Goal: Task Accomplishment & Management: Use online tool/utility

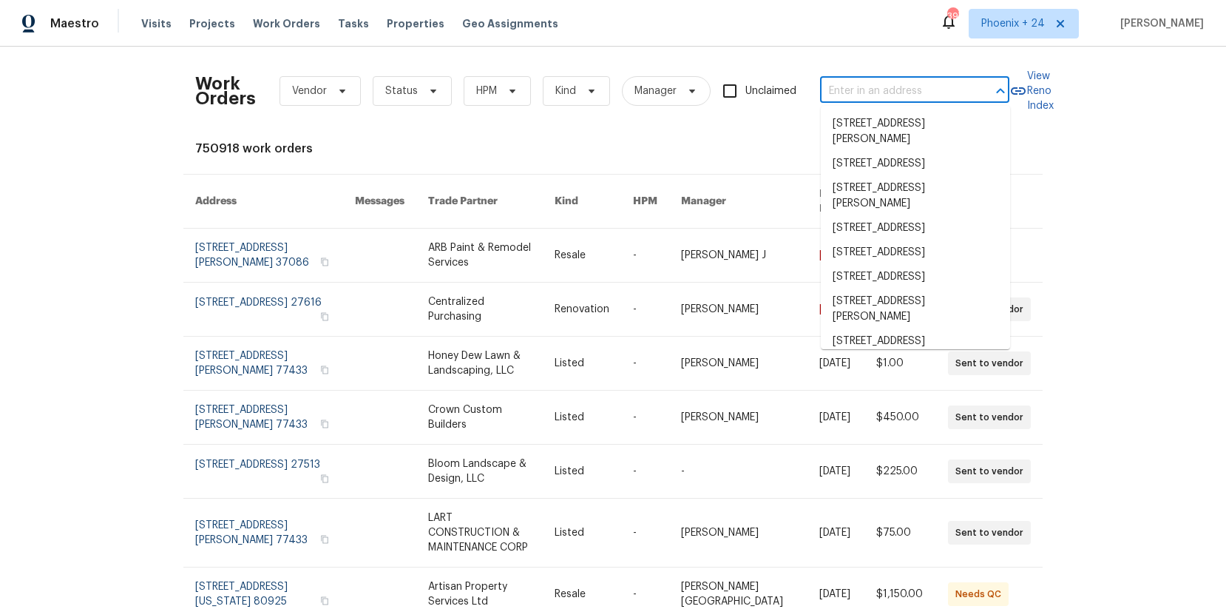
click at [916, 87] on input "text" at bounding box center [894, 91] width 148 height 23
paste input "[STREET_ADDRESS]"
type input "[STREET_ADDRESS]"
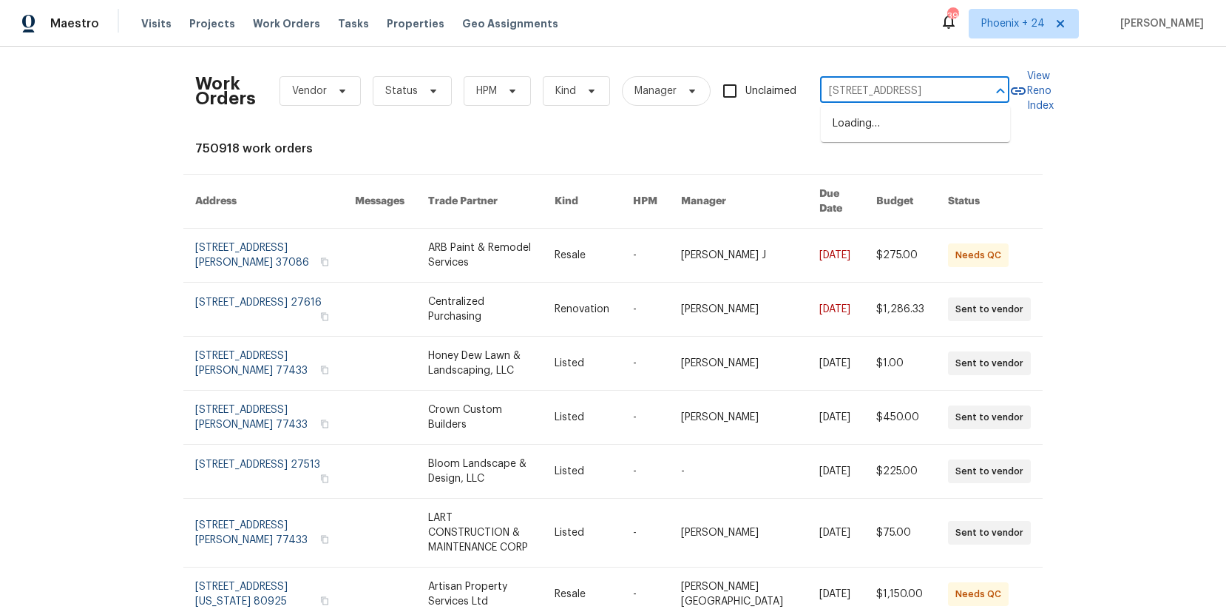
scroll to position [0, 47]
click at [896, 124] on li "[STREET_ADDRESS]" at bounding box center [915, 124] width 189 height 24
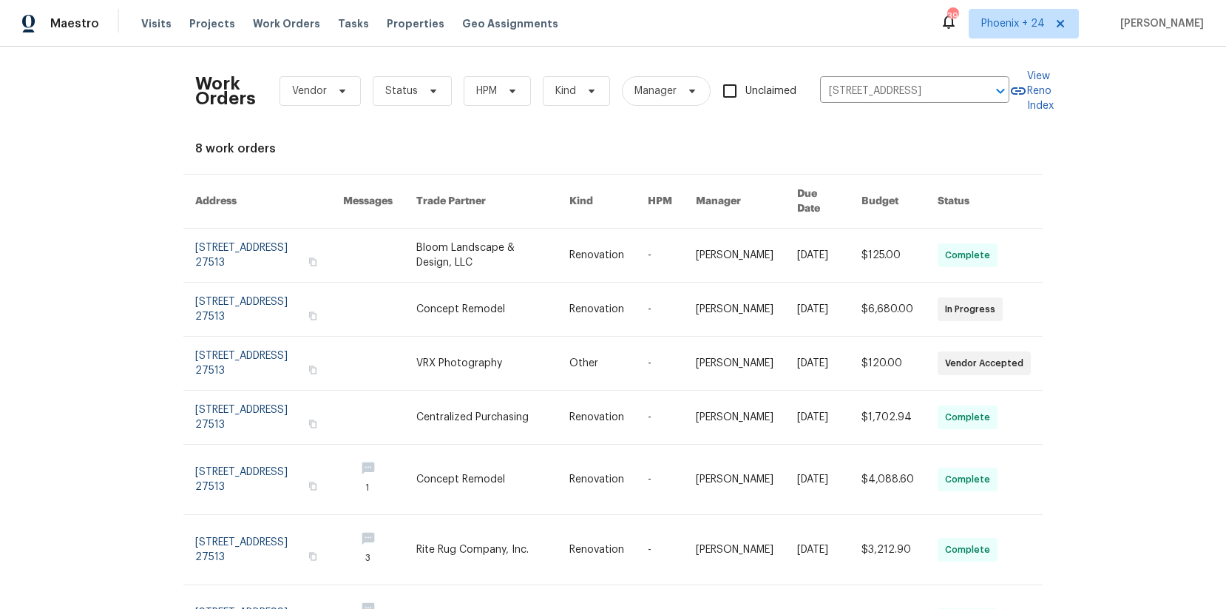
click at [505, 247] on link at bounding box center [492, 255] width 153 height 53
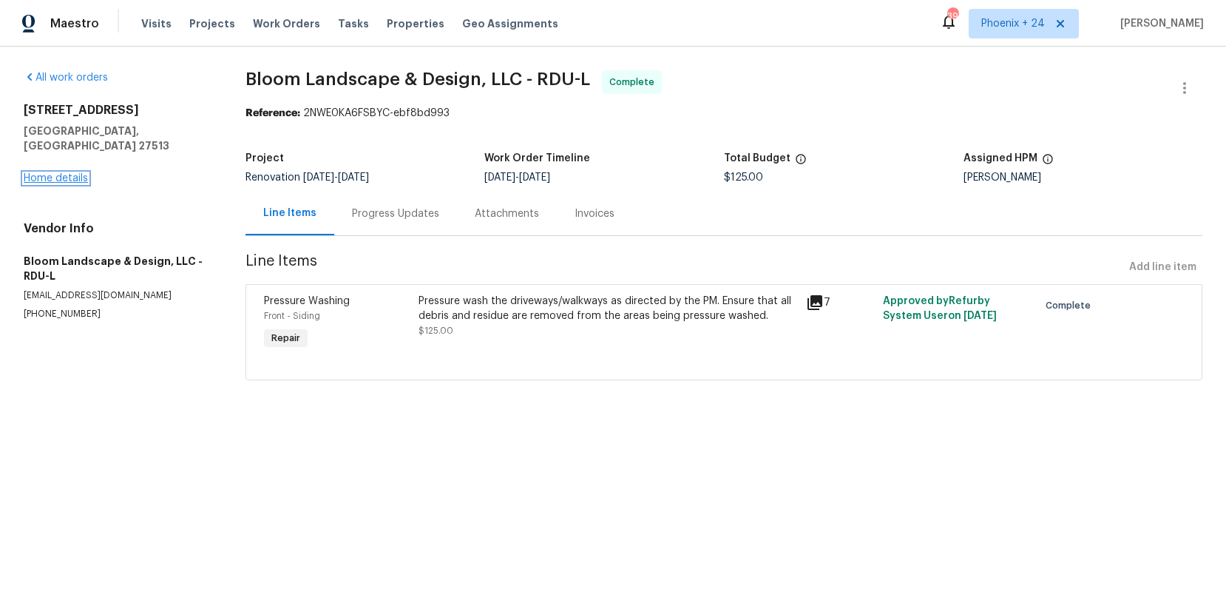
click at [75, 173] on link "Home details" at bounding box center [56, 178] width 64 height 10
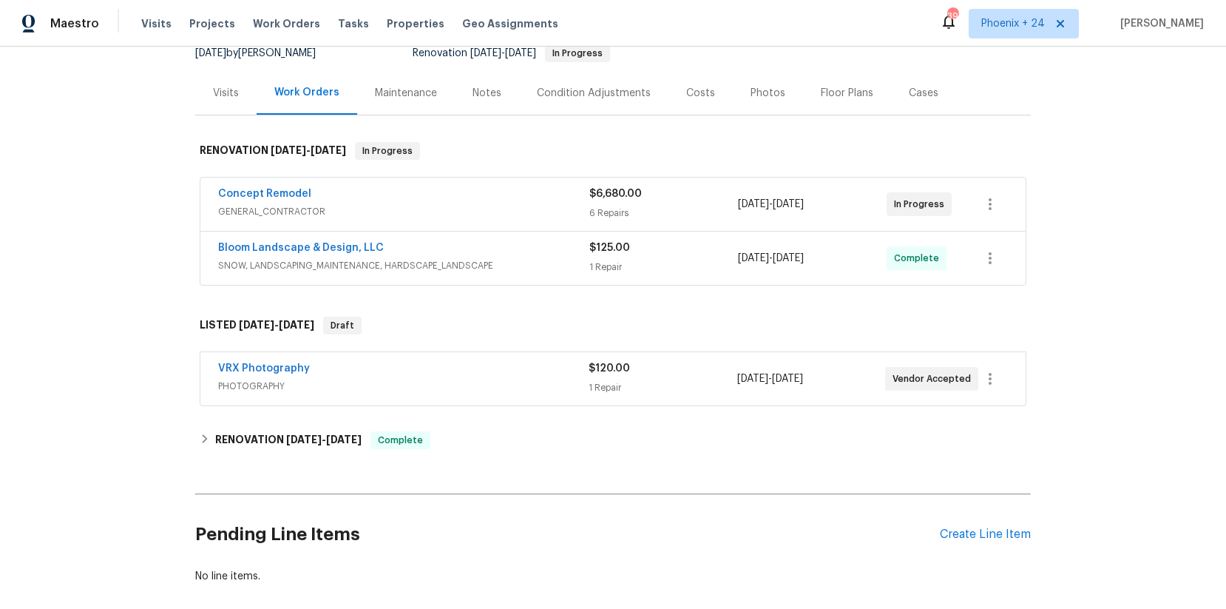
scroll to position [229, 0]
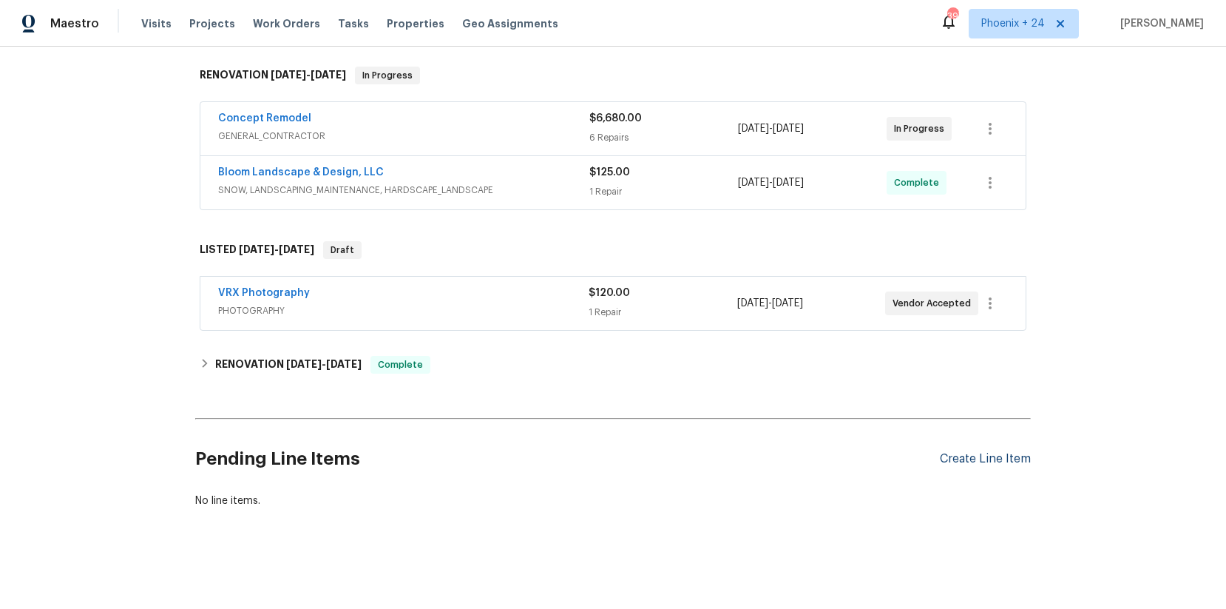
click at [960, 450] on div "Pending Line Items Create Line Item" at bounding box center [613, 459] width 836 height 69
click at [964, 457] on div "Create Line Item" at bounding box center [985, 459] width 91 height 14
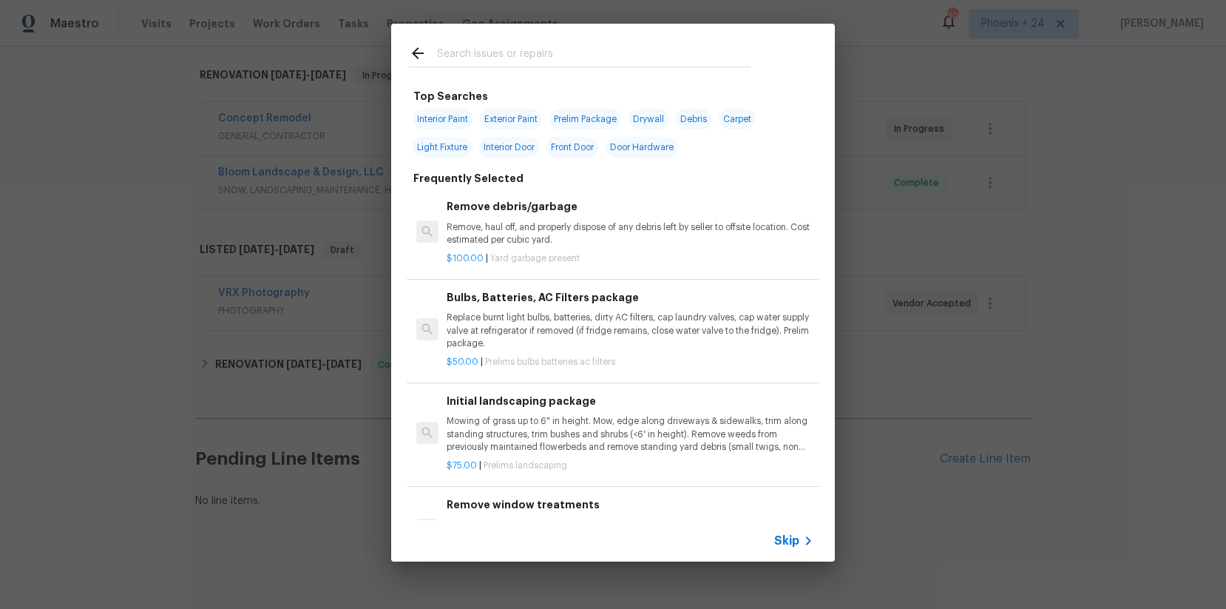
click at [540, 55] on input "text" at bounding box center [594, 55] width 314 height 22
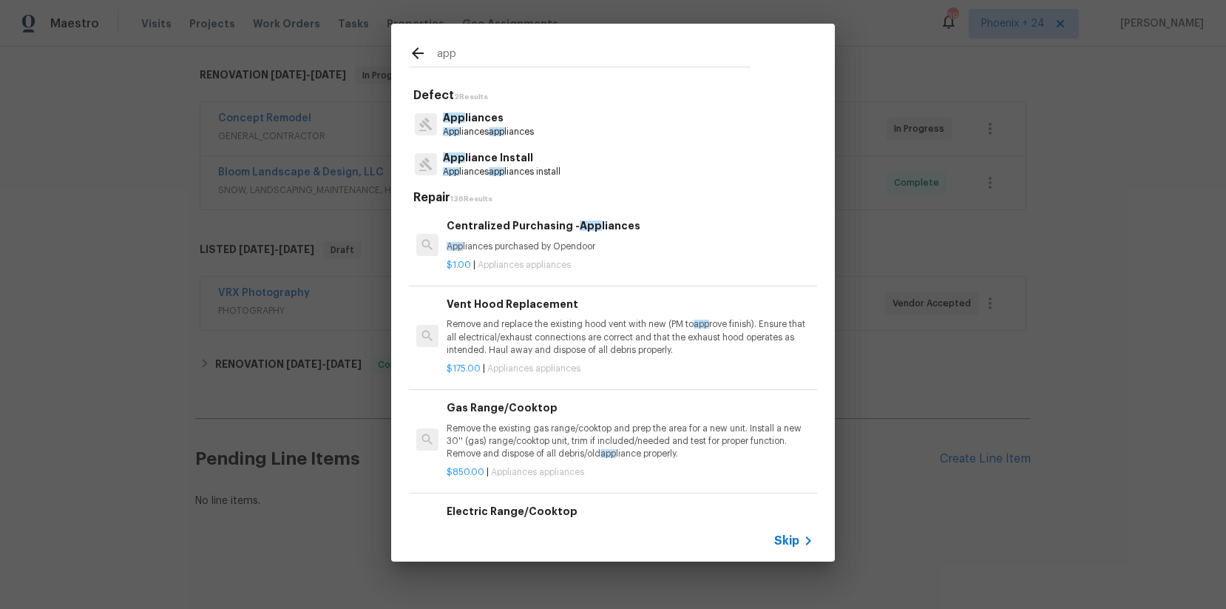
type input "app"
click at [636, 250] on p "App liances purchased by Opendoor" at bounding box center [630, 246] width 367 height 13
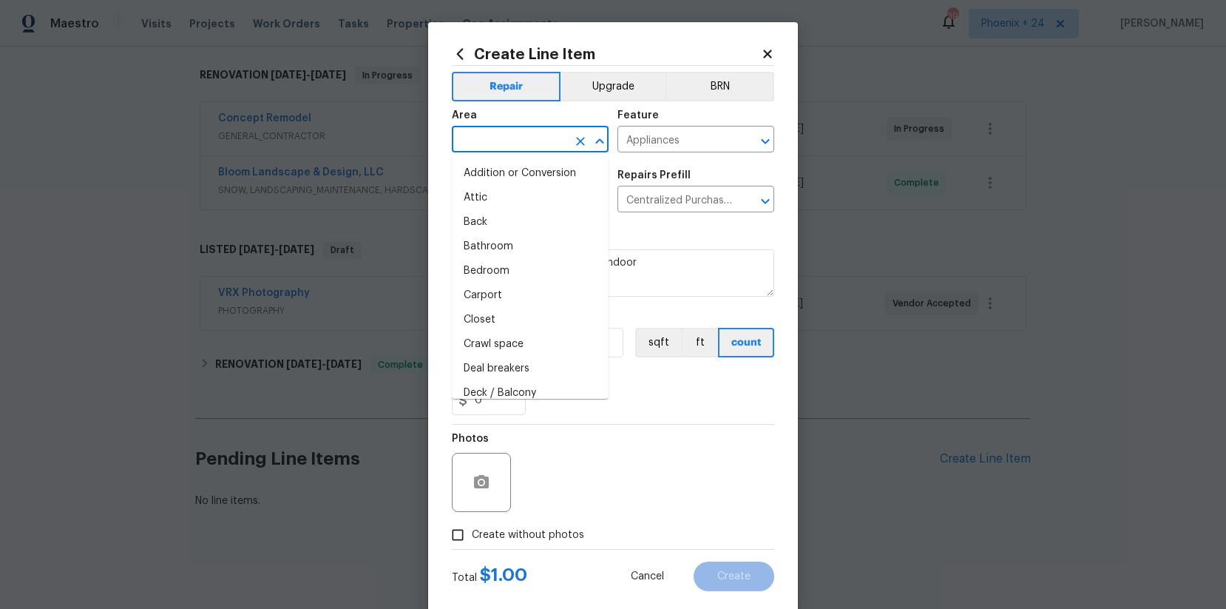
click at [548, 139] on input "text" at bounding box center [509, 140] width 115 height 23
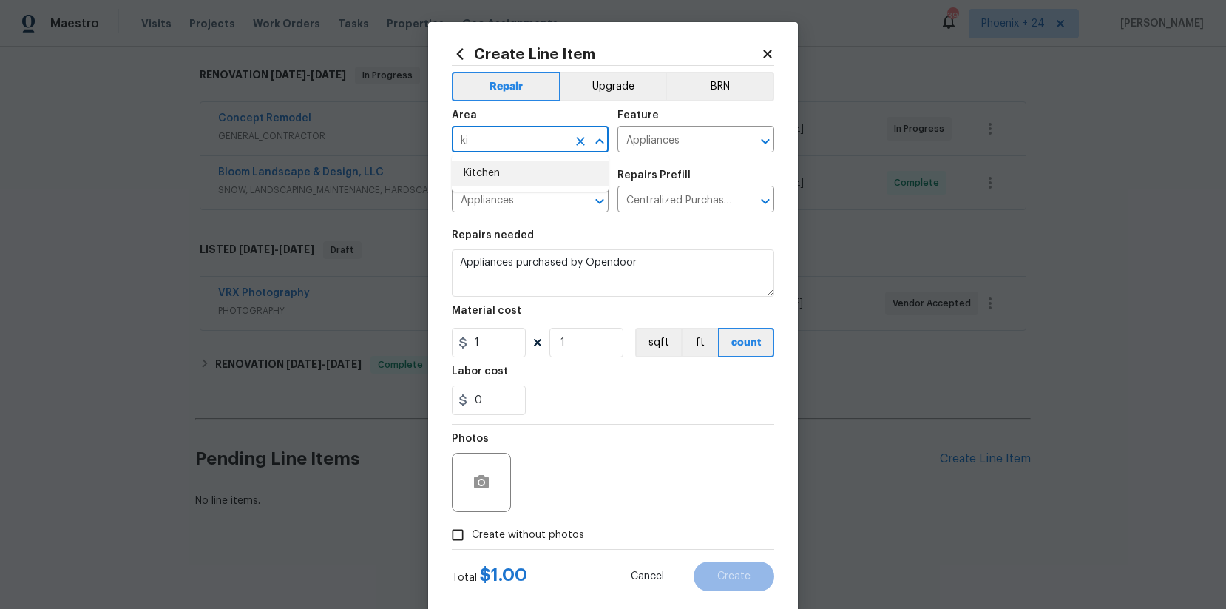
click at [565, 175] on li "Kitchen" at bounding box center [530, 173] width 157 height 24
type input "Kitchen"
drag, startPoint x: 694, startPoint y: 306, endPoint x: 594, endPoint y: 328, distance: 102.3
click at [693, 306] on div "Material cost" at bounding box center [613, 314] width 322 height 19
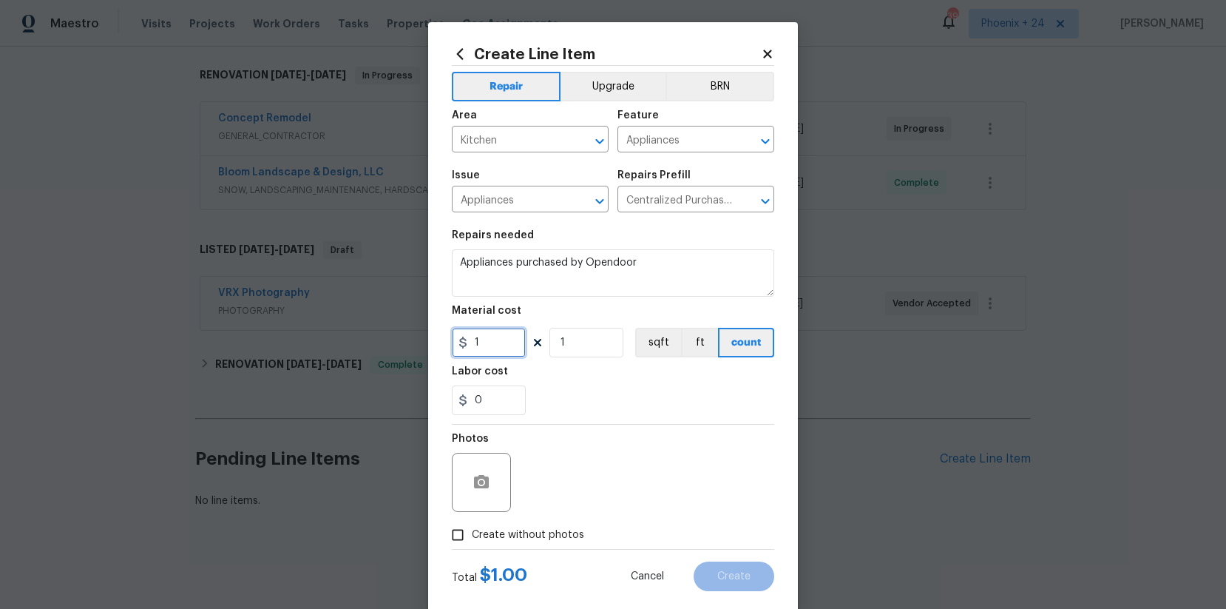
drag, startPoint x: 489, startPoint y: 345, endPoint x: 419, endPoint y: 339, distance: 70.5
click at [419, 339] on div "Create Line Item Repair Upgrade BRN Area Kitchen ​ Feature Appliances ​ Issue A…" at bounding box center [613, 304] width 1226 height 609
type input "694.82"
drag, startPoint x: 538, startPoint y: 538, endPoint x: 542, endPoint y: 521, distance: 17.4
click at [539, 537] on span "Create without photos" at bounding box center [528, 535] width 112 height 16
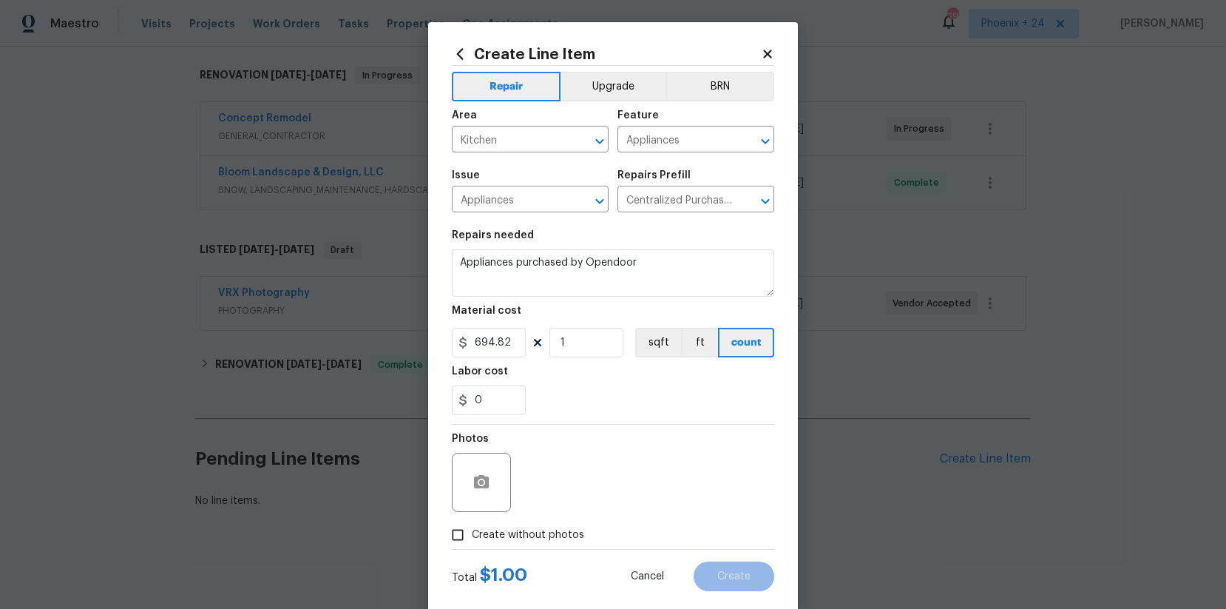
click at [472, 537] on input "Create without photos" at bounding box center [458, 535] width 28 height 28
checkbox input "true"
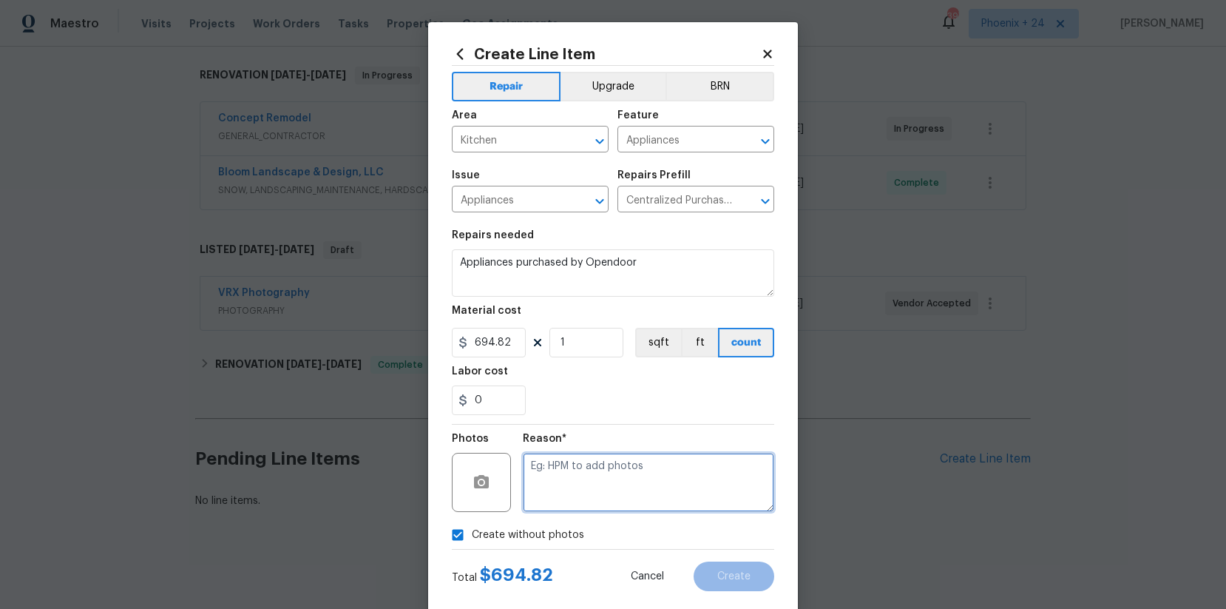
click at [559, 490] on textarea at bounding box center [648, 482] width 251 height 59
type textarea "NA"
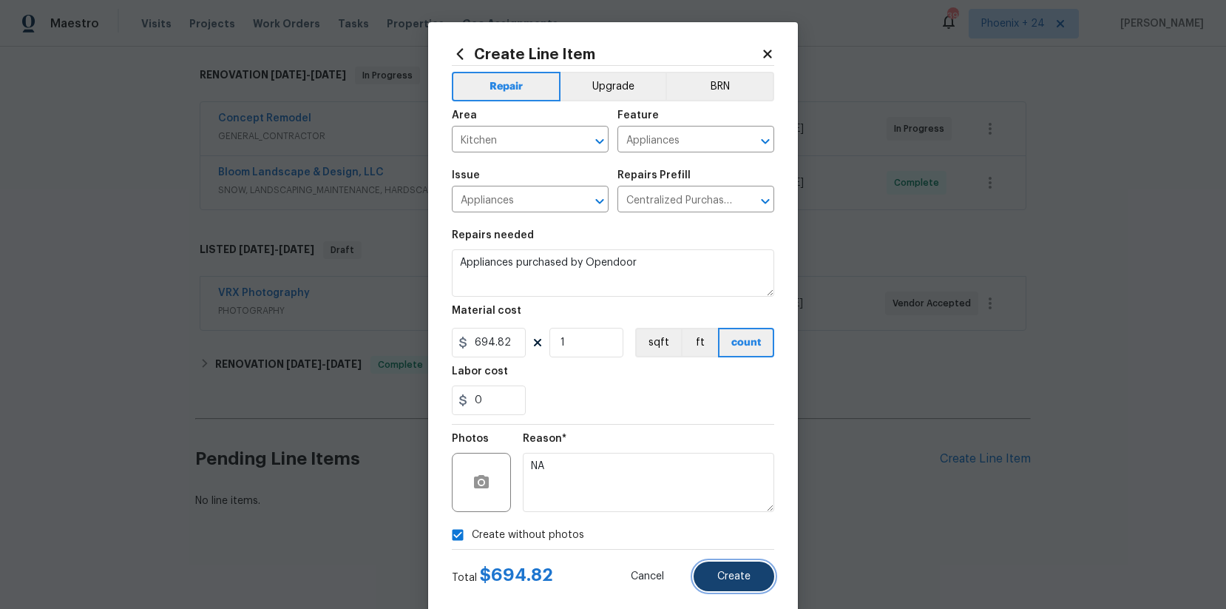
click at [752, 564] on button "Create" at bounding box center [734, 576] width 81 height 30
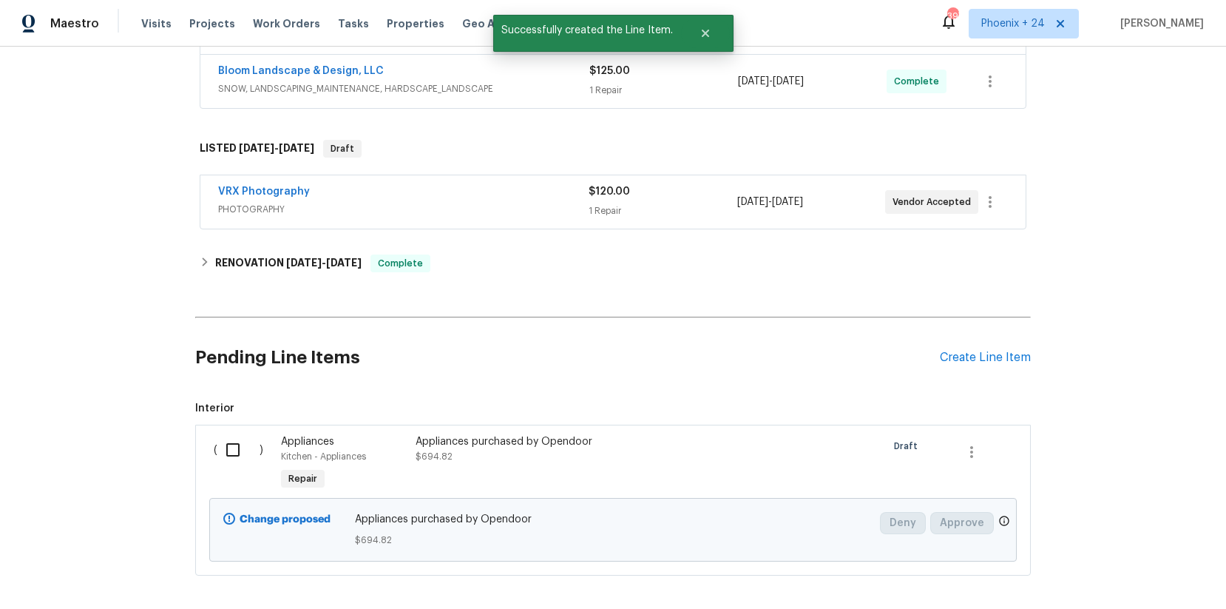
scroll to position [356, 0]
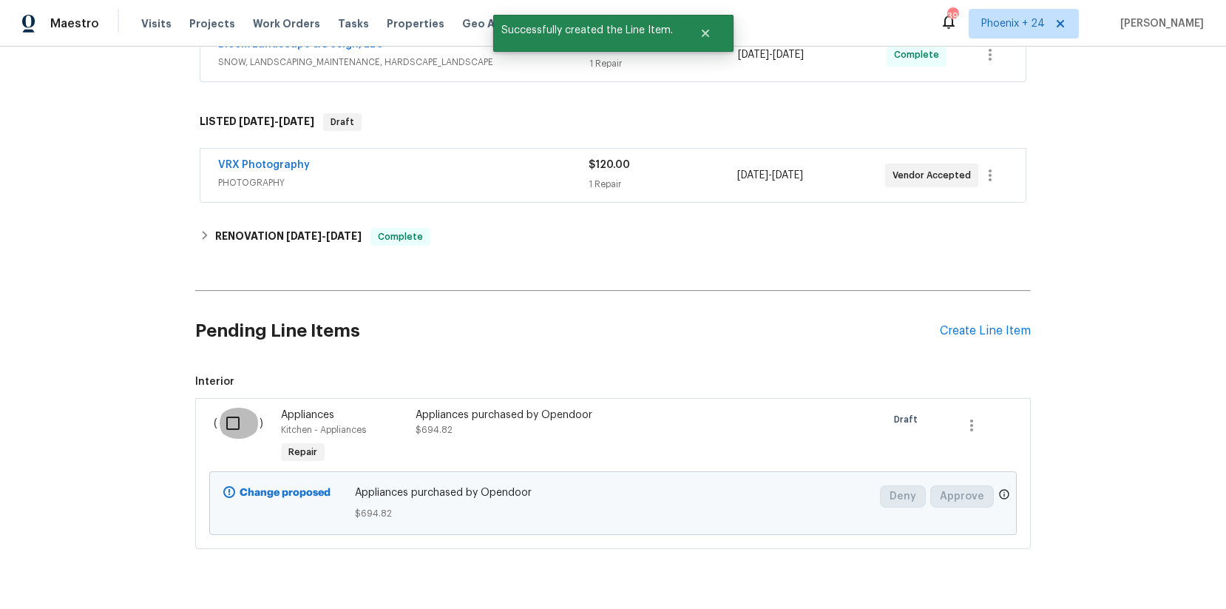
drag, startPoint x: 229, startPoint y: 433, endPoint x: 619, endPoint y: 495, distance: 394.6
click at [230, 433] on input "checkbox" at bounding box center [238, 423] width 42 height 31
checkbox input "true"
click at [1113, 547] on div "Cancel (1) Item Create Work Order" at bounding box center [613, 571] width 1226 height 75
click at [1124, 571] on span "Create Work Order" at bounding box center [1141, 572] width 98 height 18
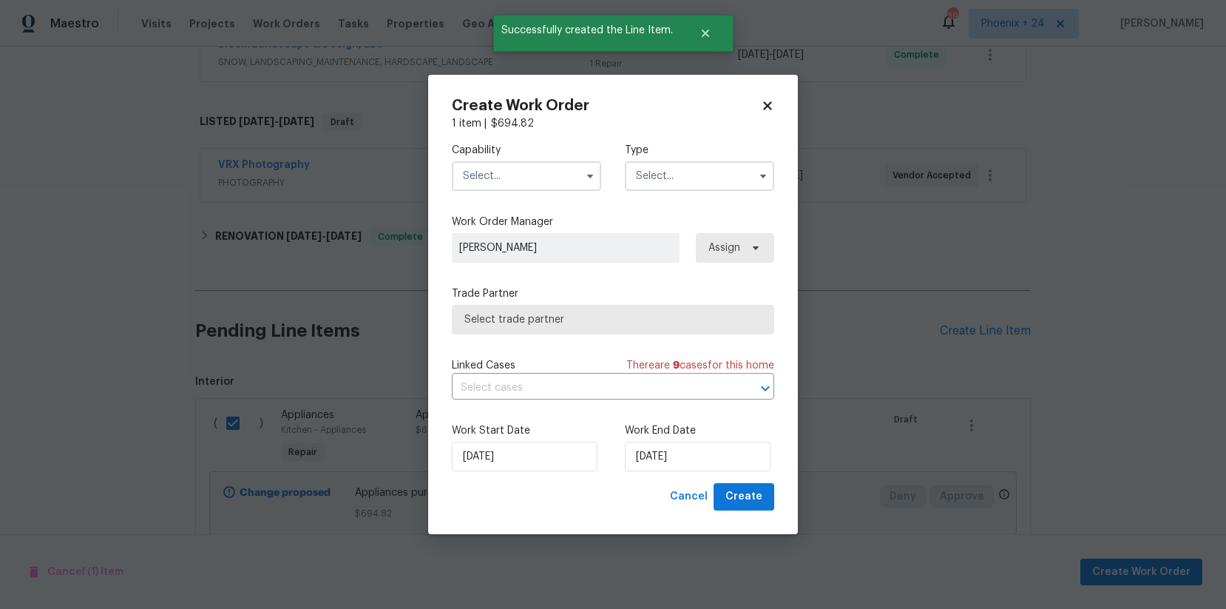
click at [504, 182] on input "text" at bounding box center [526, 176] width 149 height 30
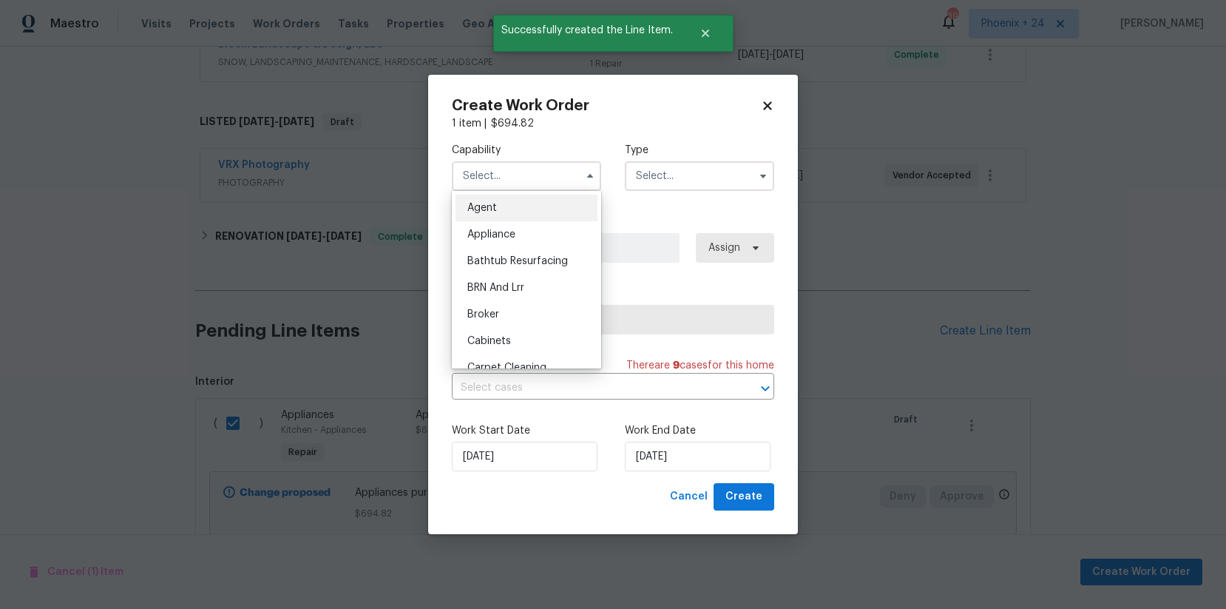
drag, startPoint x: 513, startPoint y: 227, endPoint x: 553, endPoint y: 220, distance: 41.2
click at [513, 227] on div "Appliance" at bounding box center [527, 234] width 142 height 27
type input "Appliance"
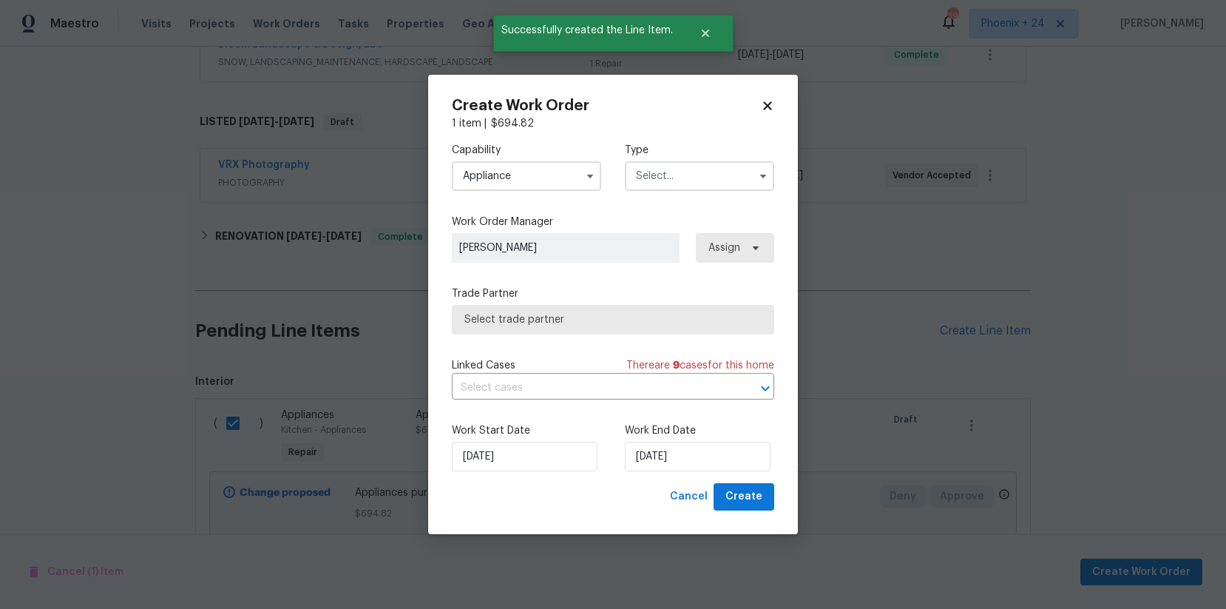
click at [655, 186] on input "text" at bounding box center [699, 176] width 149 height 30
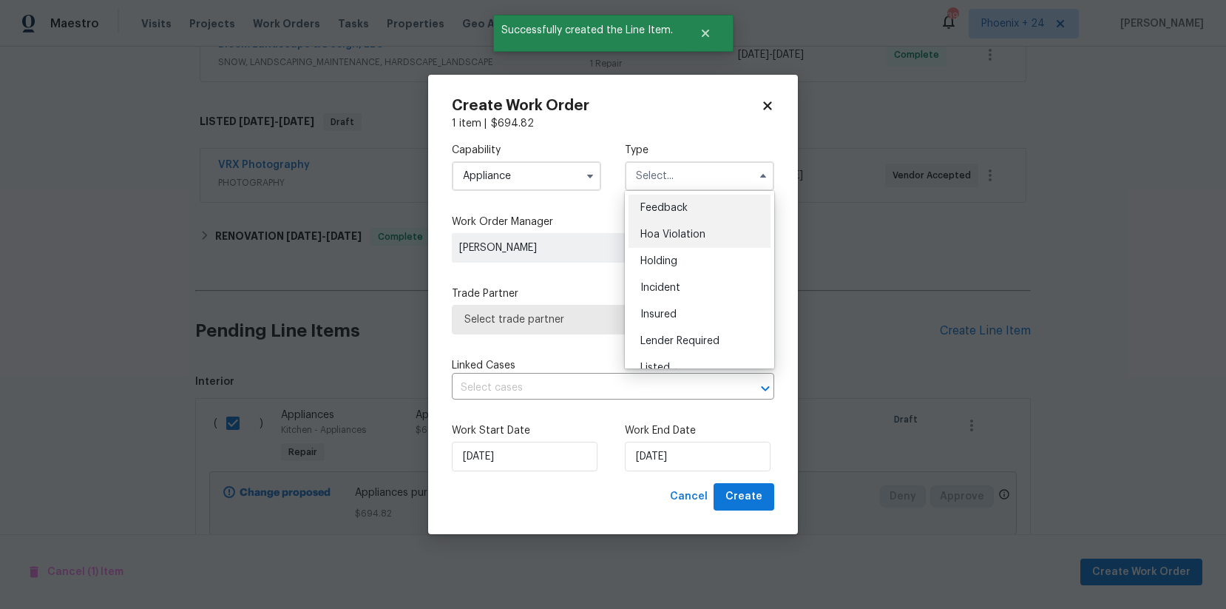
scroll to position [336, 0]
drag, startPoint x: 669, startPoint y: 245, endPoint x: 725, endPoint y: 253, distance: 56.8
click at [669, 243] on span "Renovation" at bounding box center [667, 245] width 55 height 10
type input "Renovation"
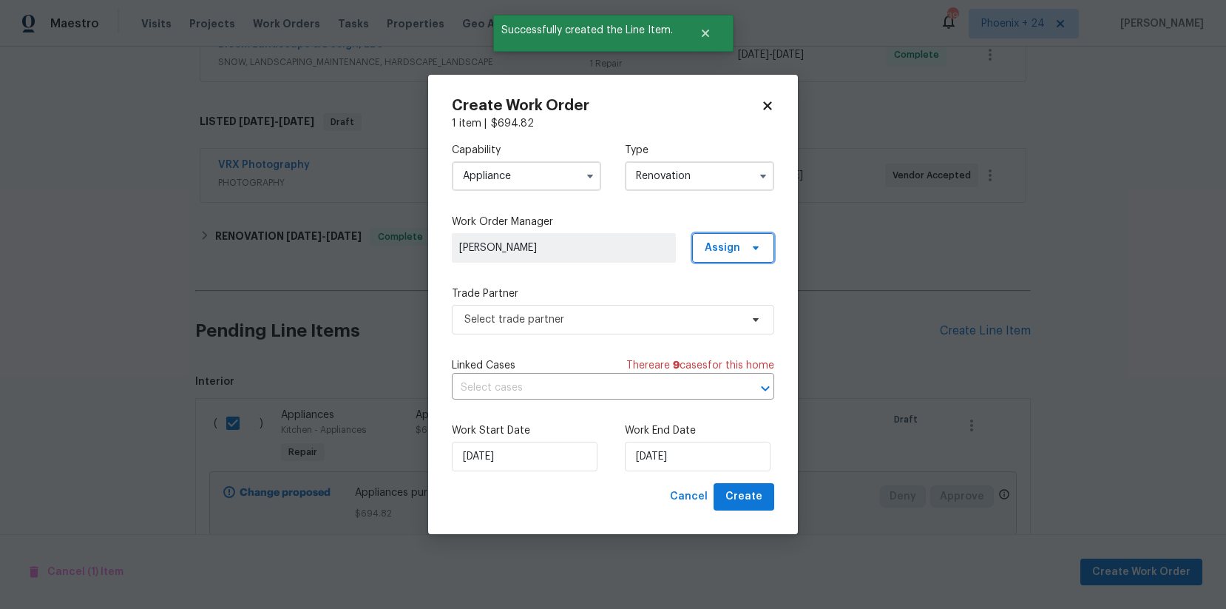
click at [744, 254] on span "Assign" at bounding box center [733, 248] width 82 height 30
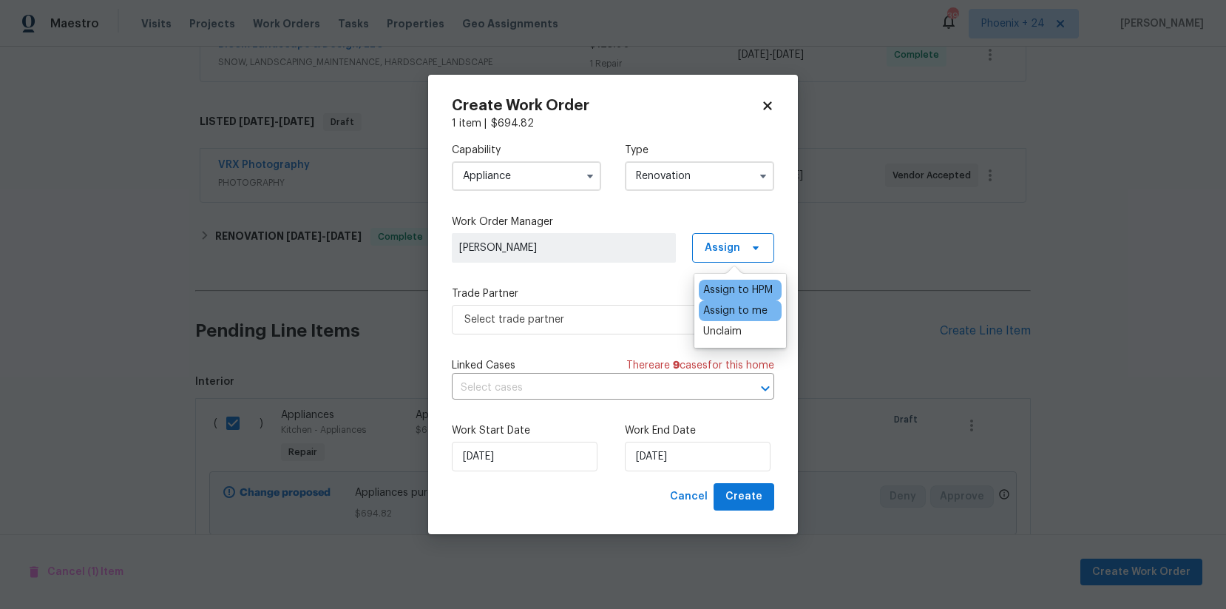
click at [740, 301] on div "Assign to me" at bounding box center [740, 310] width 83 height 21
drag, startPoint x: 738, startPoint y: 307, endPoint x: 591, endPoint y: 314, distance: 147.3
click at [737, 307] on div "Assign to me" at bounding box center [735, 310] width 64 height 15
click at [565, 315] on span "Select trade partner" at bounding box center [602, 319] width 276 height 15
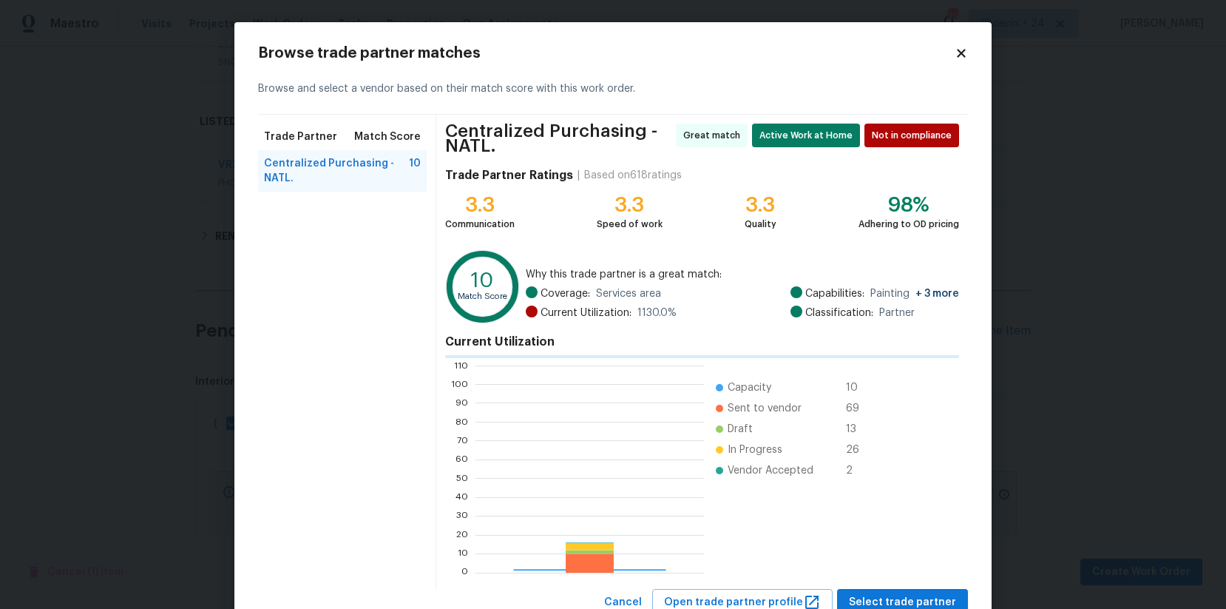
scroll to position [207, 229]
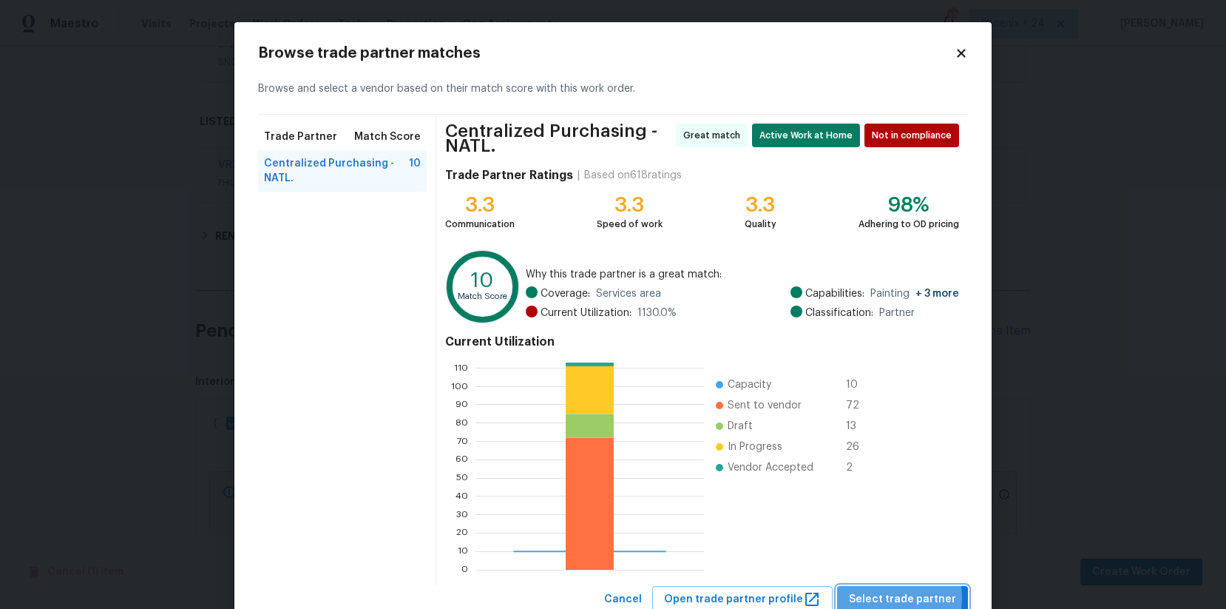
click at [878, 598] on span "Select trade partner" at bounding box center [902, 599] width 107 height 18
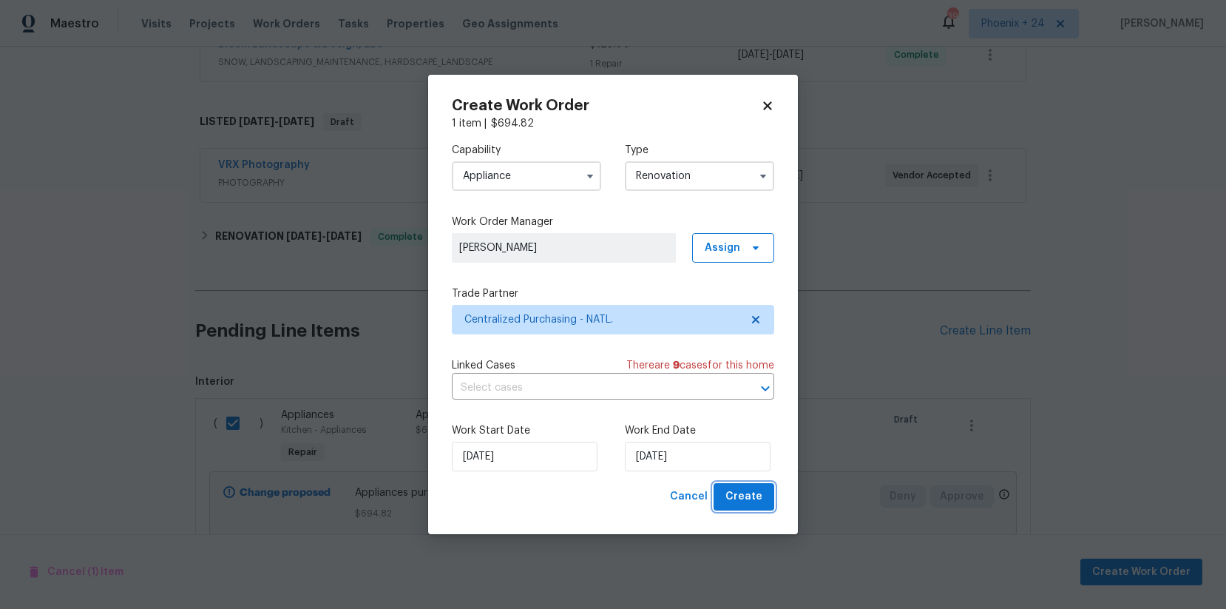
click at [751, 496] on span "Create" at bounding box center [744, 496] width 37 height 18
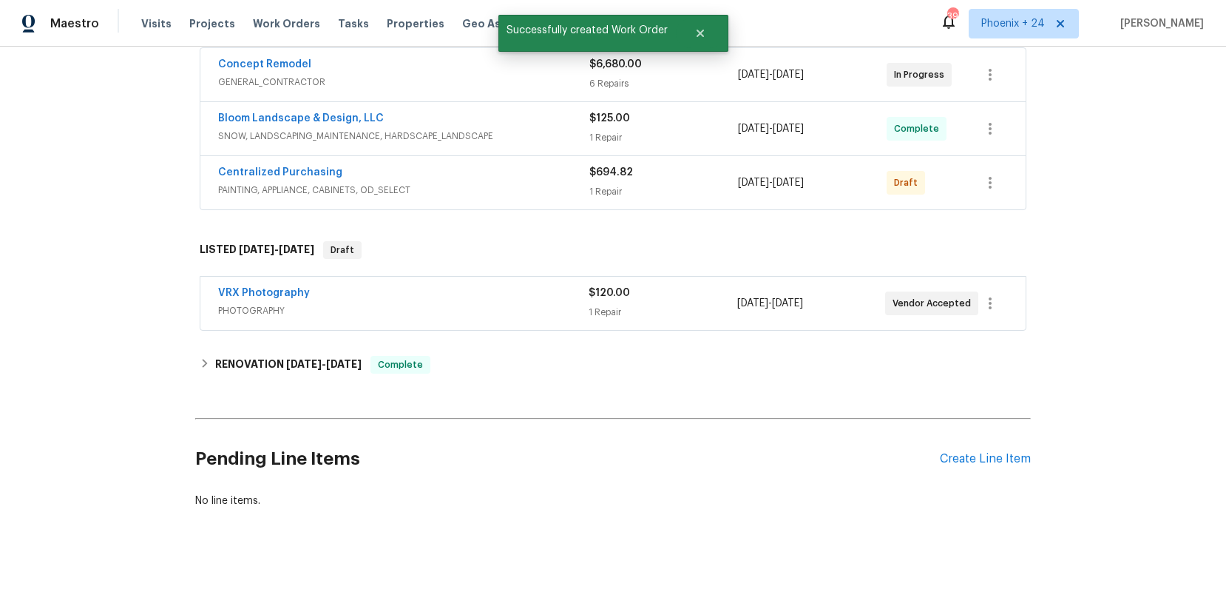
scroll to position [214, 0]
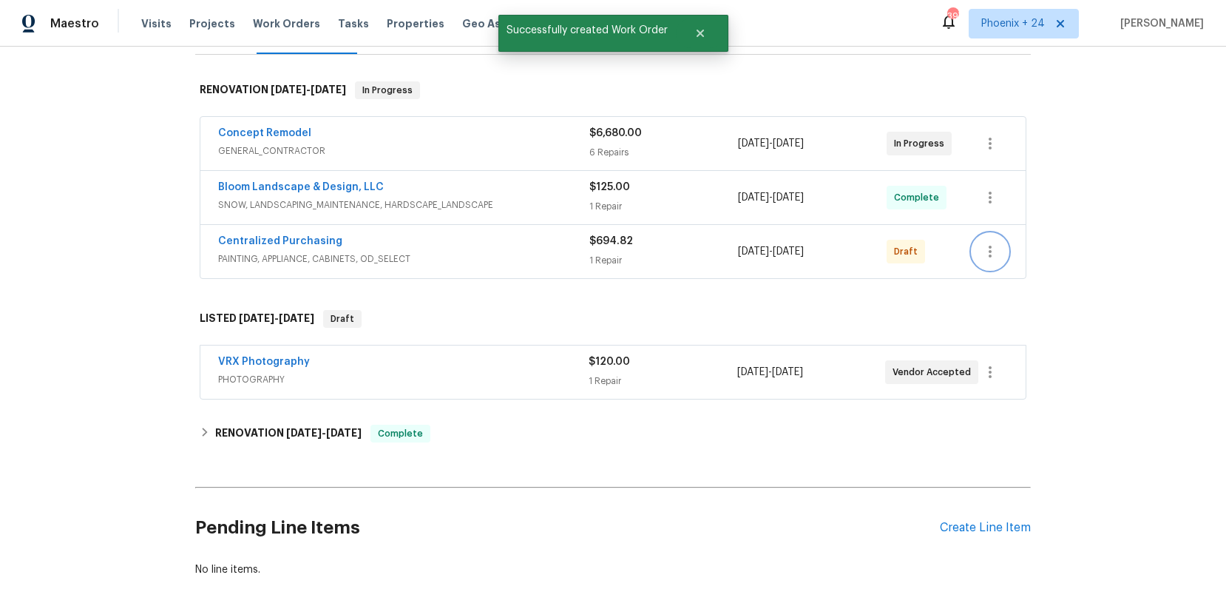
click at [981, 248] on icon "button" at bounding box center [990, 252] width 18 height 18
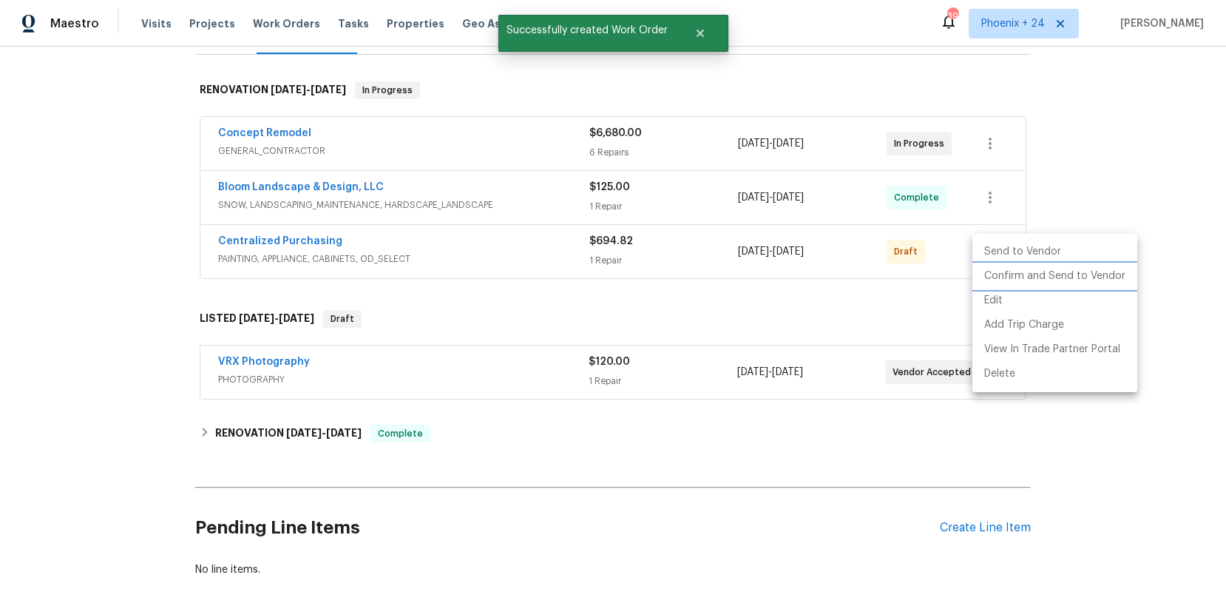
click at [998, 283] on li "Confirm and Send to Vendor" at bounding box center [1055, 276] width 165 height 24
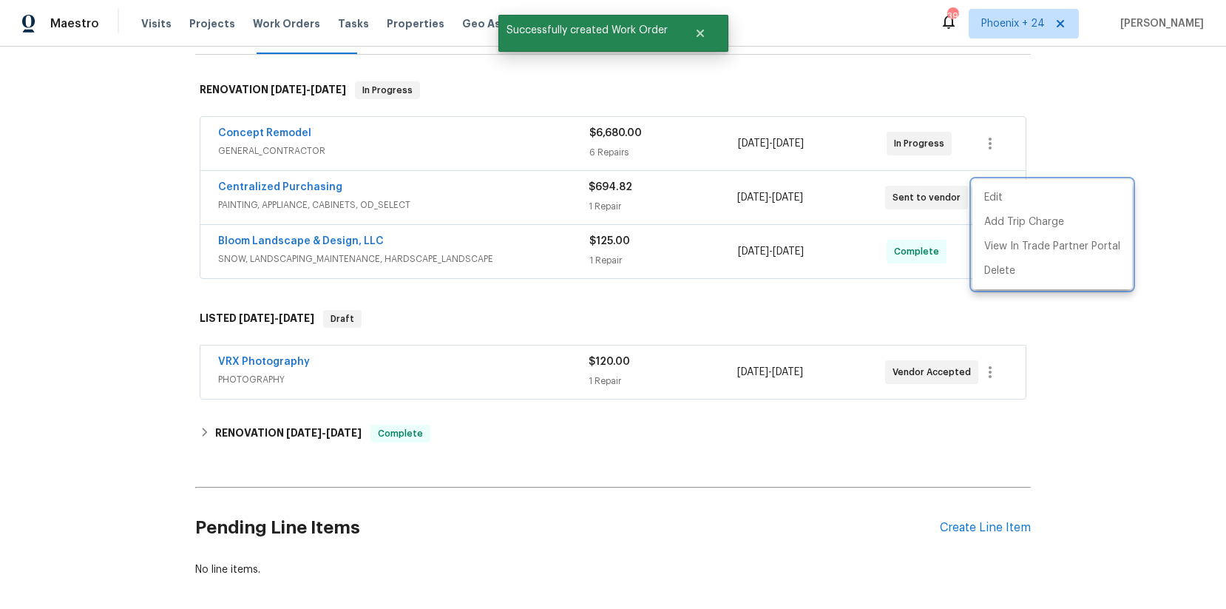
click at [285, 190] on div at bounding box center [613, 304] width 1226 height 609
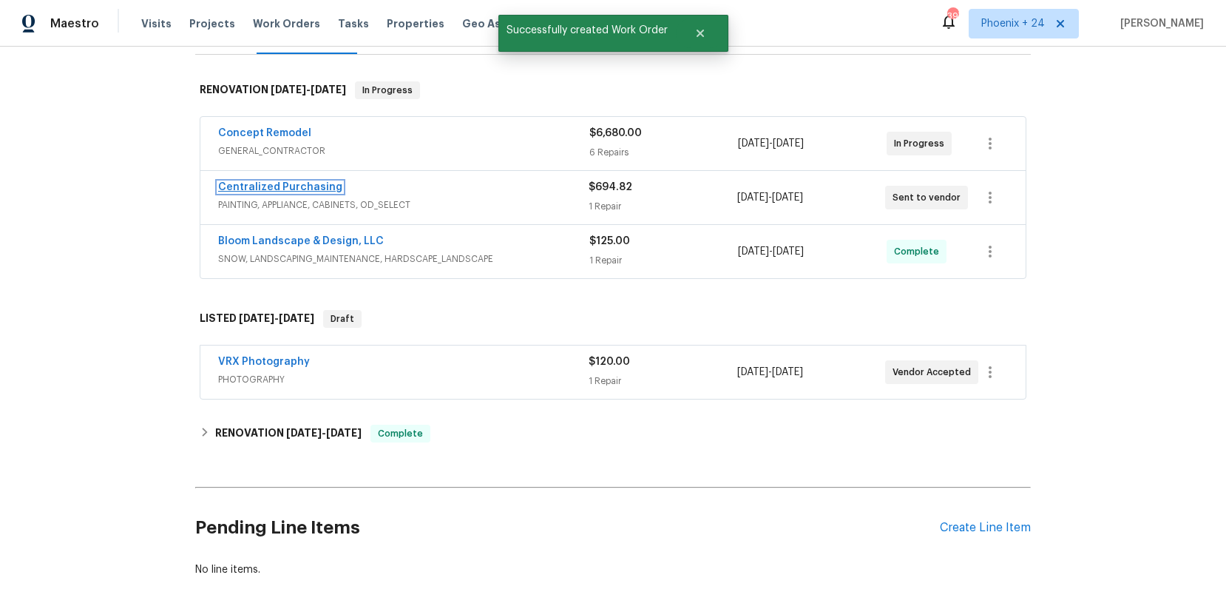
click at [276, 185] on link "Centralized Purchasing" at bounding box center [280, 187] width 124 height 10
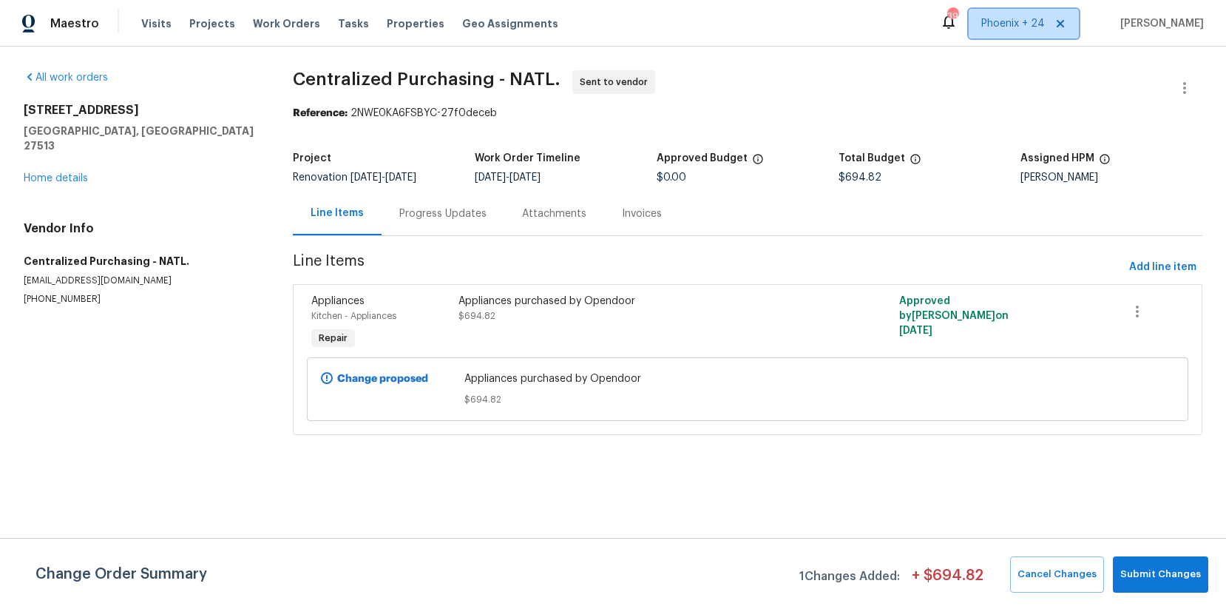
click at [1003, 27] on span "Phoenix + 24" at bounding box center [1013, 23] width 64 height 15
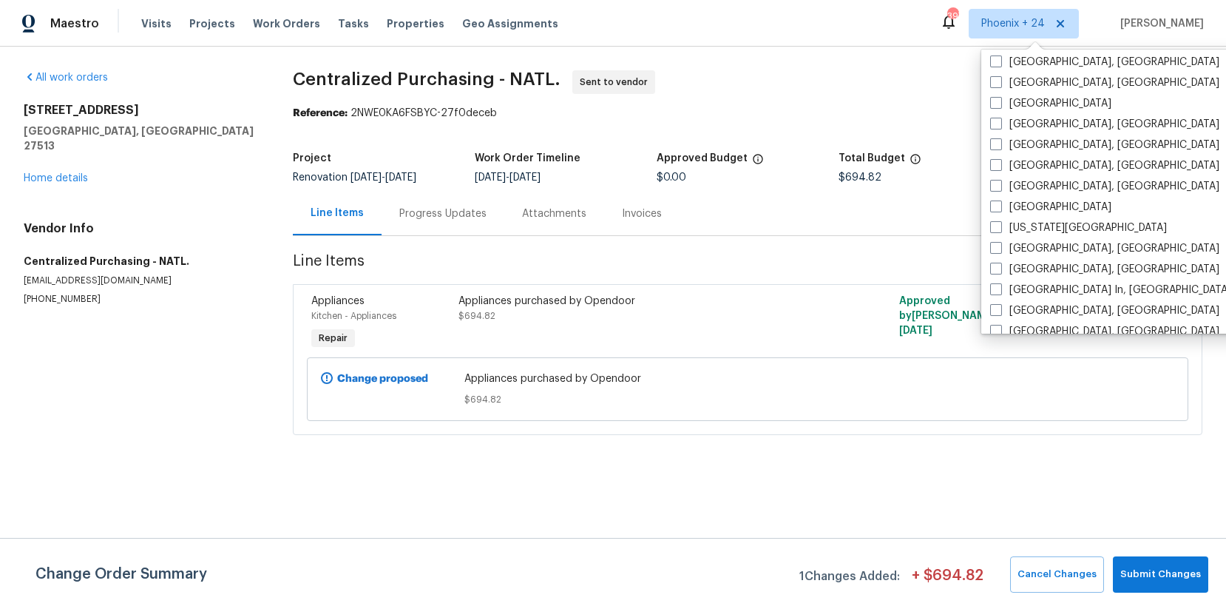
scroll to position [991, 0]
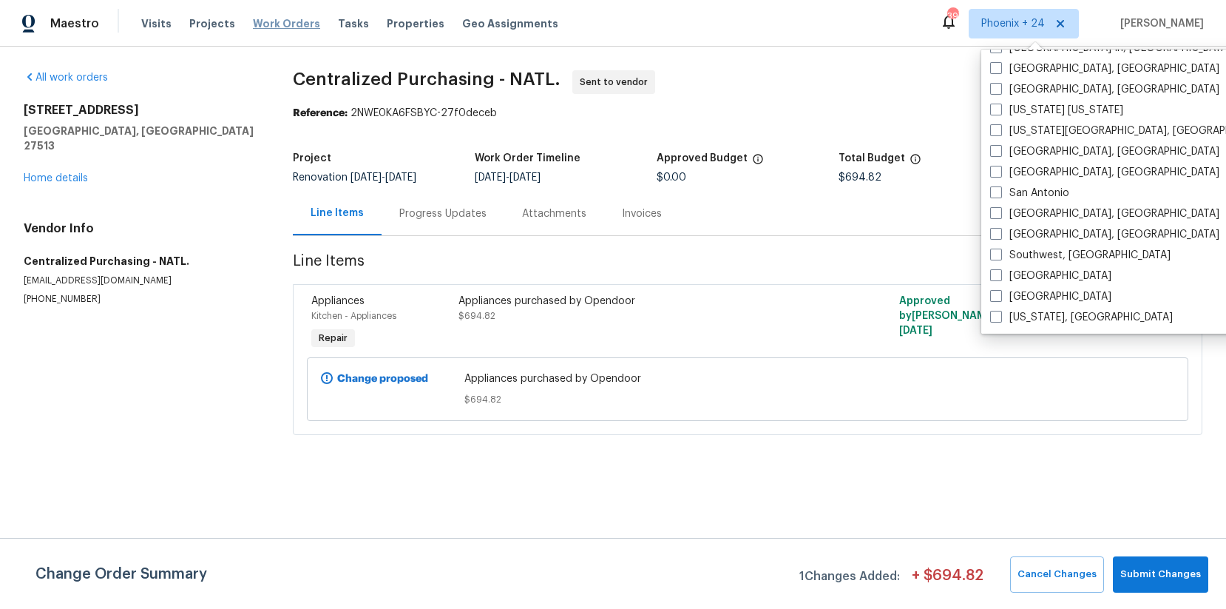
drag, startPoint x: 277, startPoint y: 20, endPoint x: 296, endPoint y: 16, distance: 18.9
click at [279, 19] on span "Work Orders" at bounding box center [286, 23] width 67 height 15
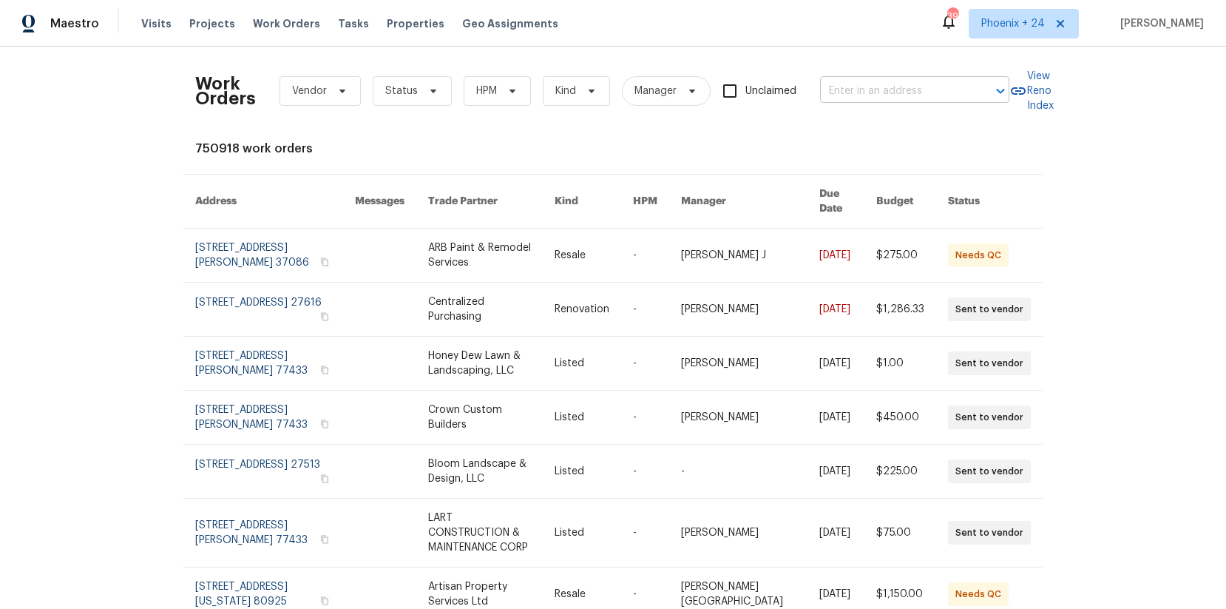
click at [870, 95] on input "text" at bounding box center [894, 91] width 148 height 23
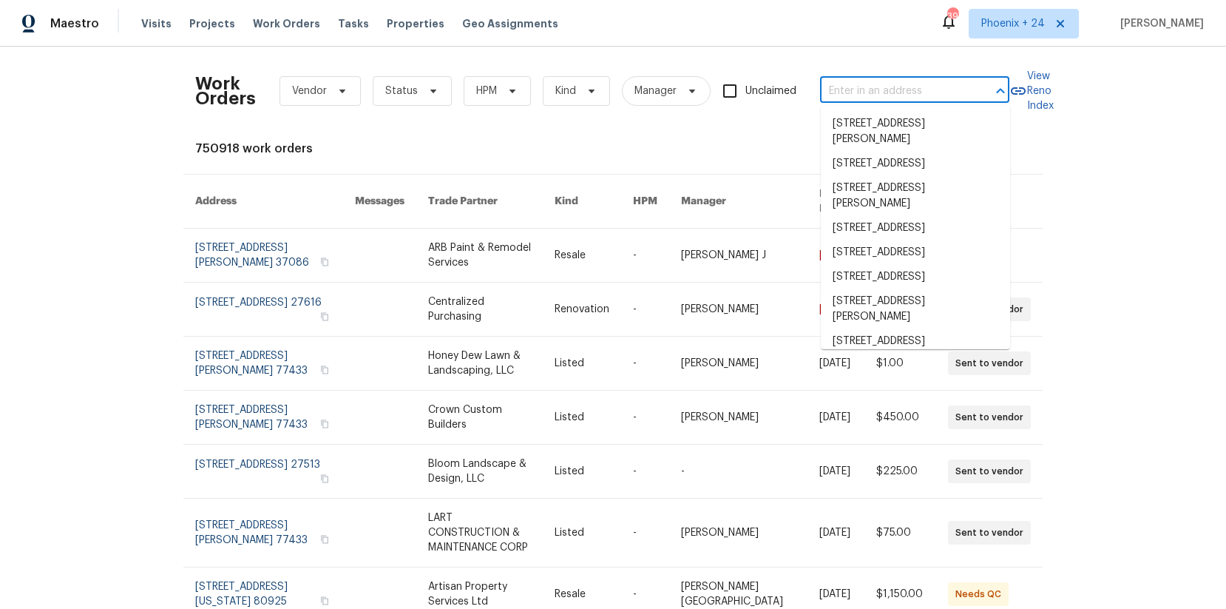
paste input "[STREET_ADDRESS]"
type input "[STREET_ADDRESS]"
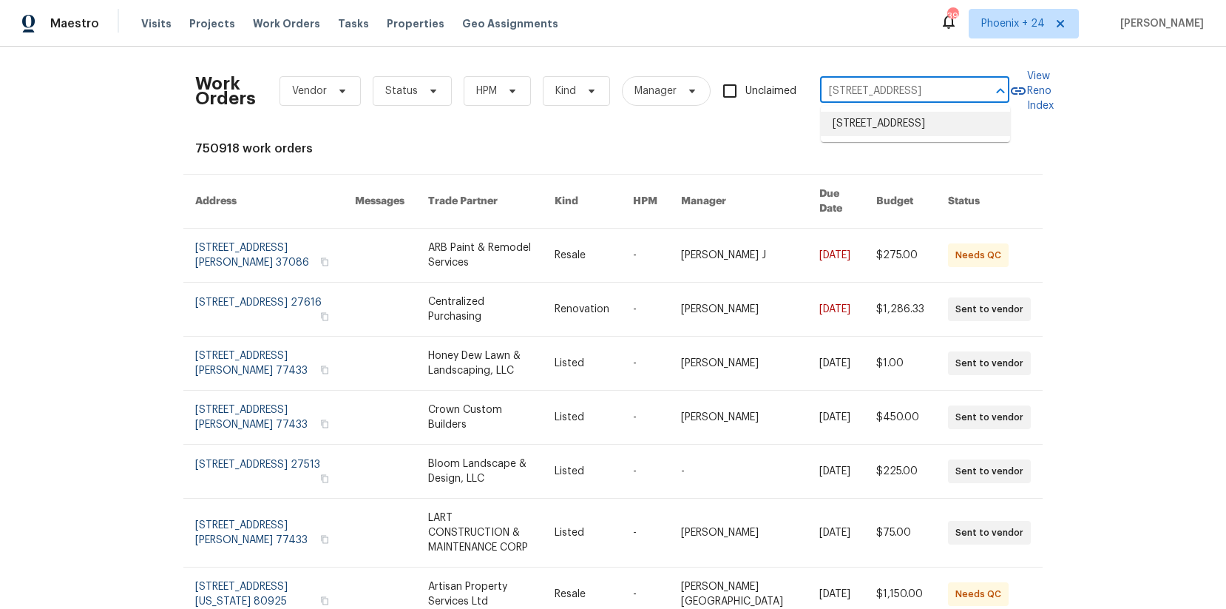
click at [899, 130] on li "[STREET_ADDRESS]" at bounding box center [915, 124] width 189 height 24
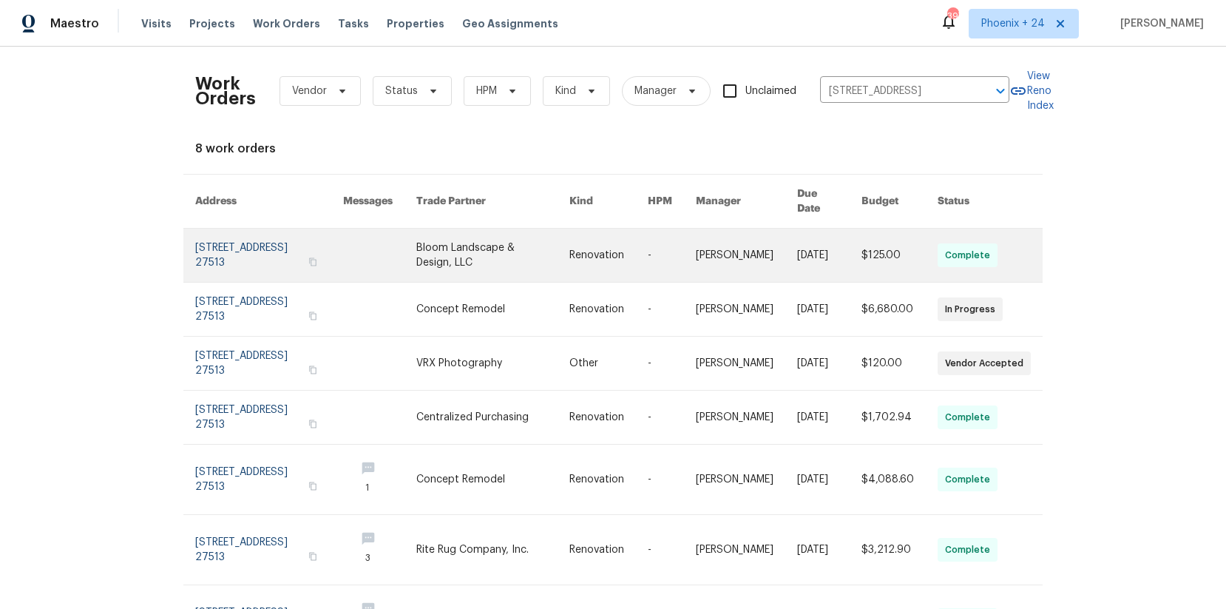
click at [482, 231] on link at bounding box center [492, 255] width 153 height 53
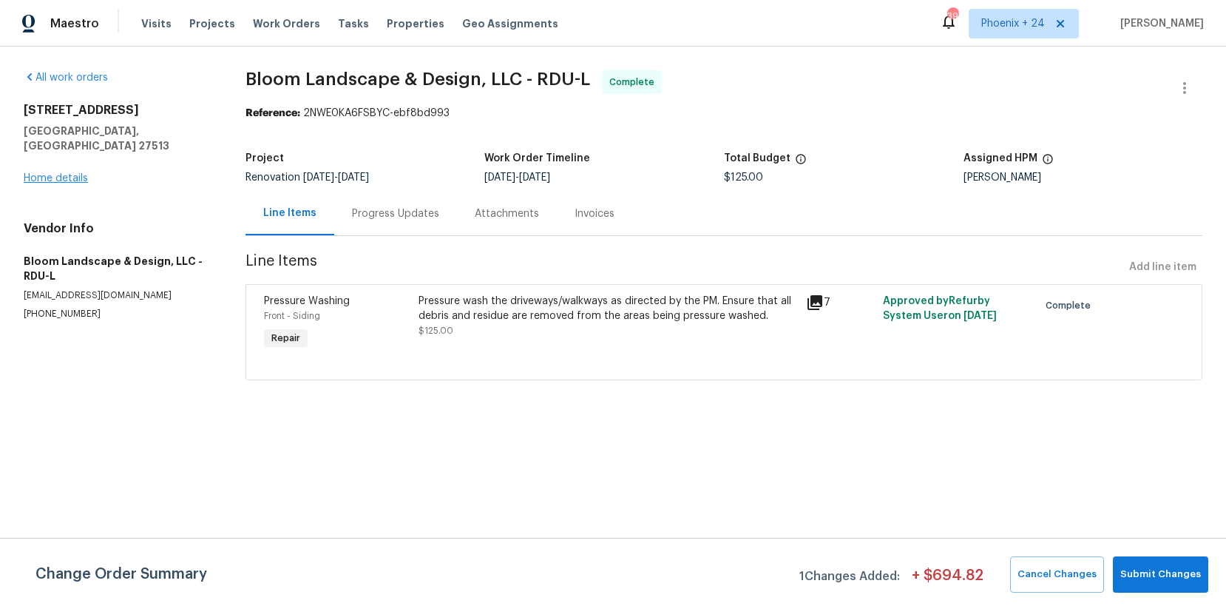
click at [22, 162] on div "All work orders [STREET_ADDRESS] Home details Vendor Info Bloom Landscape & Des…" at bounding box center [613, 234] width 1226 height 375
click at [24, 173] on link "Home details" at bounding box center [56, 178] width 64 height 10
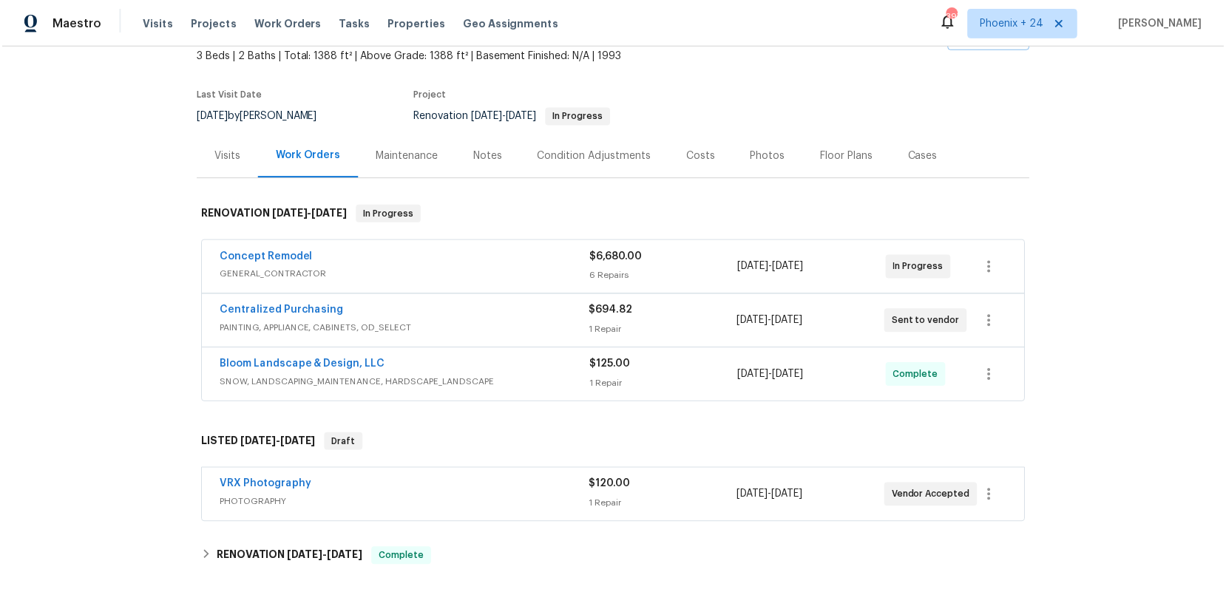
scroll to position [98, 0]
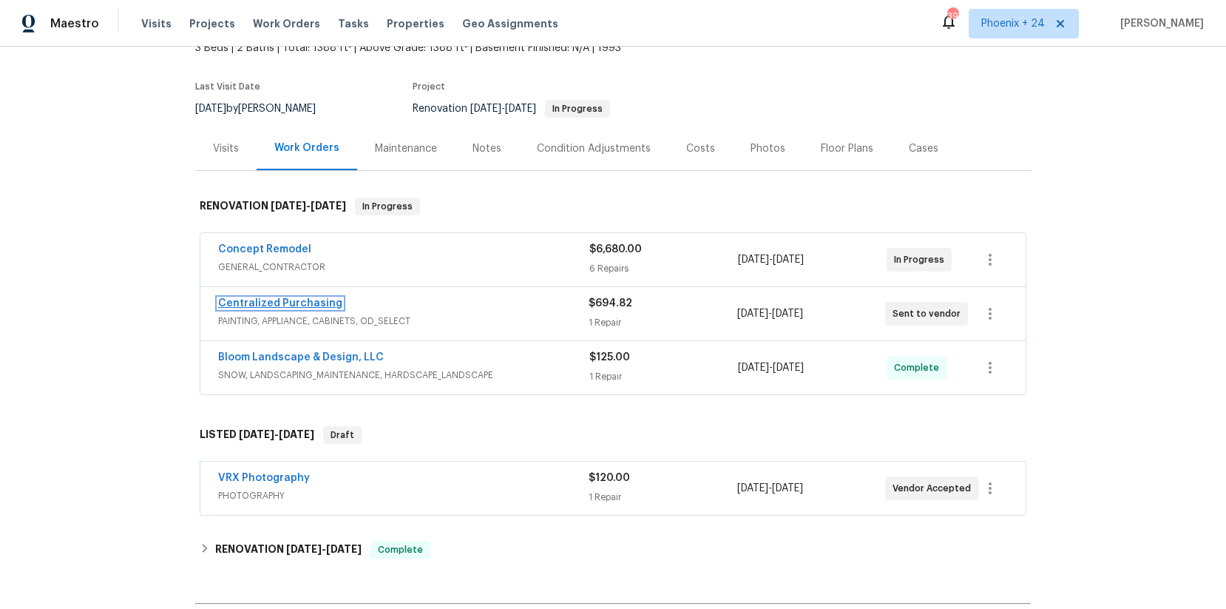
click at [294, 298] on link "Centralized Purchasing" at bounding box center [280, 303] width 124 height 10
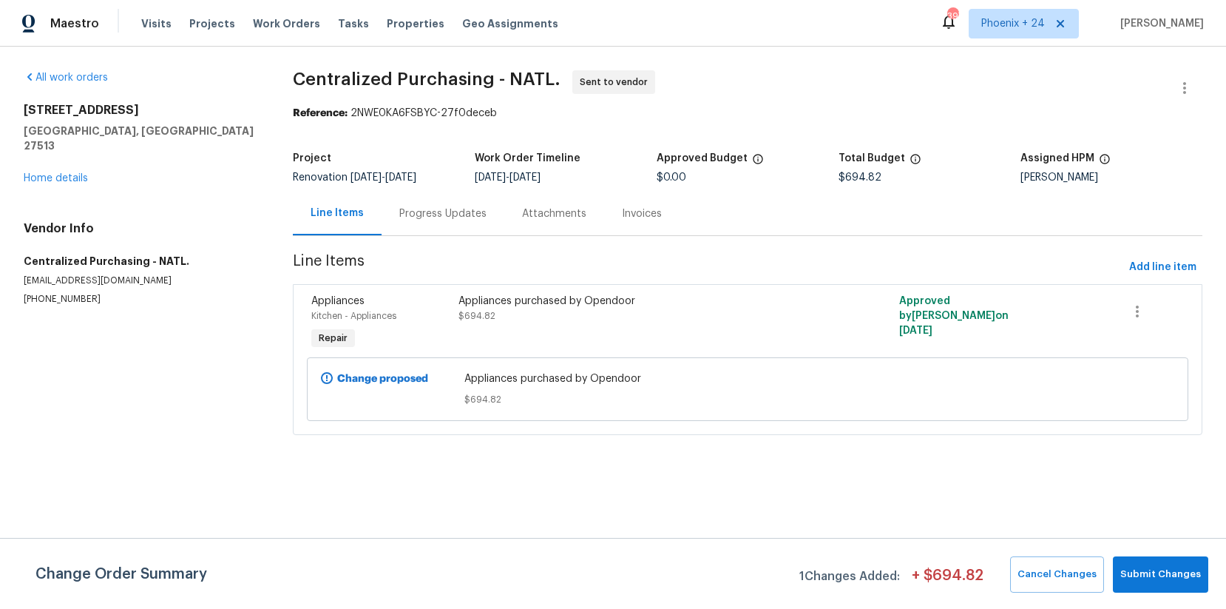
click at [1119, 274] on span "Line Items" at bounding box center [708, 267] width 831 height 27
click at [1148, 262] on span "Add line item" at bounding box center [1162, 267] width 67 height 18
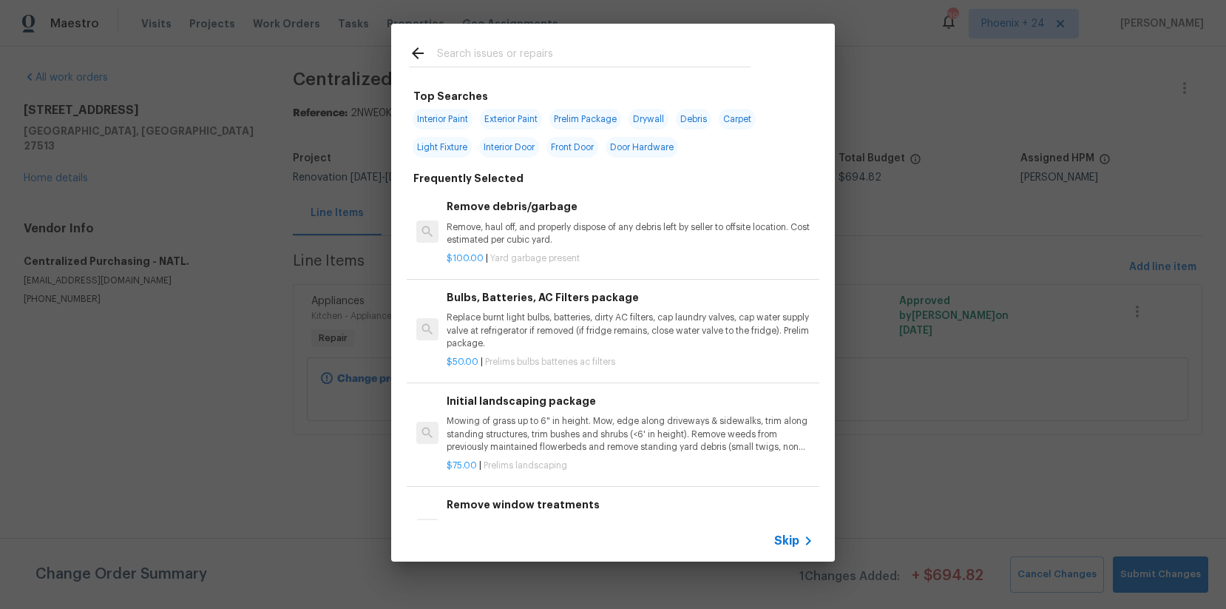
click at [535, 50] on input "text" at bounding box center [594, 55] width 314 height 22
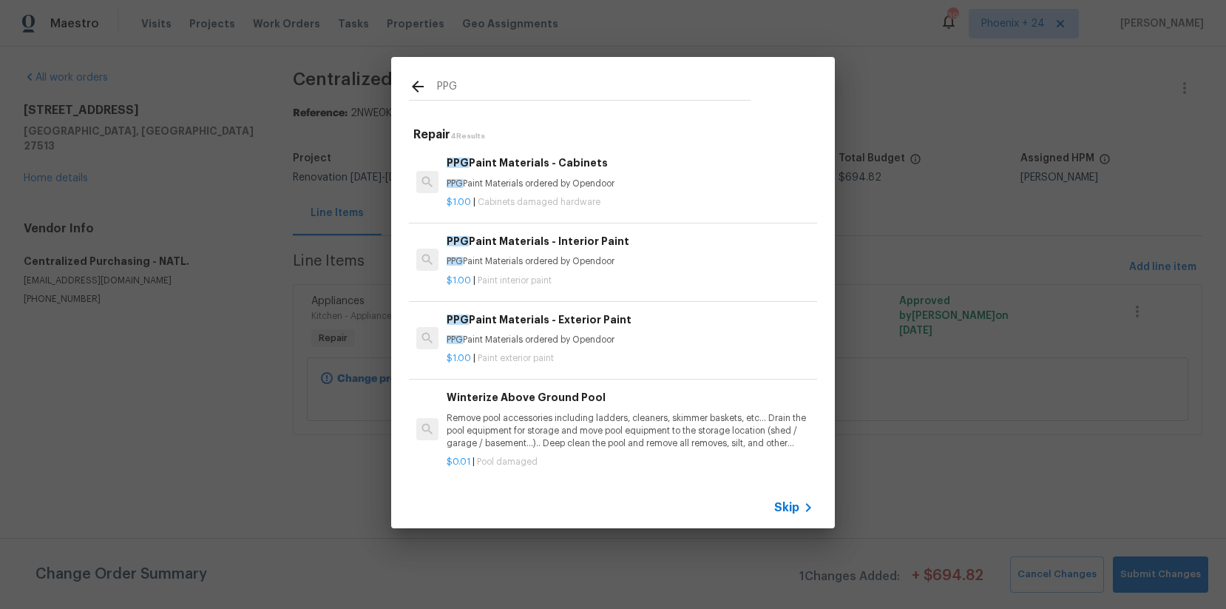
type input "PPG"
click at [635, 186] on p "PPG Paint Materials ordered by Opendoor" at bounding box center [630, 184] width 367 height 13
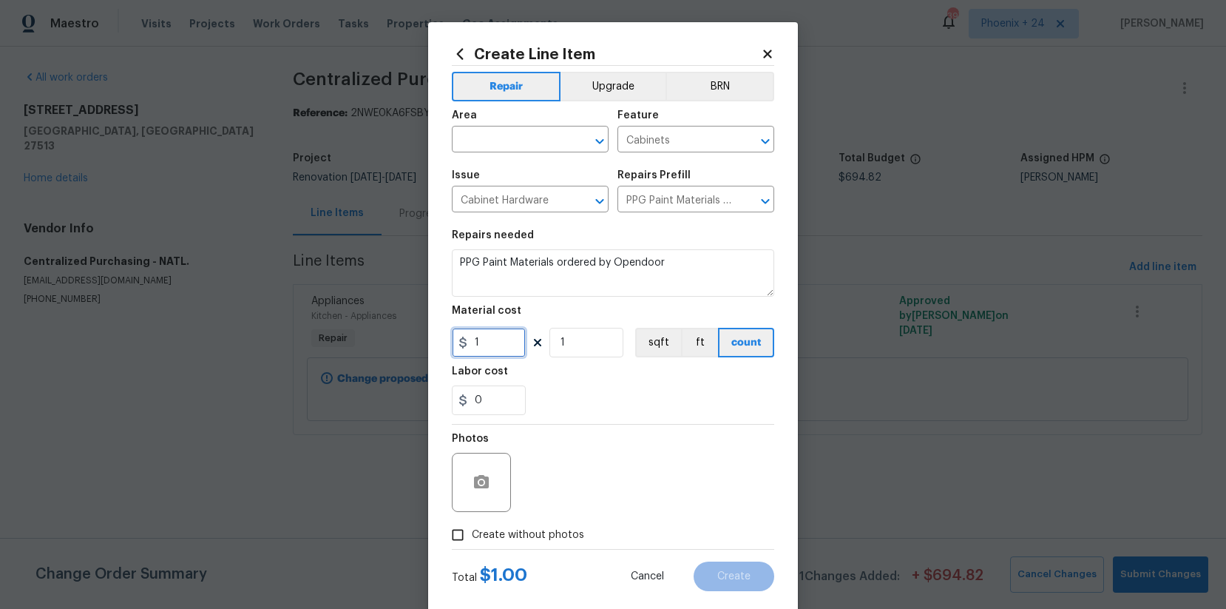
click at [513, 348] on input "1" at bounding box center [489, 343] width 74 height 30
type input "146.3"
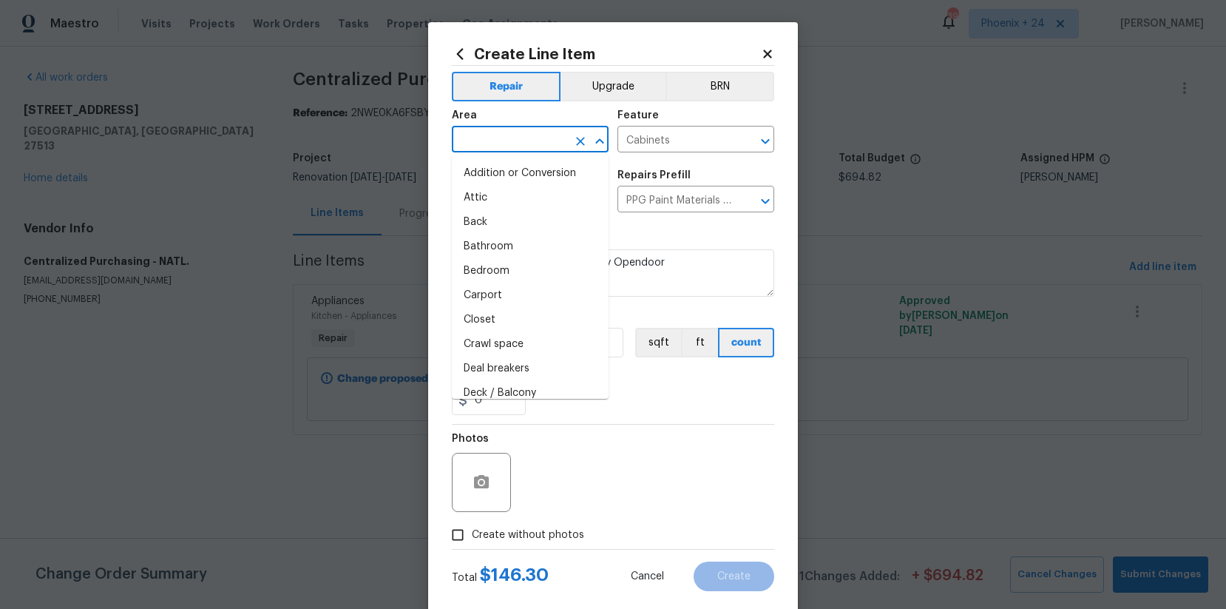
click at [515, 129] on input "text" at bounding box center [509, 140] width 115 height 23
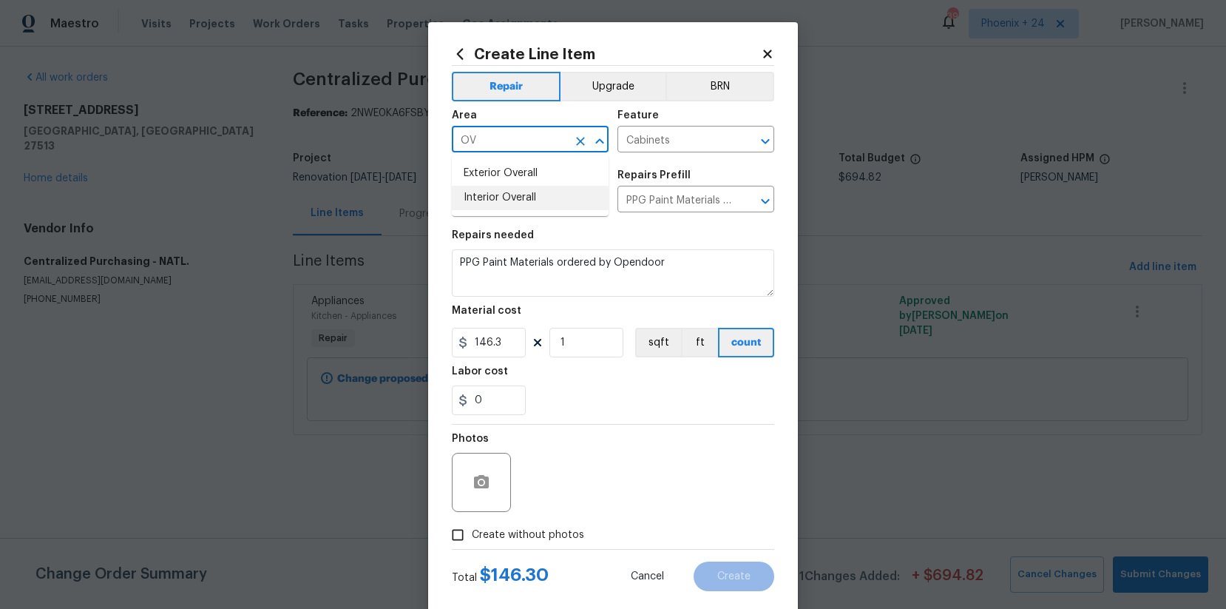
click at [525, 193] on li "Interior Overall" at bounding box center [530, 198] width 157 height 24
type input "Interior Overall"
click at [547, 523] on label "Create without photos" at bounding box center [514, 535] width 141 height 28
click at [472, 523] on input "Create without photos" at bounding box center [458, 535] width 28 height 28
checkbox input "true"
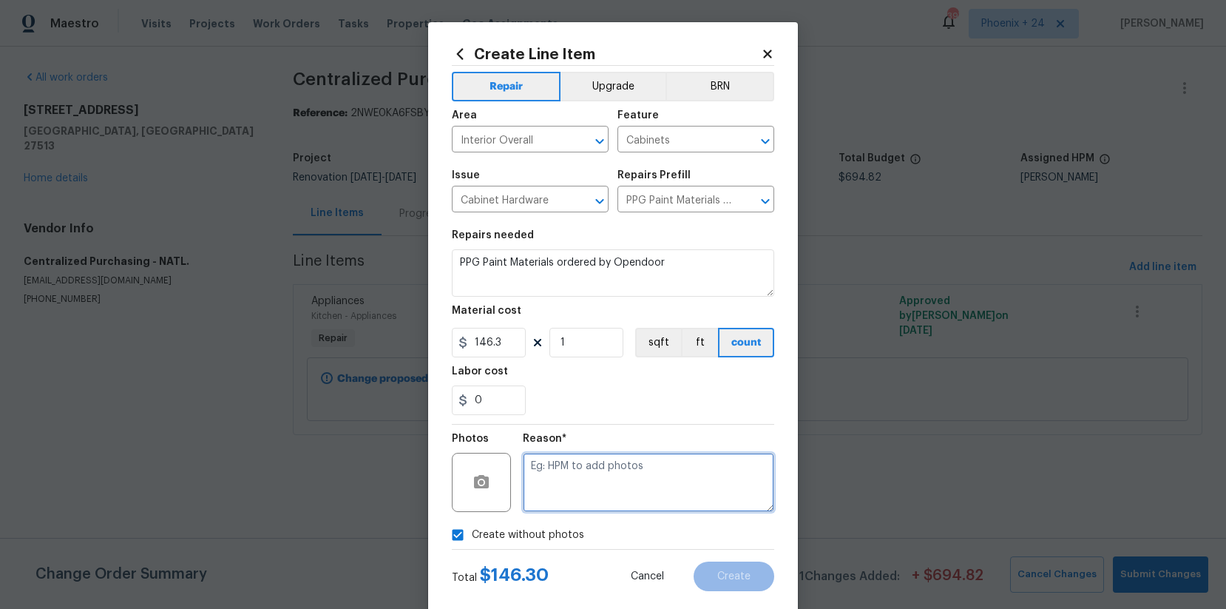
click at [569, 487] on textarea at bounding box center [648, 482] width 251 height 59
type textarea "NA"
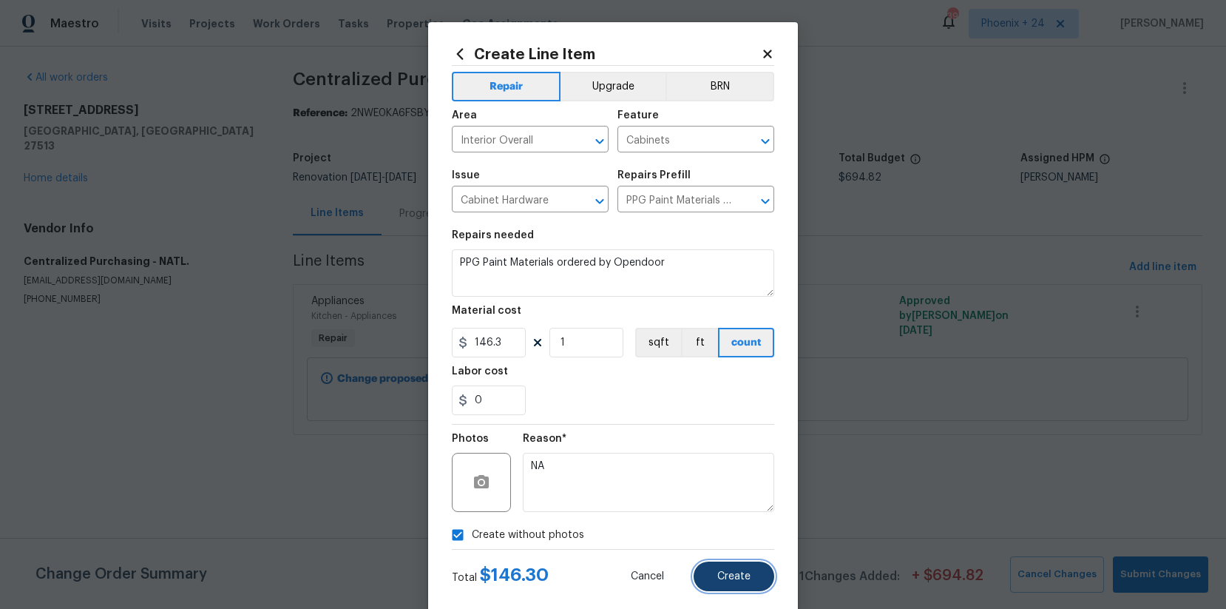
click at [726, 562] on button "Create" at bounding box center [734, 576] width 81 height 30
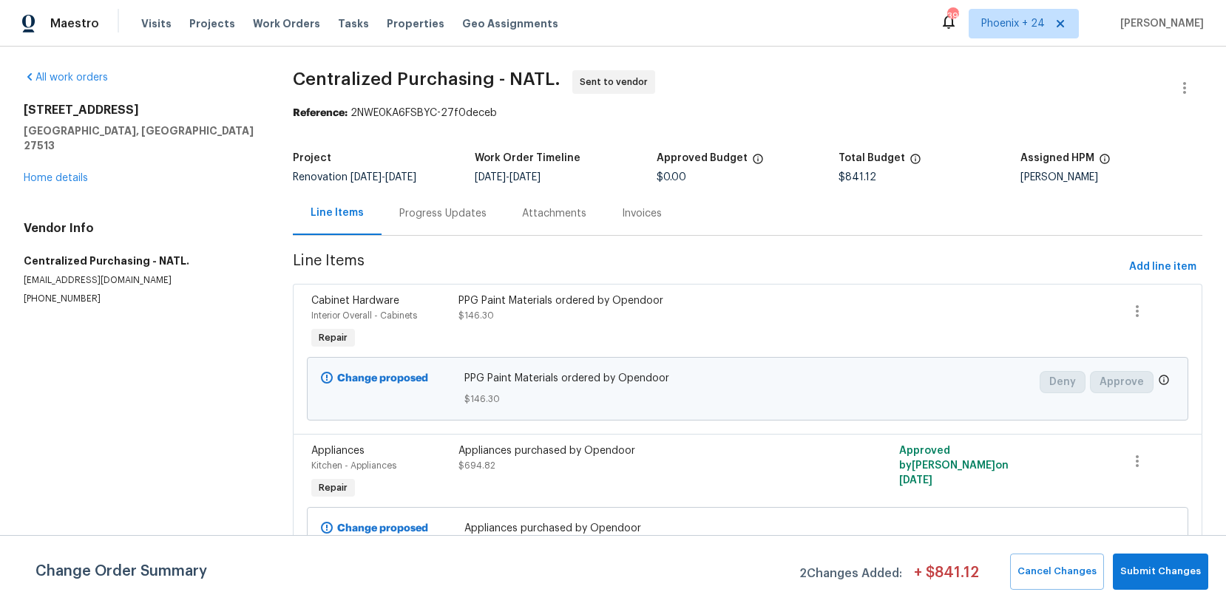
click at [307, 18] on div "Visits Projects Work Orders Tasks Properties Geo Assignments" at bounding box center [358, 24] width 435 height 30
drag, startPoint x: 300, startPoint y: 21, endPoint x: 369, endPoint y: 31, distance: 70.3
click at [300, 21] on span "Work Orders" at bounding box center [286, 23] width 67 height 15
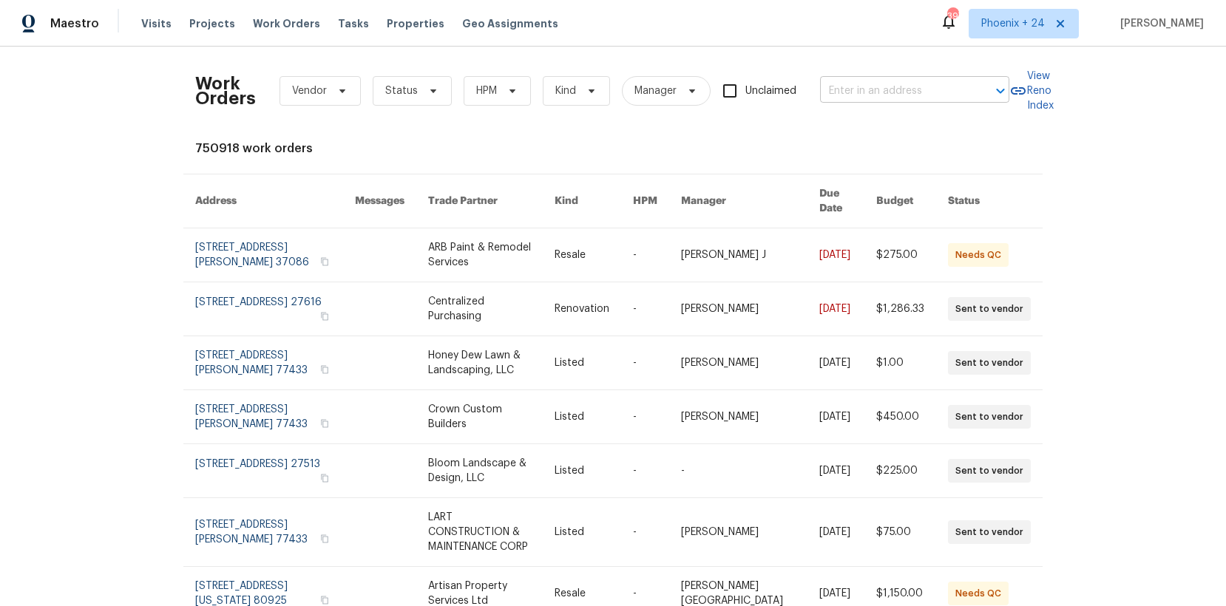
click at [945, 97] on input "text" at bounding box center [894, 91] width 148 height 23
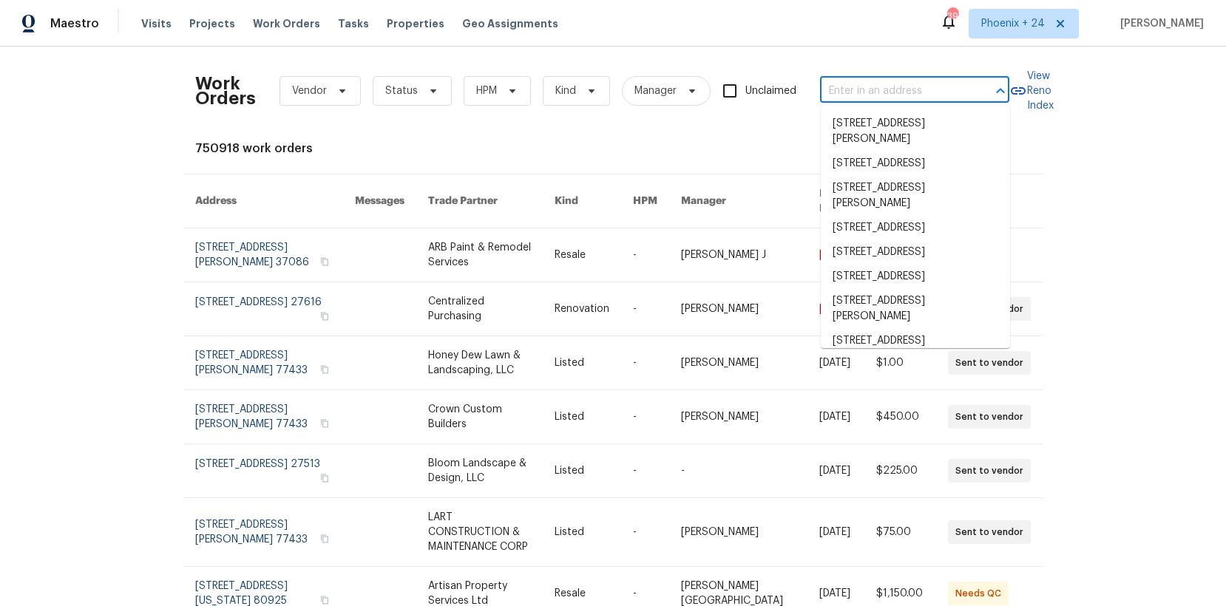
paste input "[STREET_ADDRESS][PERSON_NAME][PERSON_NAME]"
type input "[STREET_ADDRESS][PERSON_NAME][PERSON_NAME]"
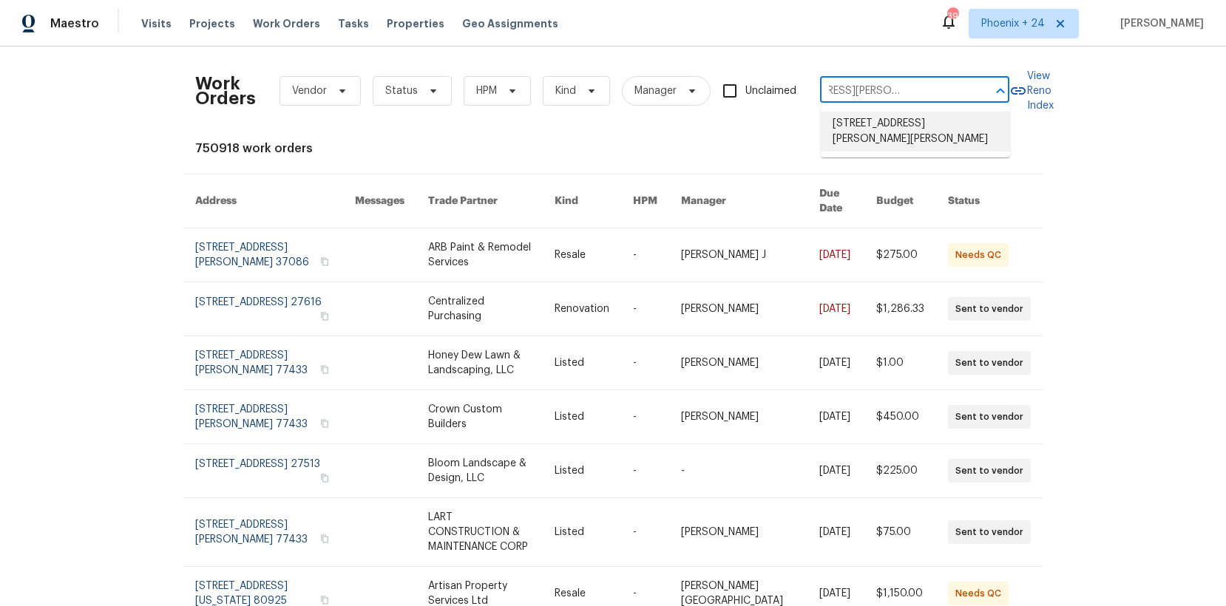
click at [904, 133] on li "[STREET_ADDRESS][PERSON_NAME][PERSON_NAME]" at bounding box center [915, 132] width 189 height 40
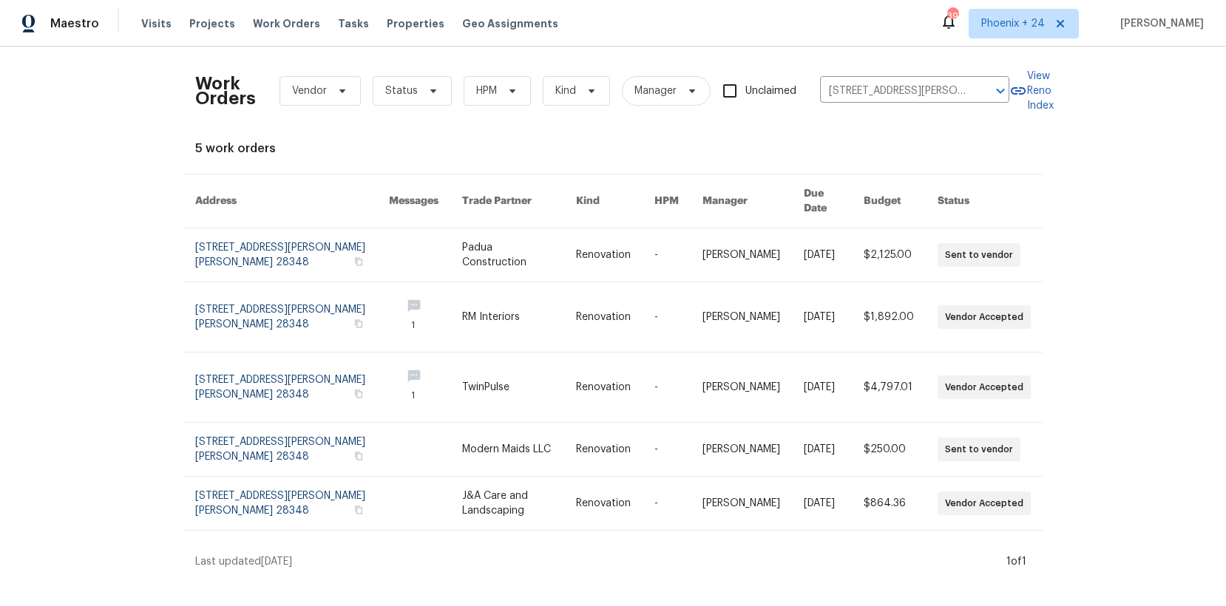
click at [398, 252] on link at bounding box center [425, 255] width 73 height 53
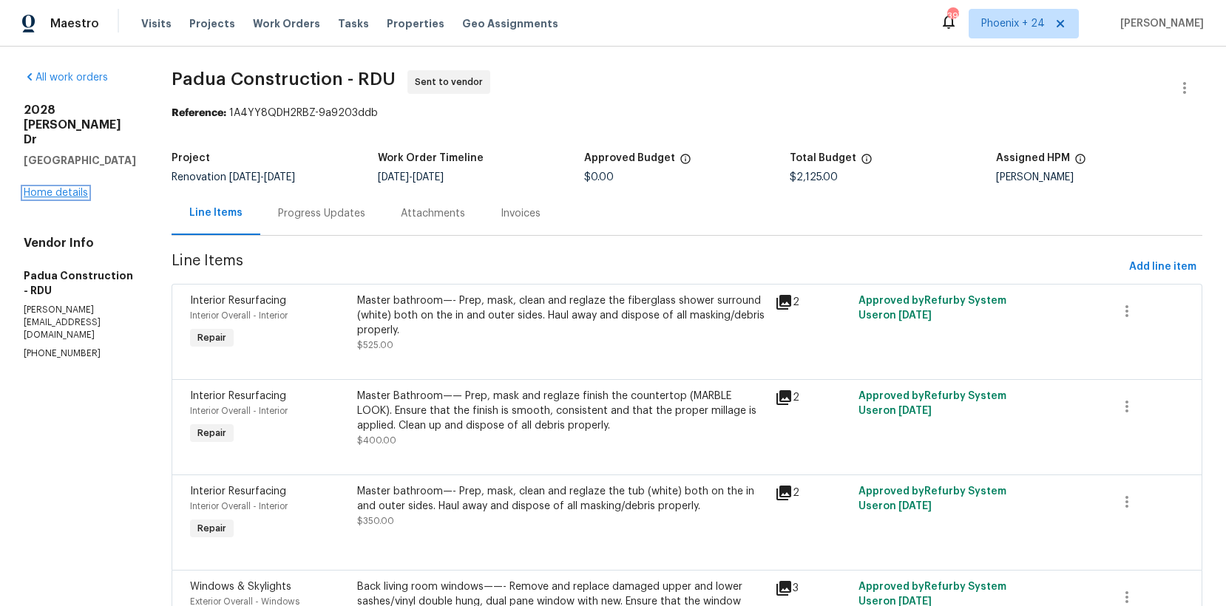
click at [64, 194] on link "Home details" at bounding box center [56, 193] width 64 height 10
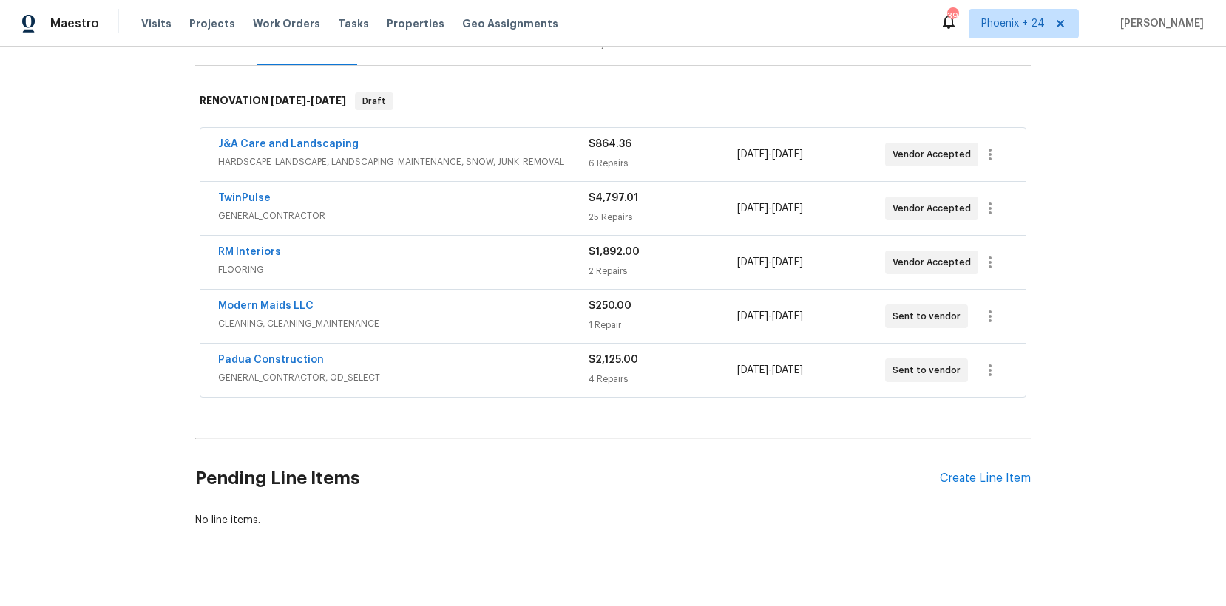
scroll to position [225, 0]
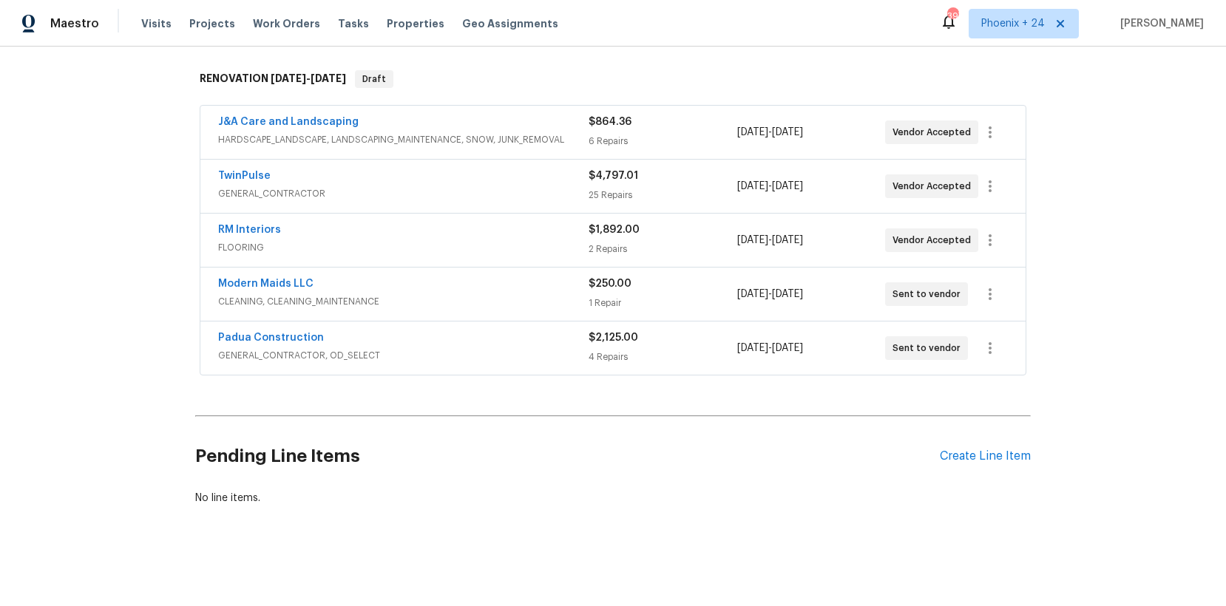
click at [995, 443] on div "Pending Line Items Create Line Item" at bounding box center [613, 456] width 836 height 69
click at [994, 459] on div "Create Line Item" at bounding box center [985, 457] width 91 height 14
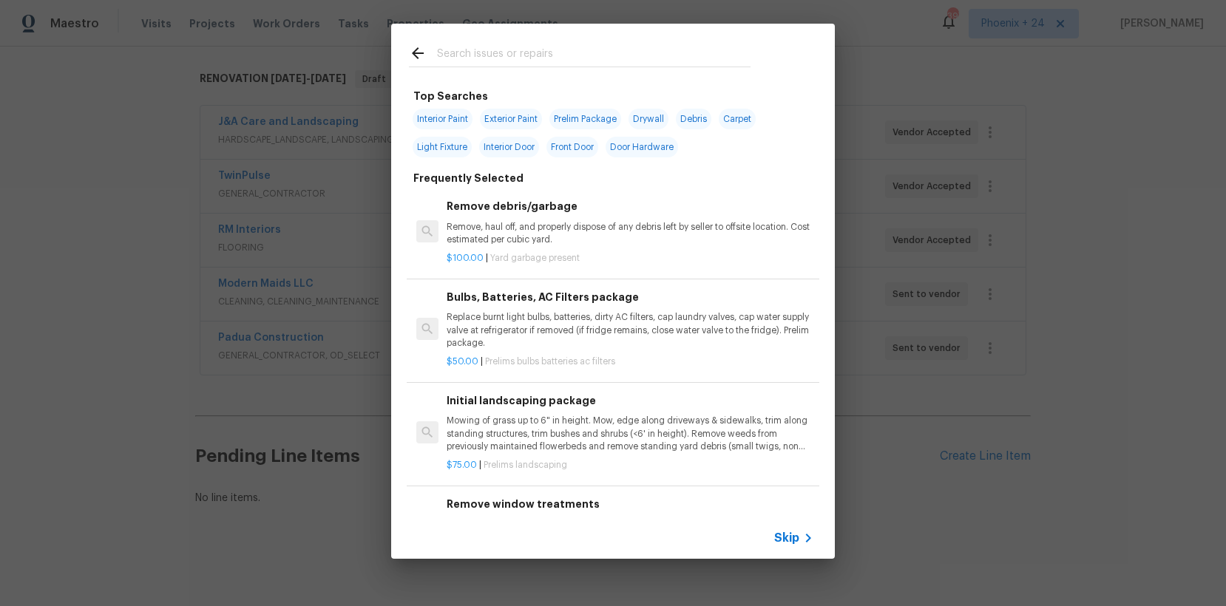
click at [621, 58] on input "text" at bounding box center [594, 55] width 314 height 22
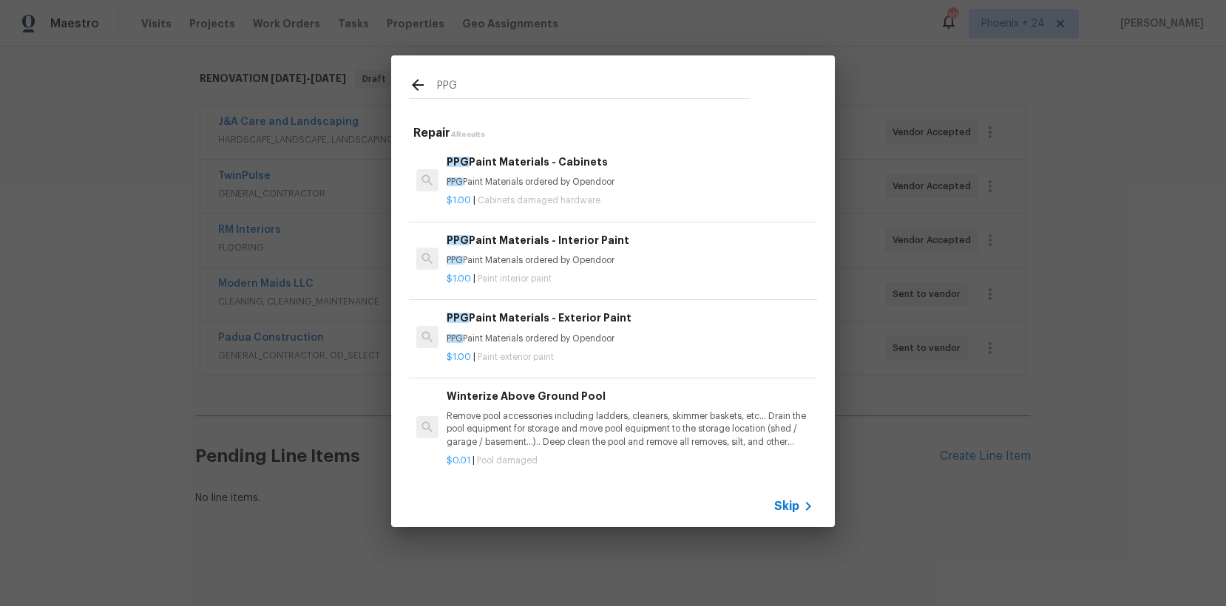
type input "PPG"
click at [661, 169] on h6 "PPG Paint Materials - Cabinets" at bounding box center [630, 162] width 367 height 16
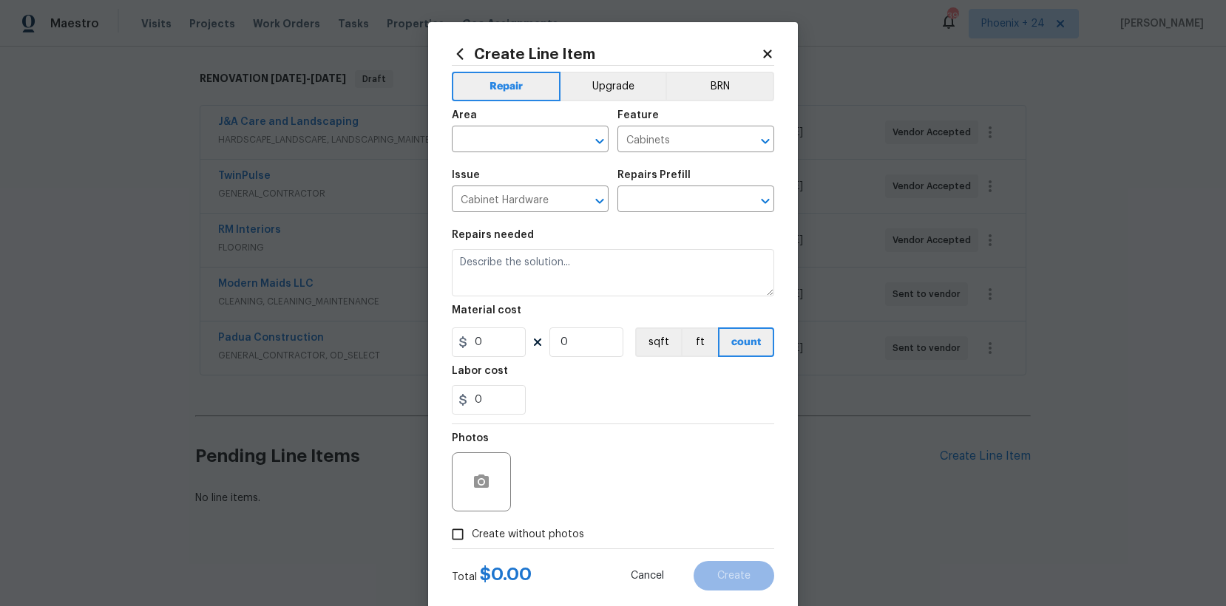
type input "PPG Paint Materials - Cabinets $1.00"
type textarea "PPG Paint Materials ordered by Opendoor"
type input "1"
click at [461, 51] on icon at bounding box center [460, 53] width 7 height 11
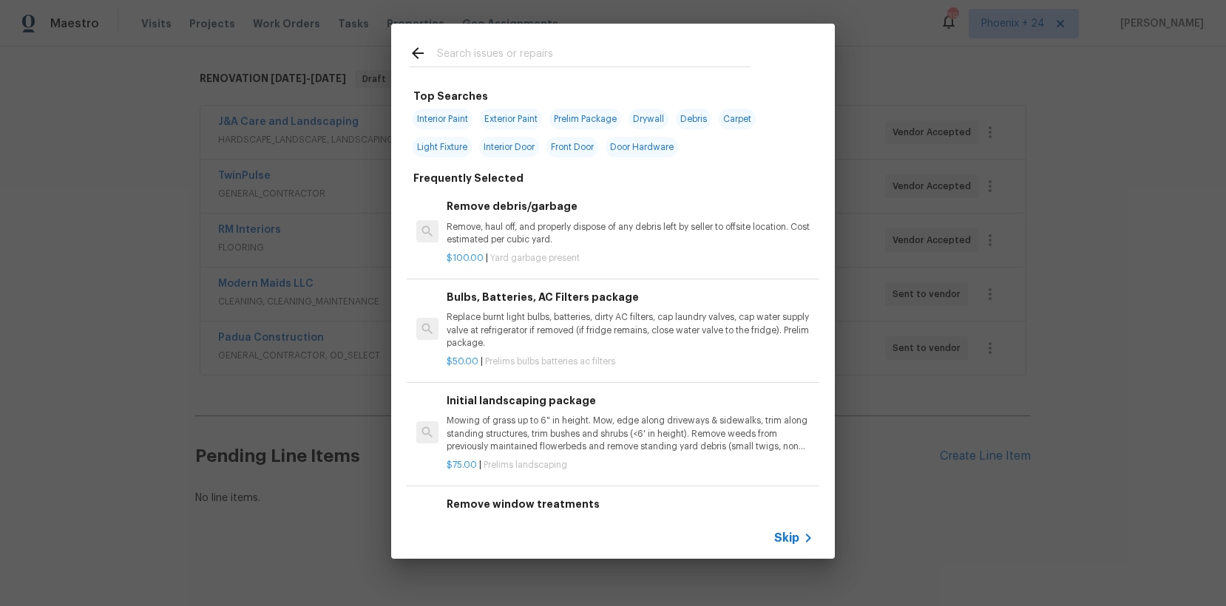
click at [484, 59] on input "text" at bounding box center [594, 55] width 314 height 22
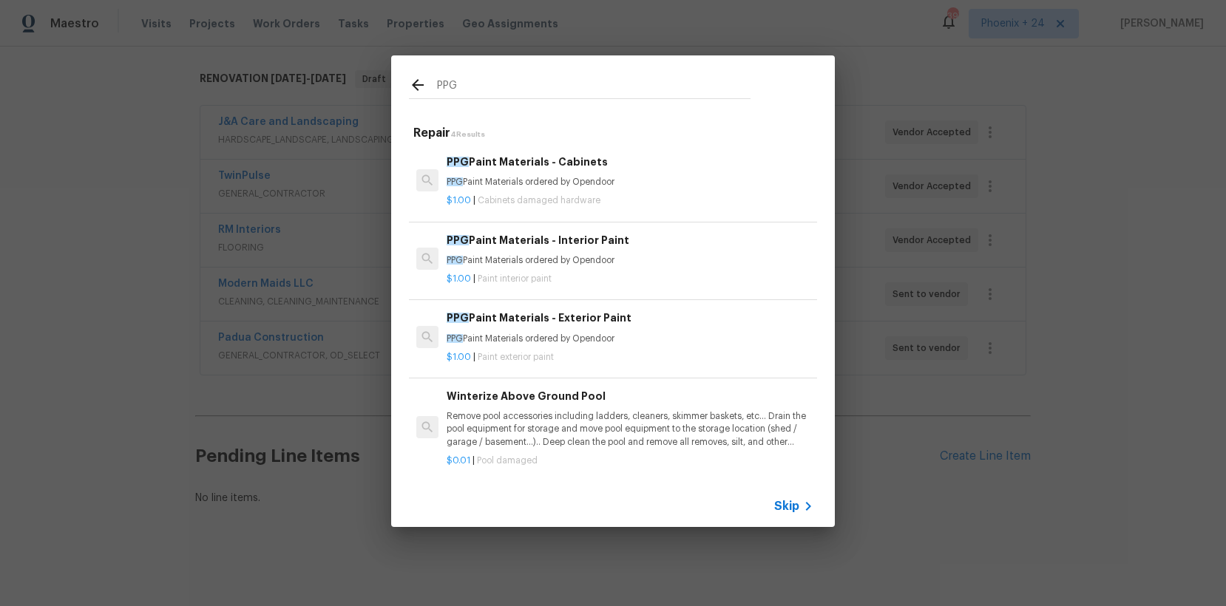
type input "PPG"
click at [630, 291] on div "PPG Paint Materials - Interior Paint PPG Paint Materials ordered by Opendoor $1…" at bounding box center [613, 259] width 413 height 83
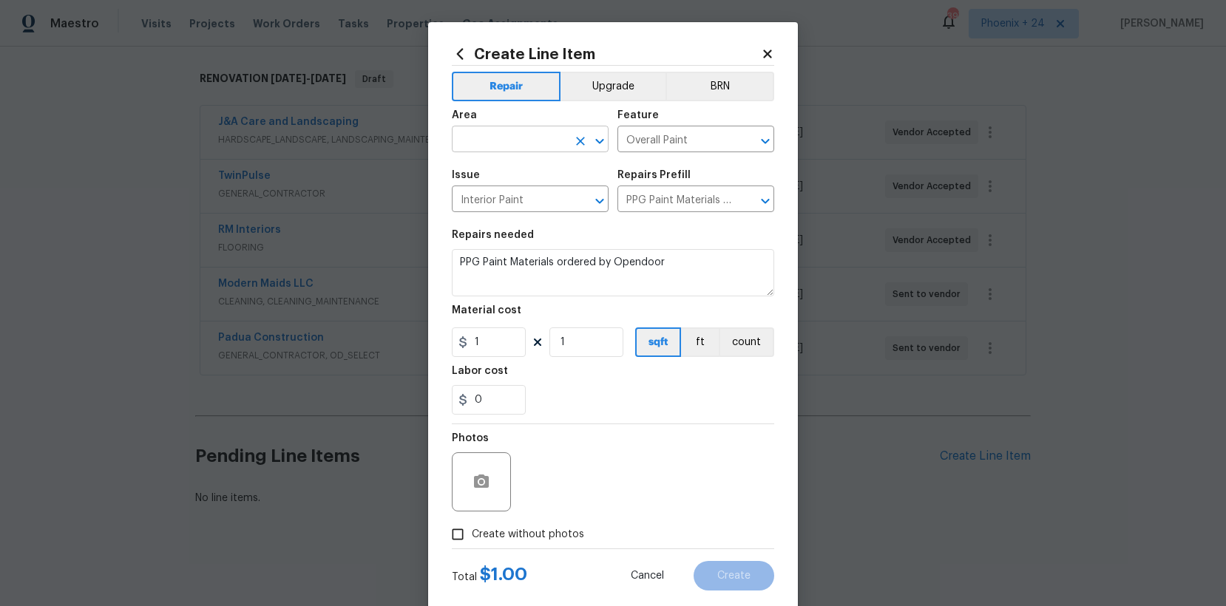
click at [524, 143] on input "text" at bounding box center [509, 140] width 115 height 23
drag, startPoint x: 552, startPoint y: 202, endPoint x: 511, endPoint y: 285, distance: 92.9
click at [552, 202] on li "Interior Overall" at bounding box center [530, 198] width 157 height 24
type input "Interior Overall"
drag, startPoint x: 503, startPoint y: 328, endPoint x: 506, endPoint y: 341, distance: 13.6
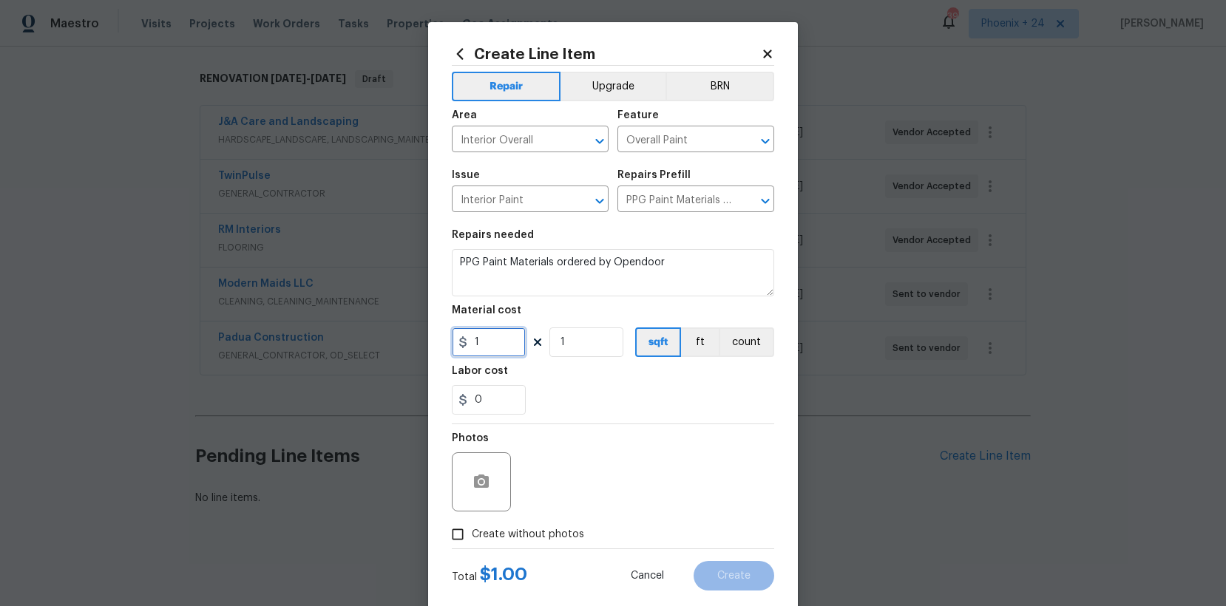
click at [503, 331] on input "1" at bounding box center [489, 343] width 74 height 30
drag, startPoint x: 506, startPoint y: 341, endPoint x: 452, endPoint y: 335, distance: 54.3
click at [452, 335] on input "1" at bounding box center [489, 343] width 74 height 30
type input "491.51"
click at [546, 531] on span "Create without photos" at bounding box center [528, 535] width 112 height 16
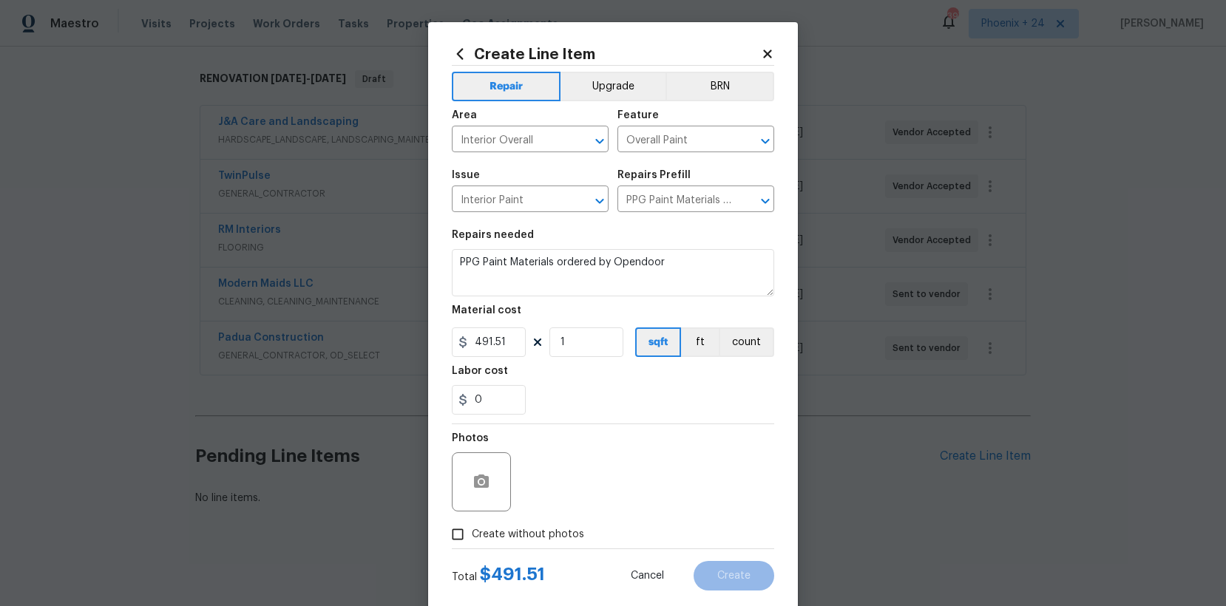
click at [472, 531] on input "Create without photos" at bounding box center [458, 535] width 28 height 28
checkbox input "true"
click at [567, 492] on textarea at bounding box center [648, 482] width 251 height 59
type textarea "NA"
drag, startPoint x: 774, startPoint y: 581, endPoint x: 764, endPoint y: 578, distance: 9.9
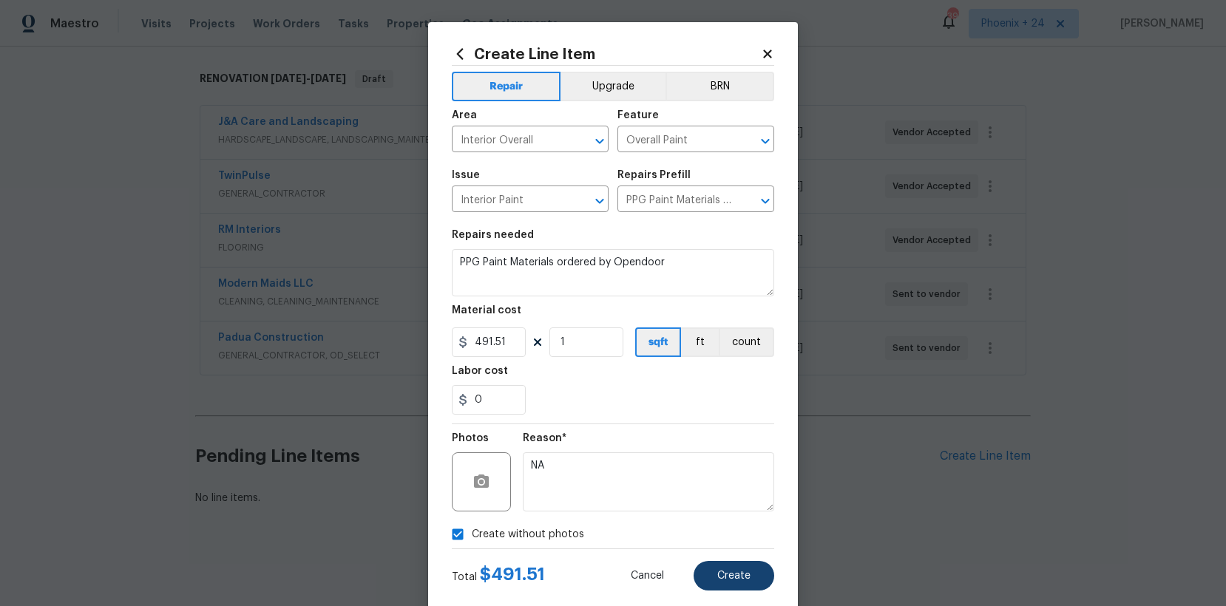
click at [770, 580] on div "Cancel Create" at bounding box center [690, 576] width 167 height 30
click at [764, 578] on button "Create" at bounding box center [734, 576] width 81 height 30
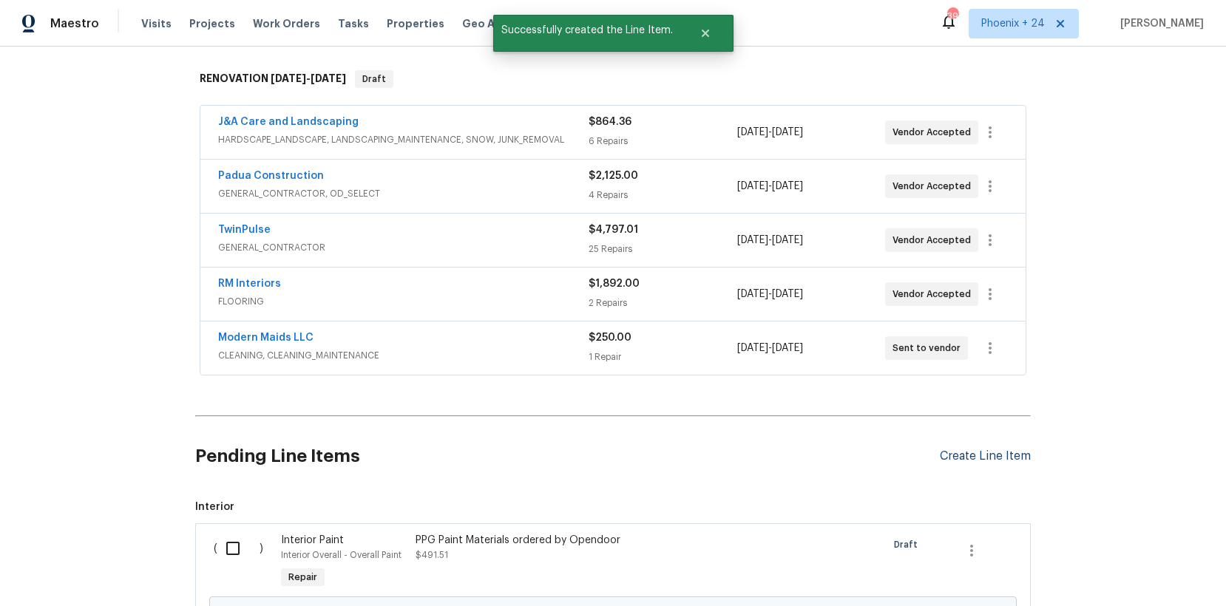
click at [1004, 453] on div "Create Line Item" at bounding box center [985, 457] width 91 height 14
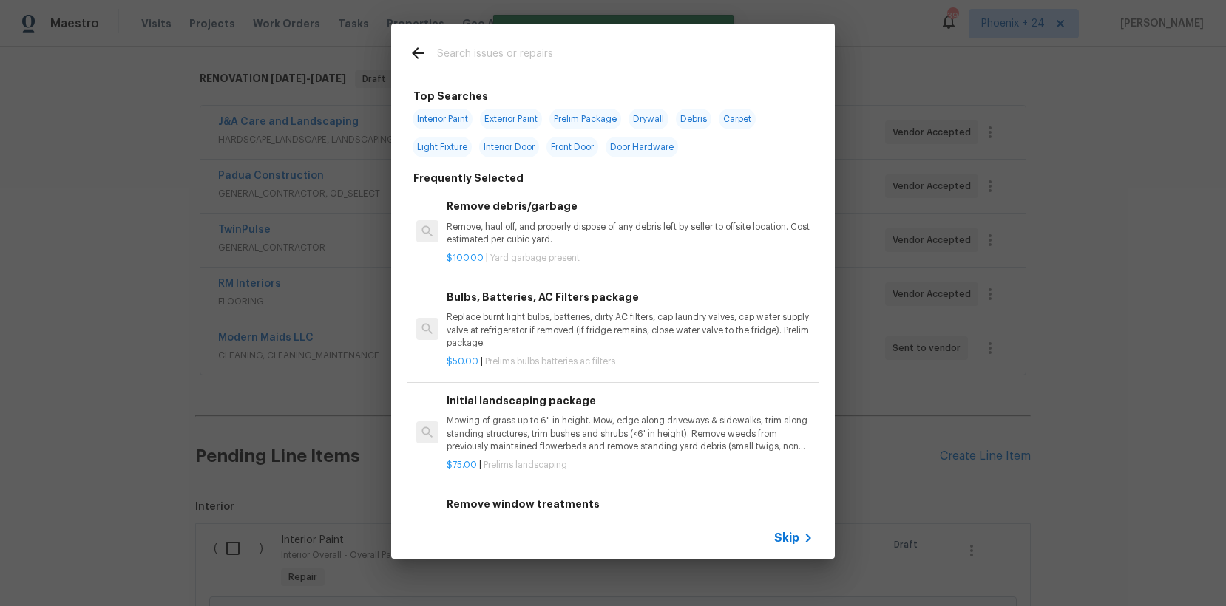
drag, startPoint x: 632, startPoint y: 78, endPoint x: 626, endPoint y: 72, distance: 8.9
click at [629, 75] on div at bounding box center [579, 53] width 377 height 58
click at [620, 55] on input "text" at bounding box center [594, 55] width 314 height 22
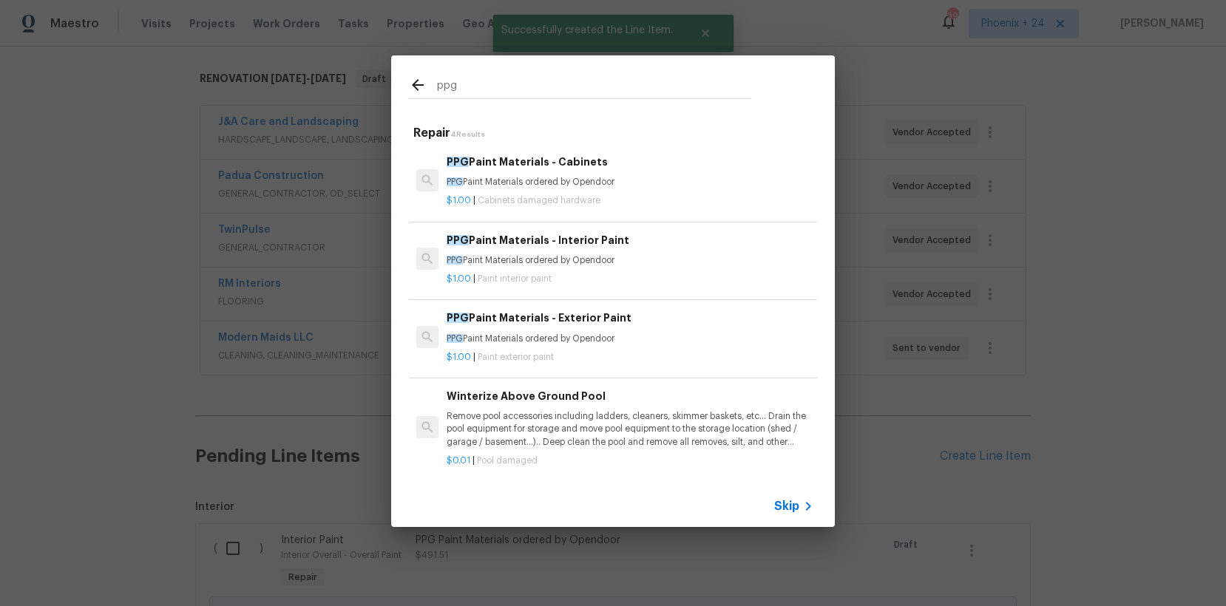
type input "ppg"
click at [706, 318] on h6 "PPG Paint Materials - Exterior Paint" at bounding box center [630, 318] width 367 height 16
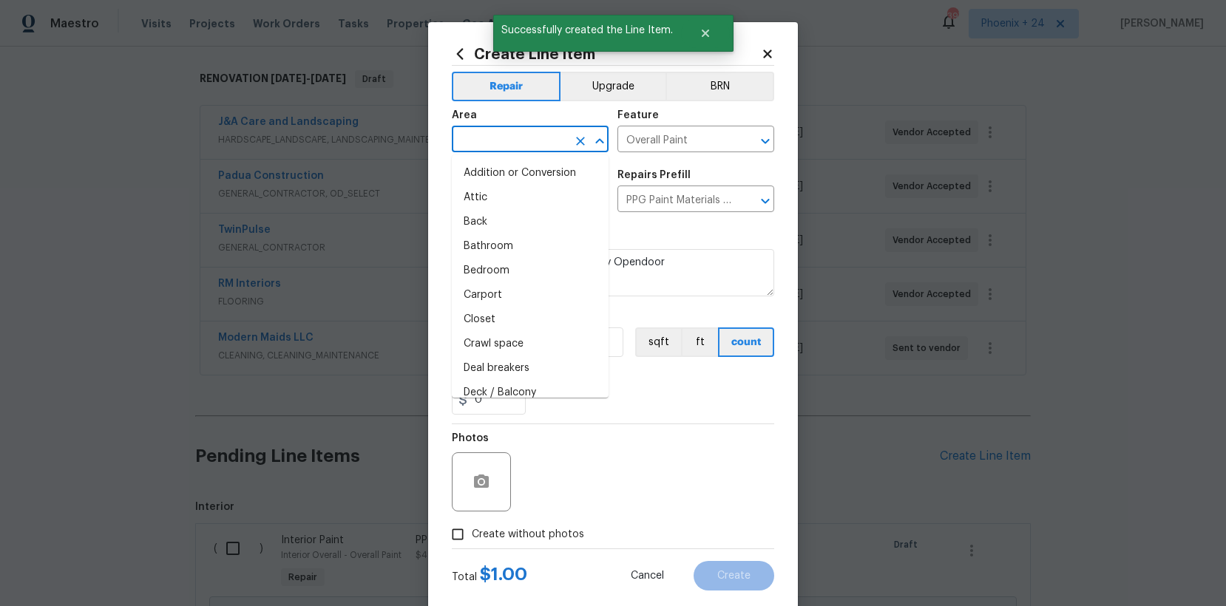
click at [551, 140] on input "text" at bounding box center [509, 140] width 115 height 23
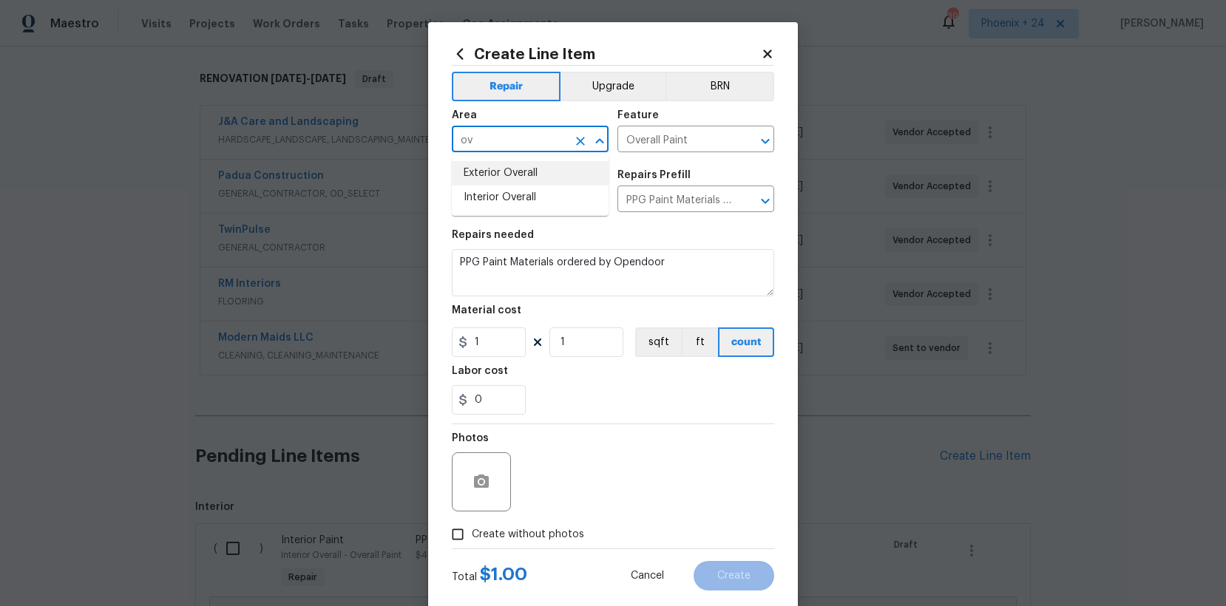
drag, startPoint x: 550, startPoint y: 179, endPoint x: 498, endPoint y: 351, distance: 179.7
click at [550, 179] on li "Exterior Overall" at bounding box center [530, 173] width 157 height 24
type input "Exterior Overall"
click at [493, 337] on input "1" at bounding box center [489, 343] width 74 height 30
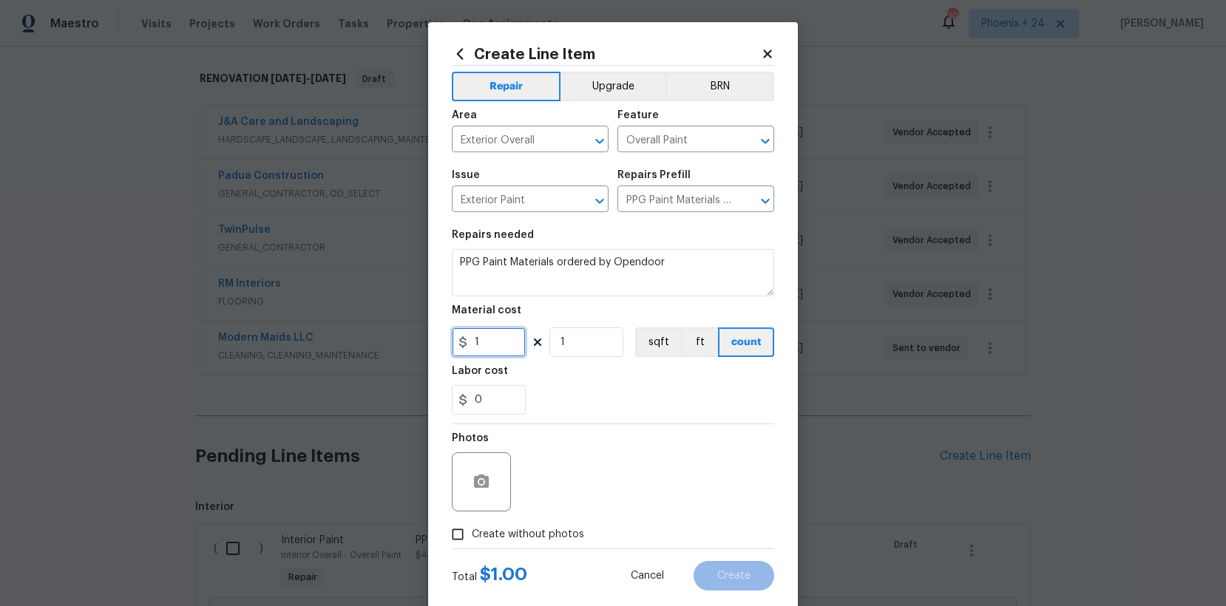
drag, startPoint x: 495, startPoint y: 340, endPoint x: 430, endPoint y: 332, distance: 65.6
click at [430, 332] on div "Create Line Item Repair Upgrade BRN Area Exterior Overall ​ Feature Overall Pai…" at bounding box center [613, 318] width 370 height 592
type input "203.88"
drag, startPoint x: 504, startPoint y: 527, endPoint x: 517, endPoint y: 514, distance: 18.8
click at [504, 527] on span "Create without photos" at bounding box center [528, 535] width 112 height 16
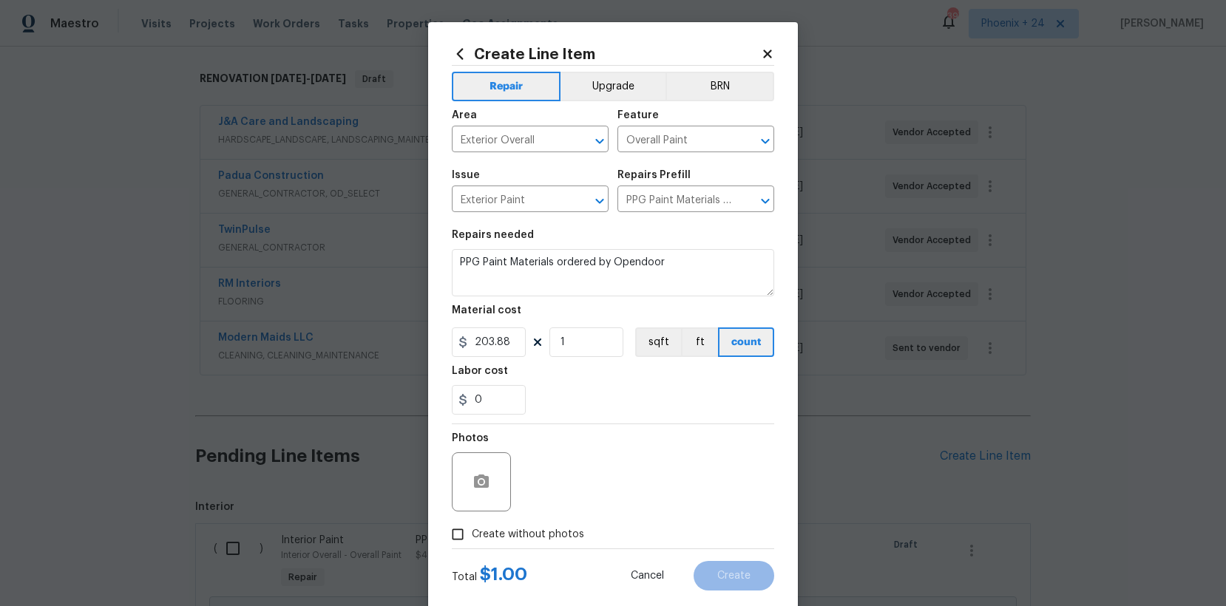
click at [472, 527] on input "Create without photos" at bounding box center [458, 535] width 28 height 28
checkbox input "true"
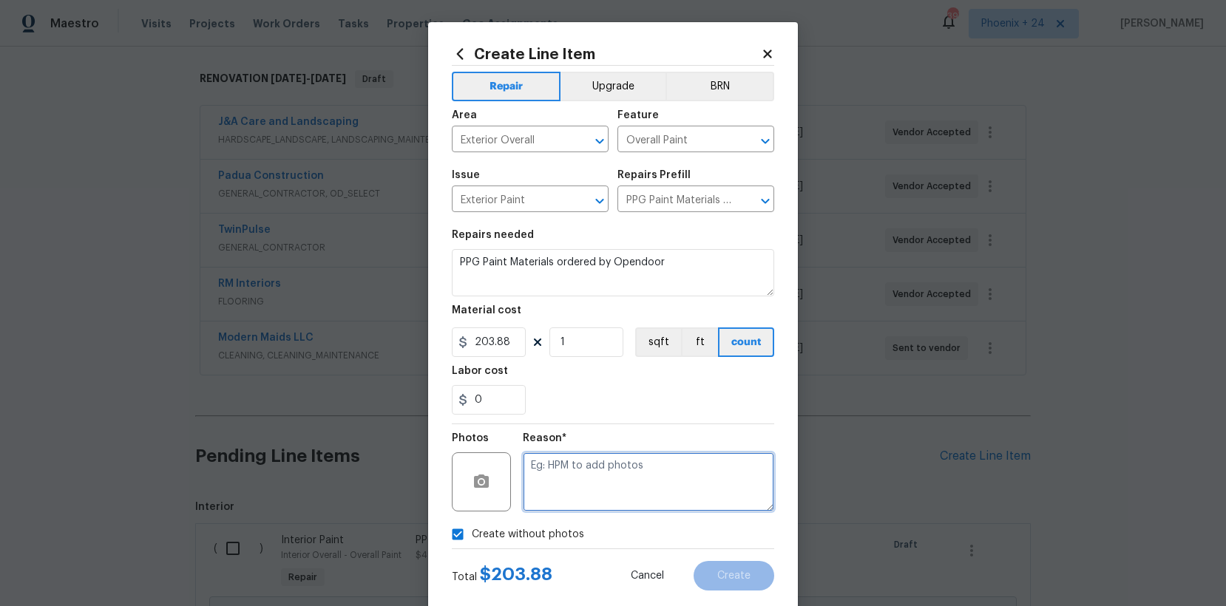
click at [563, 493] on textarea at bounding box center [648, 482] width 251 height 59
type textarea "NA"
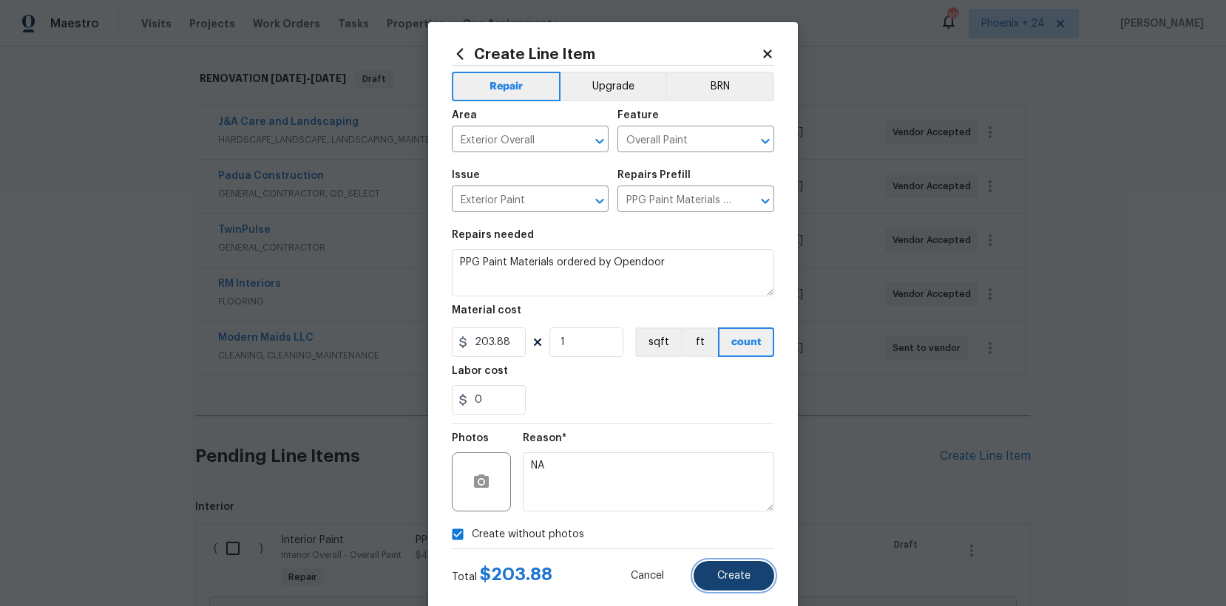
click at [720, 564] on button "Create" at bounding box center [734, 576] width 81 height 30
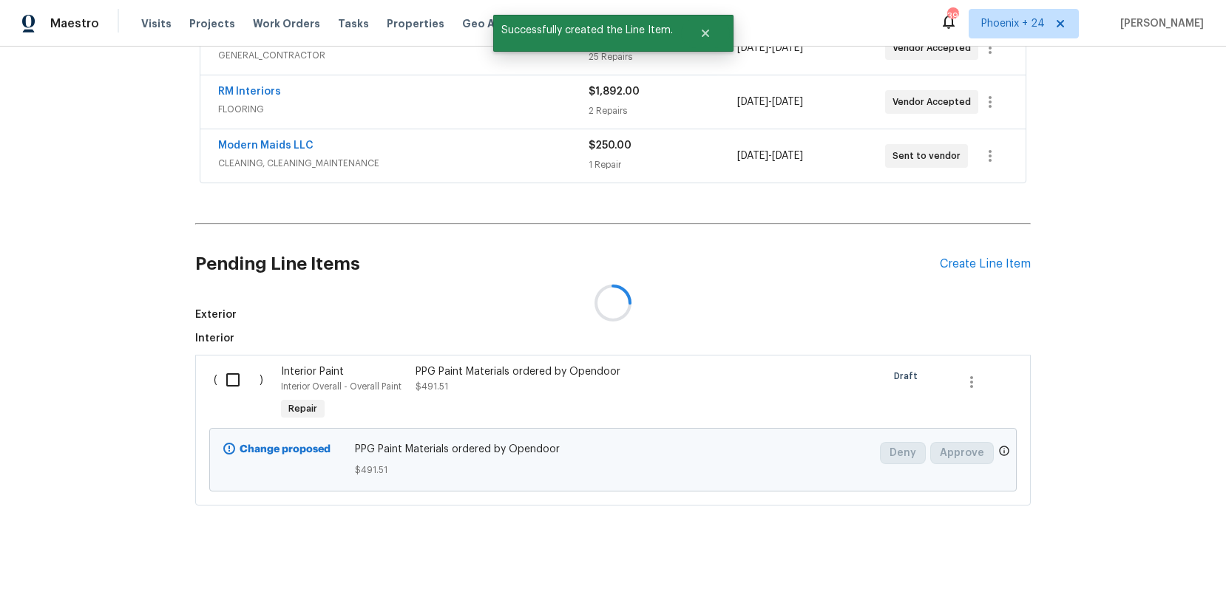
scroll to position [434, 0]
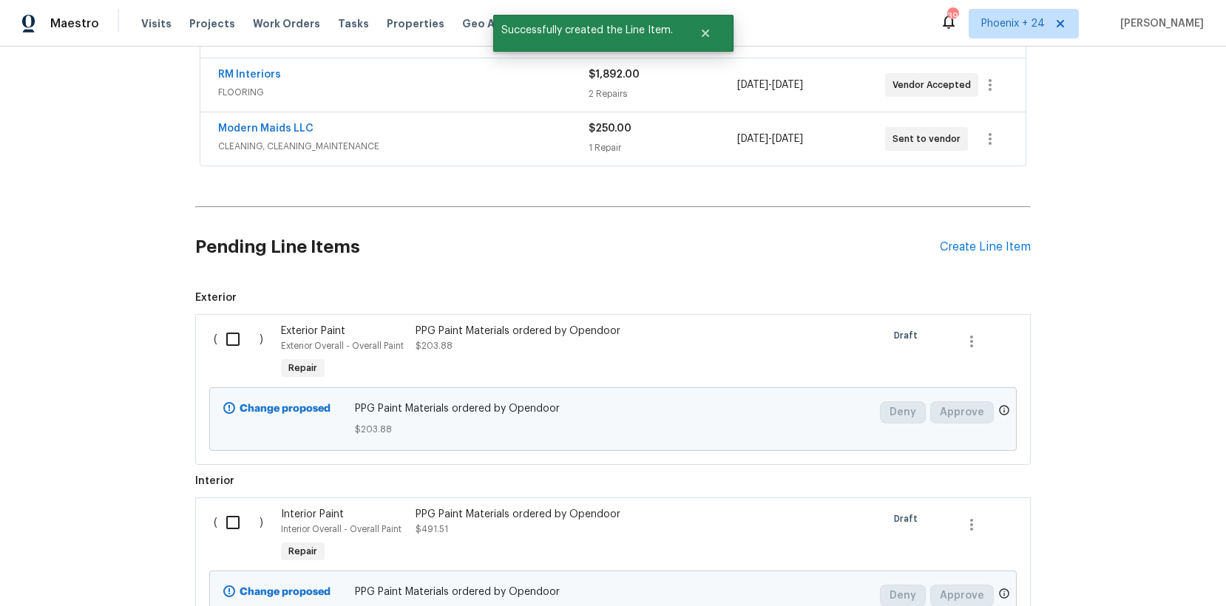
click at [231, 340] on input "checkbox" at bounding box center [238, 339] width 42 height 31
checkbox input "true"
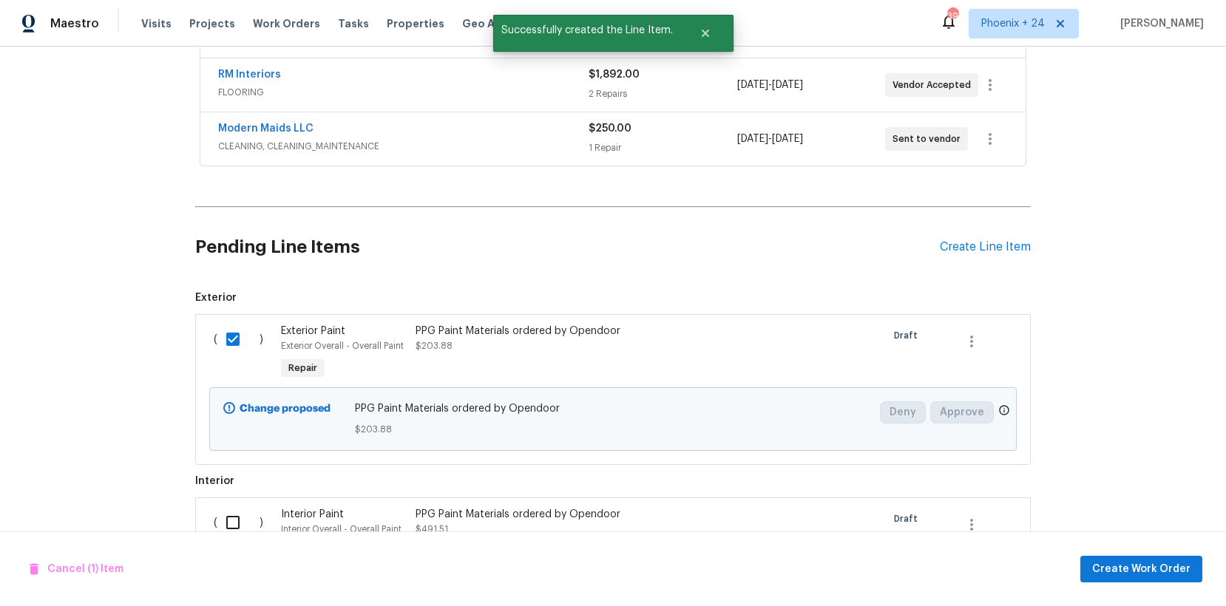
drag, startPoint x: 232, startPoint y: 523, endPoint x: 248, endPoint y: 524, distance: 15.5
click at [237, 524] on input "checkbox" at bounding box center [238, 522] width 42 height 31
click at [1106, 561] on span "Create Work Order" at bounding box center [1141, 570] width 98 height 18
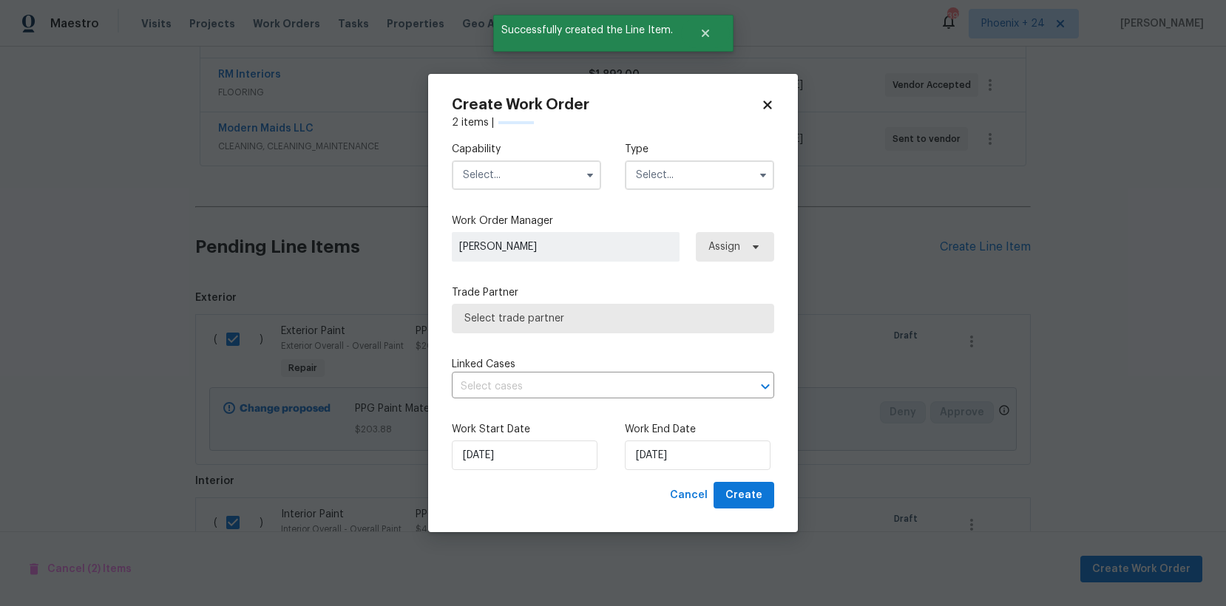
checkbox input "false"
drag, startPoint x: 495, startPoint y: 160, endPoint x: 498, endPoint y: 185, distance: 25.4
click at [496, 161] on input "text" at bounding box center [526, 175] width 149 height 30
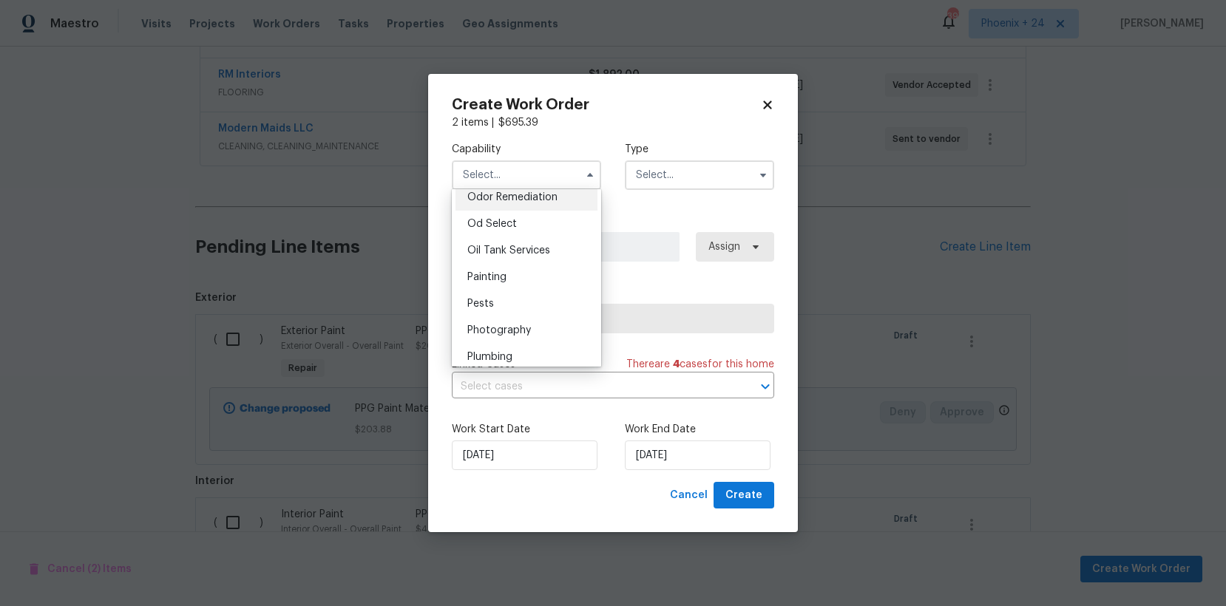
scroll to position [1207, 0]
click at [520, 234] on div "Painting" at bounding box center [527, 242] width 142 height 27
type input "Painting"
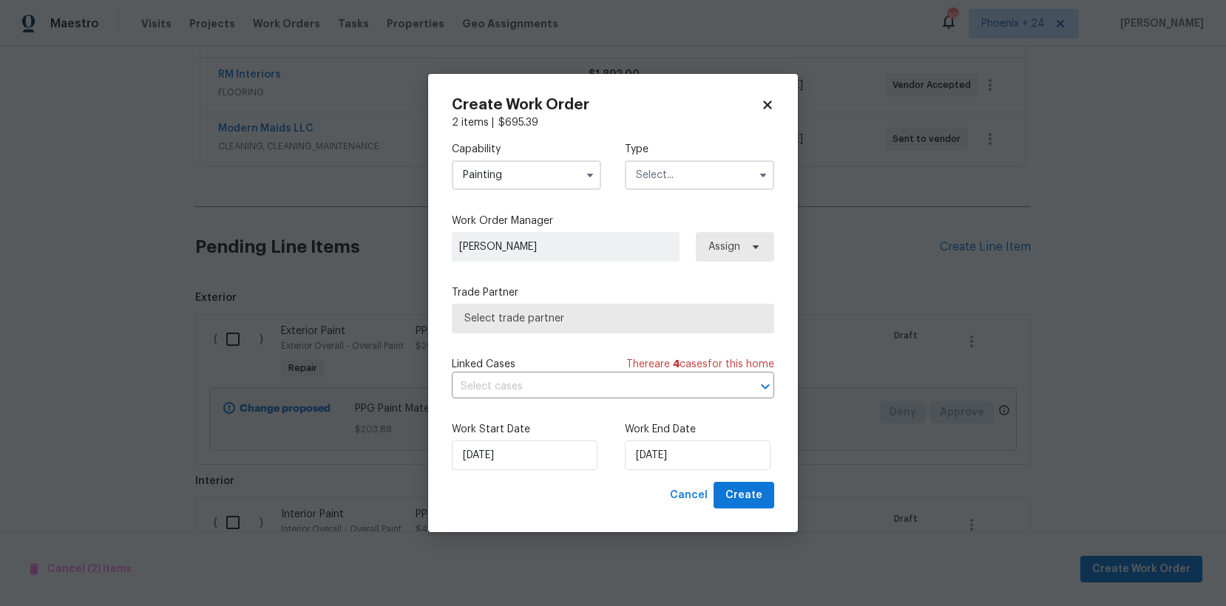
click at [655, 180] on input "text" at bounding box center [699, 175] width 149 height 30
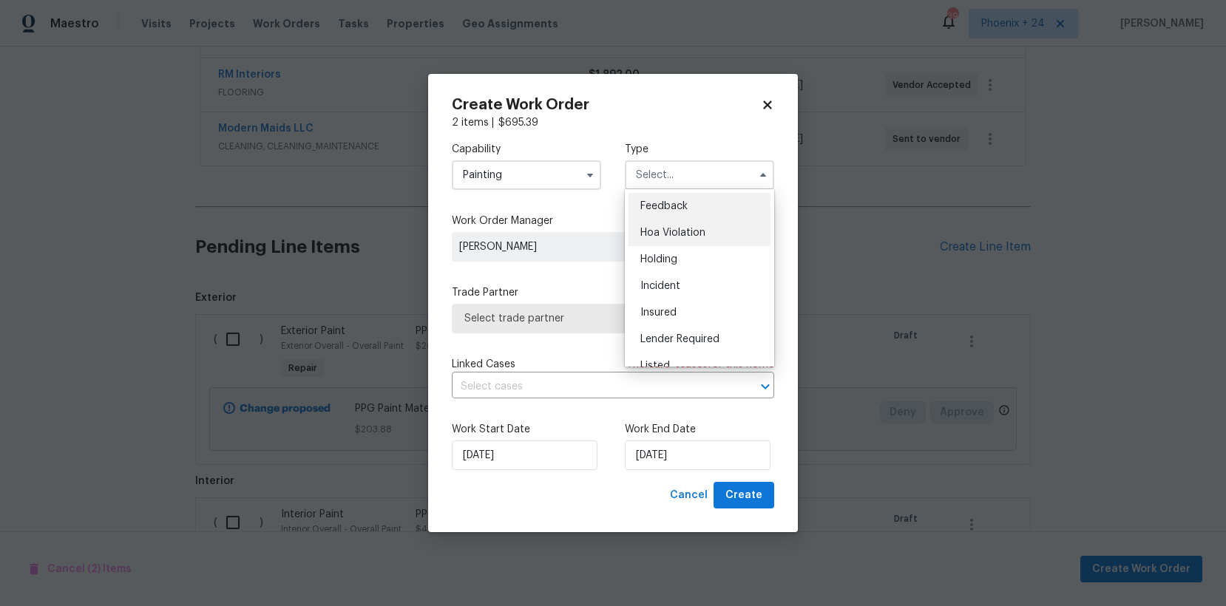
scroll to position [336, 0]
click at [676, 240] on span "Renovation" at bounding box center [667, 243] width 55 height 10
type input "Renovation"
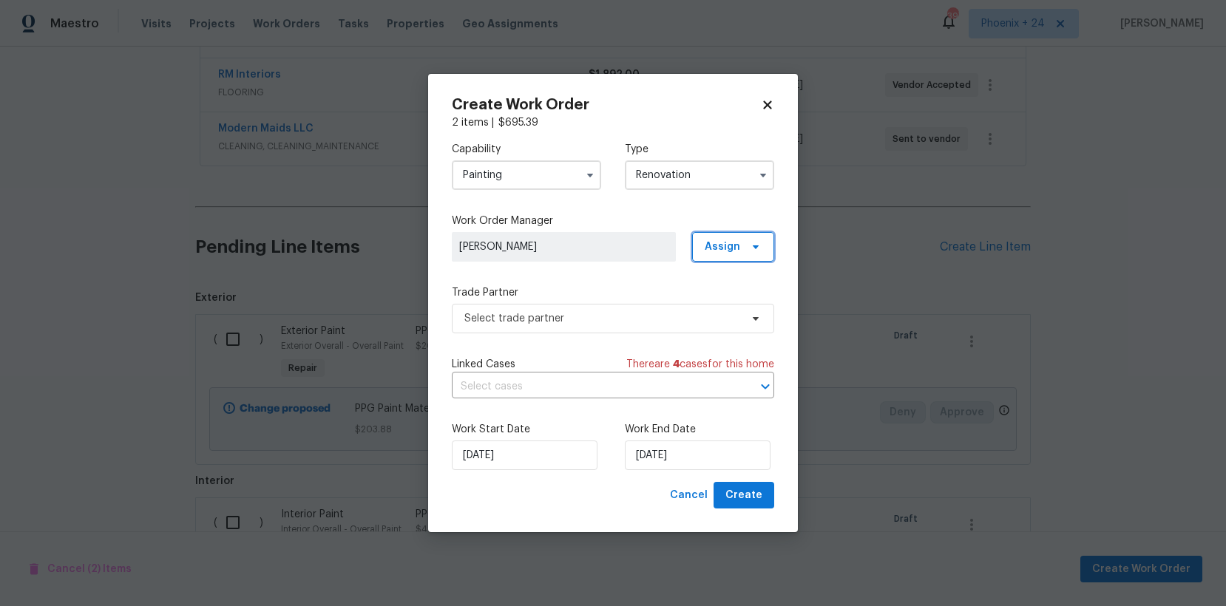
click at [732, 250] on span "Assign" at bounding box center [723, 247] width 36 height 15
drag, startPoint x: 727, startPoint y: 310, endPoint x: 711, endPoint y: 311, distance: 15.5
click at [726, 310] on div "Assign to me" at bounding box center [735, 309] width 64 height 15
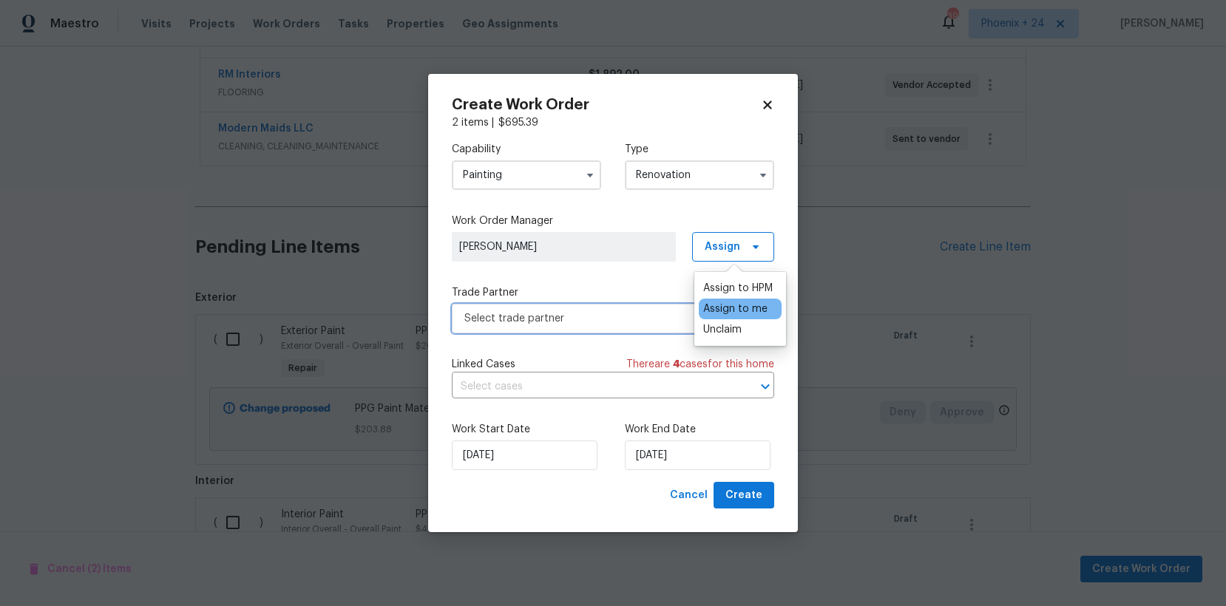
click at [594, 322] on span "Select trade partner" at bounding box center [602, 318] width 276 height 15
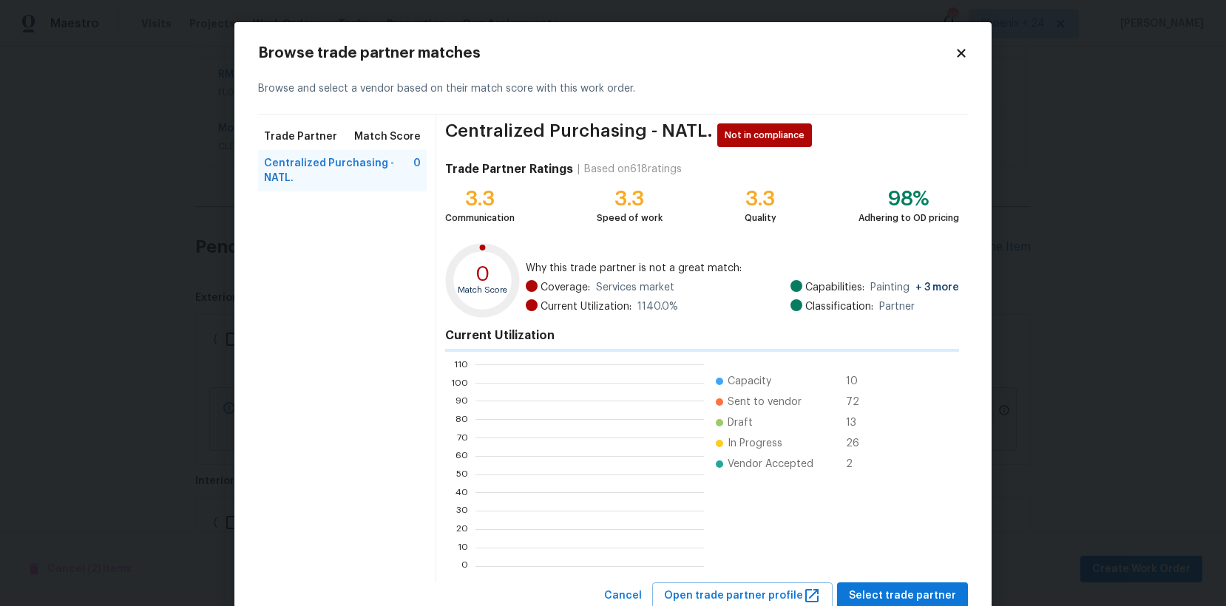
scroll to position [207, 229]
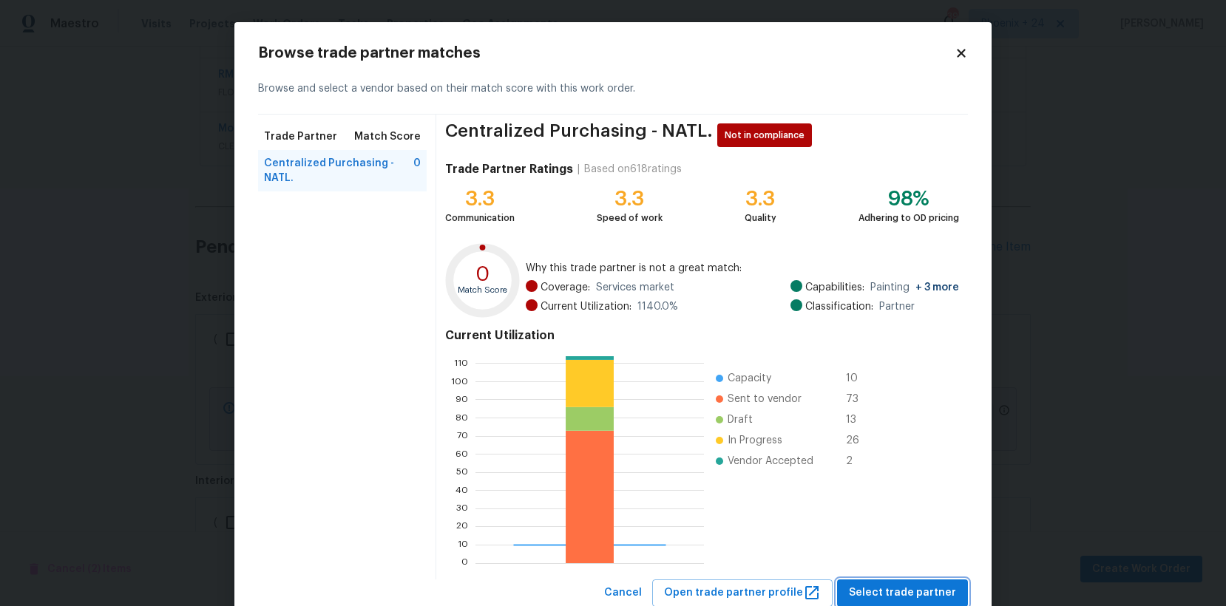
click at [890, 595] on span "Select trade partner" at bounding box center [902, 593] width 107 height 18
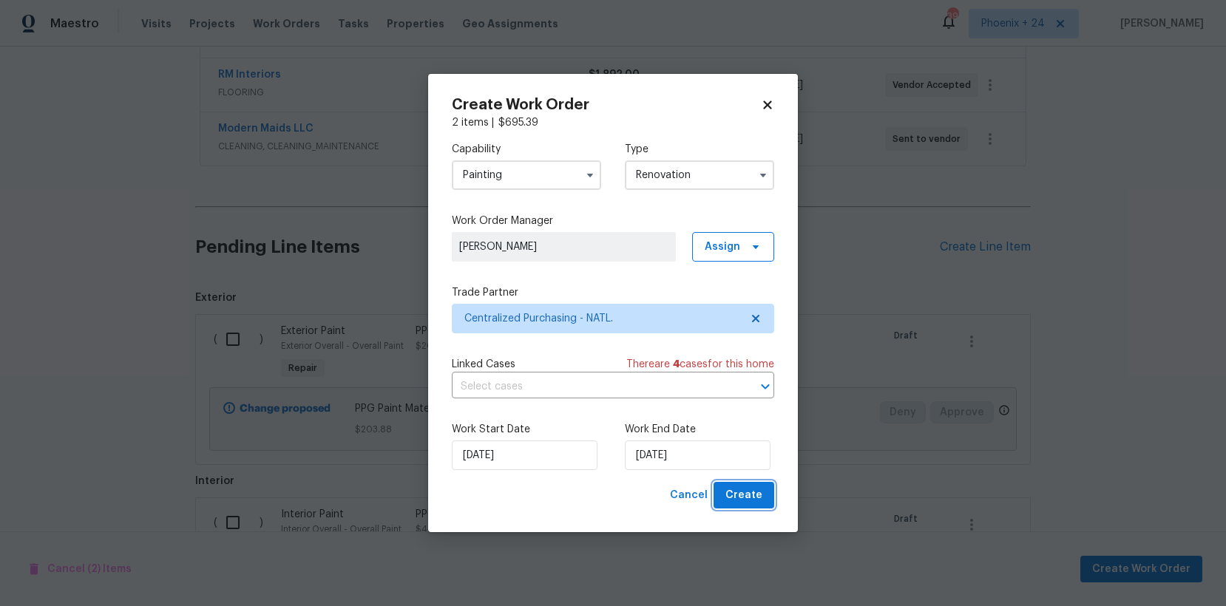
click at [759, 498] on span "Create" at bounding box center [744, 496] width 37 height 18
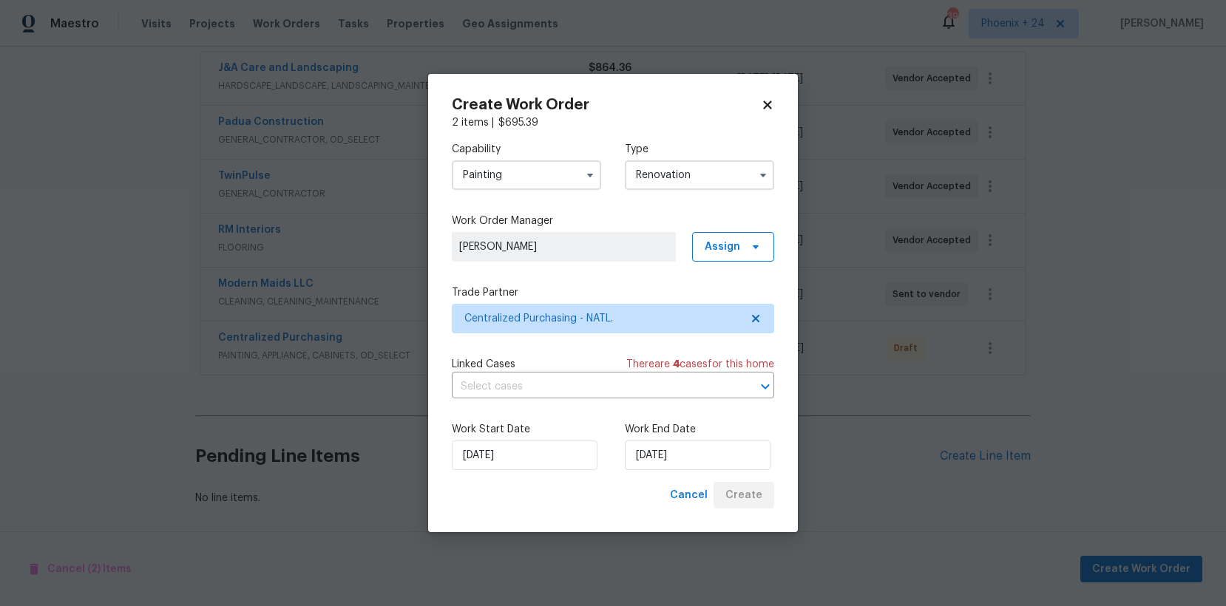
scroll to position [279, 0]
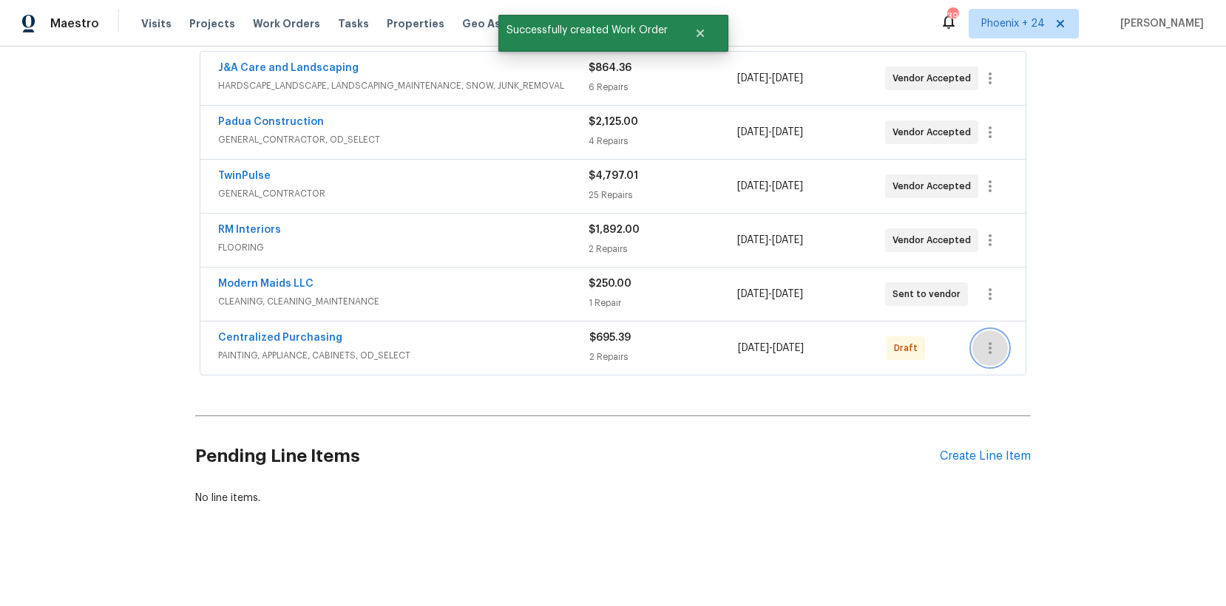
click at [989, 347] on icon "button" at bounding box center [990, 348] width 3 height 12
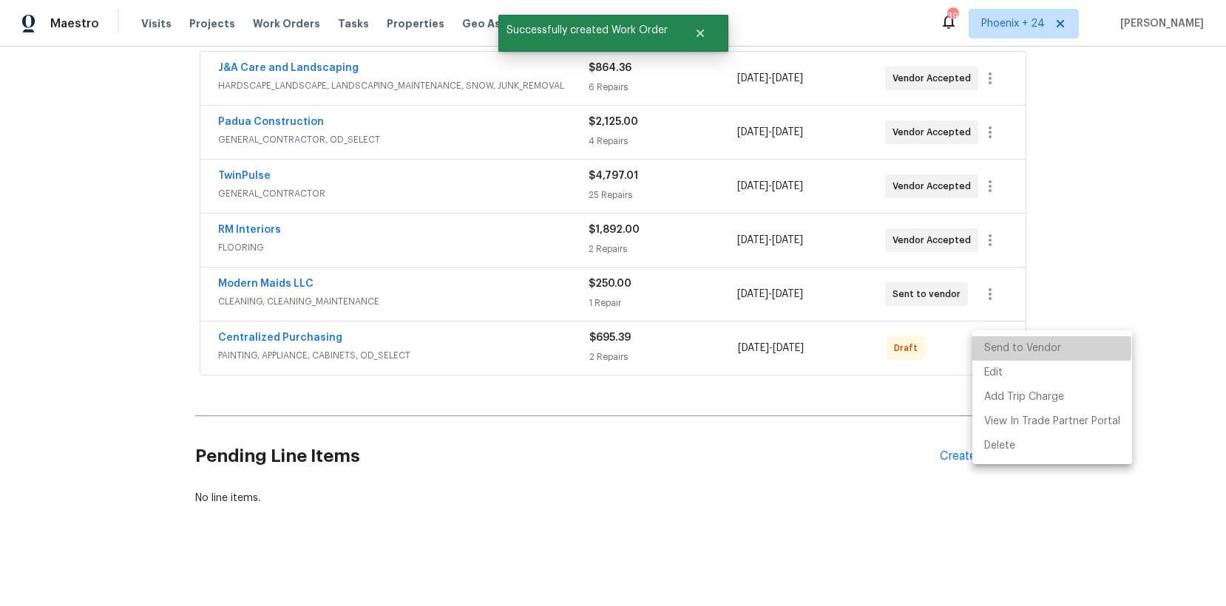
click at [1003, 349] on li "Send to Vendor" at bounding box center [1053, 349] width 160 height 24
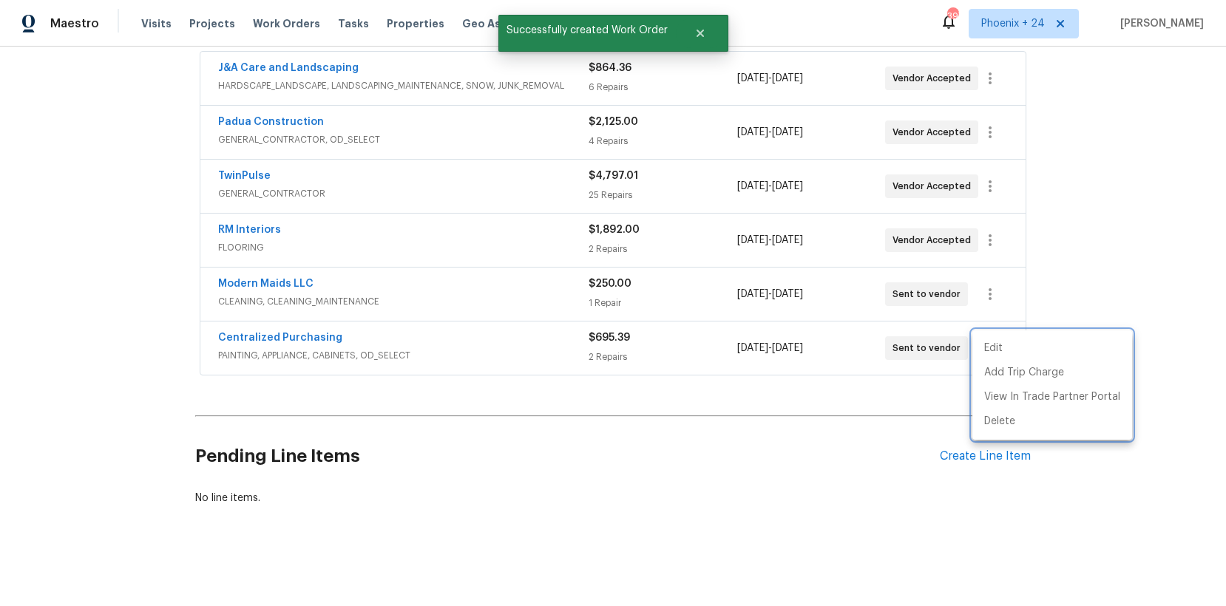
click at [422, 348] on div at bounding box center [613, 303] width 1226 height 606
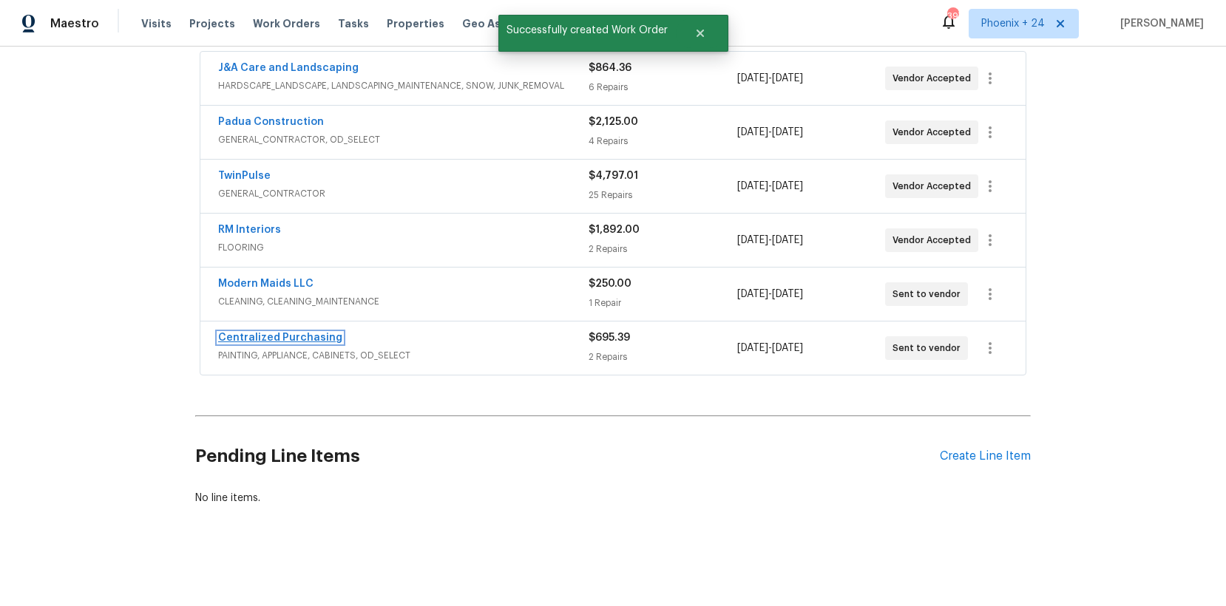
click at [306, 334] on link "Centralized Purchasing" at bounding box center [280, 338] width 124 height 10
